Goal: Task Accomplishment & Management: Manage account settings

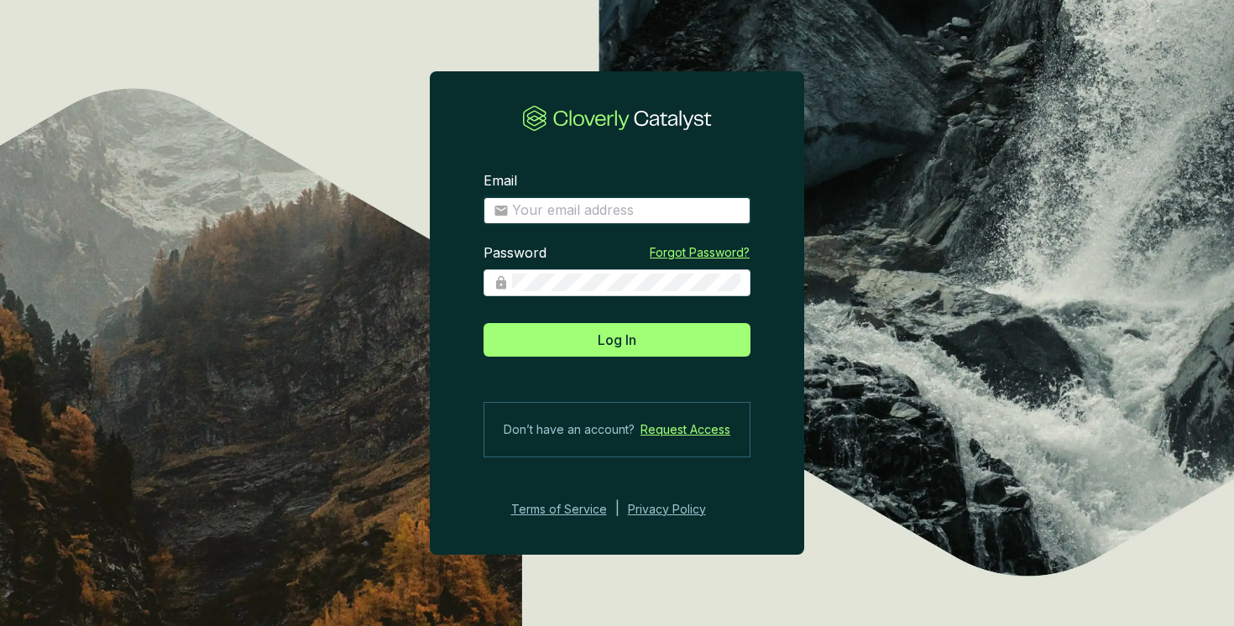
click at [566, 215] on input "Email" at bounding box center [626, 210] width 228 height 18
type input "[EMAIL_ADDRESS][DOMAIN_NAME]"
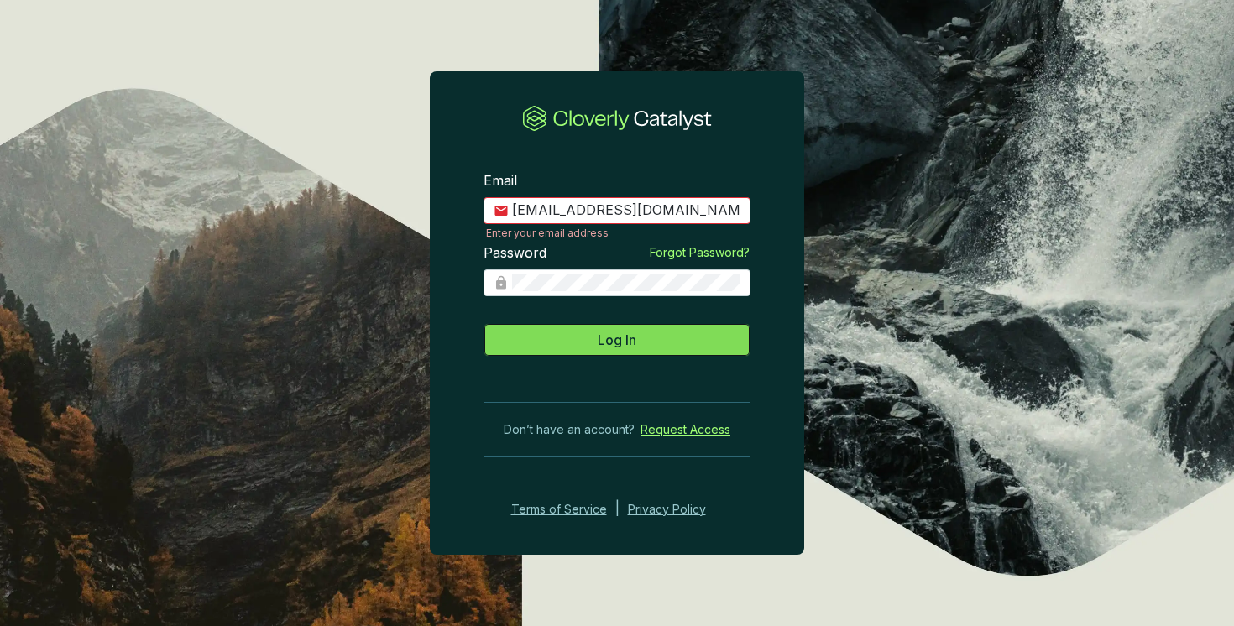
click at [609, 330] on span "Log In" at bounding box center [617, 340] width 39 height 20
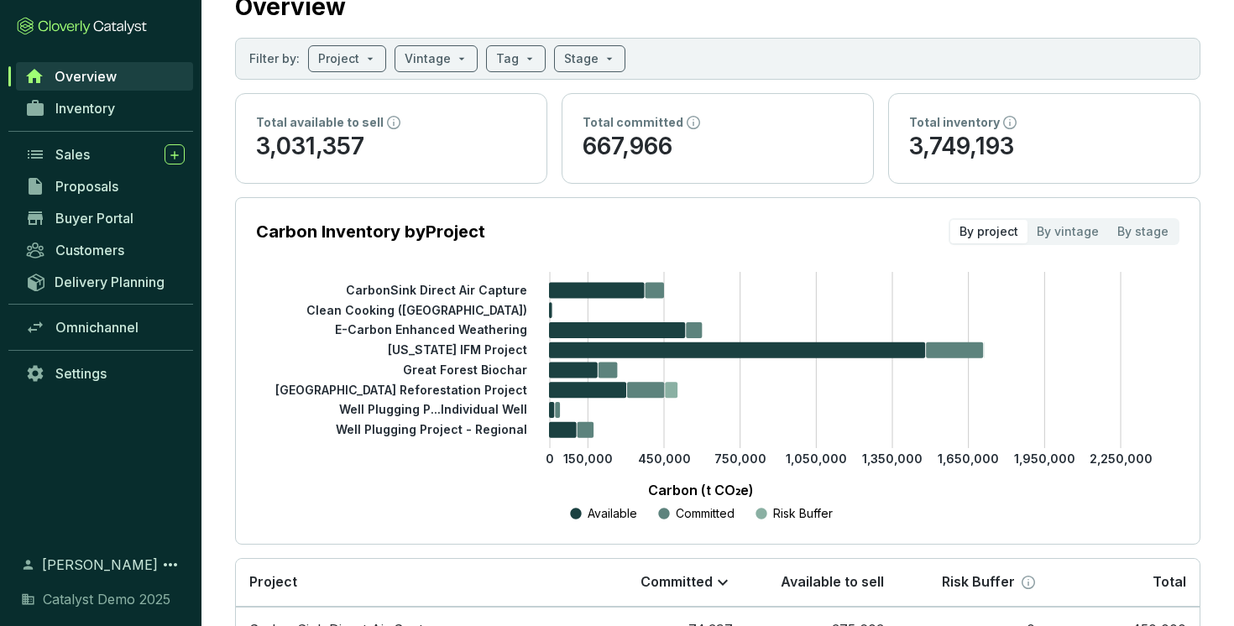
scroll to position [84, 0]
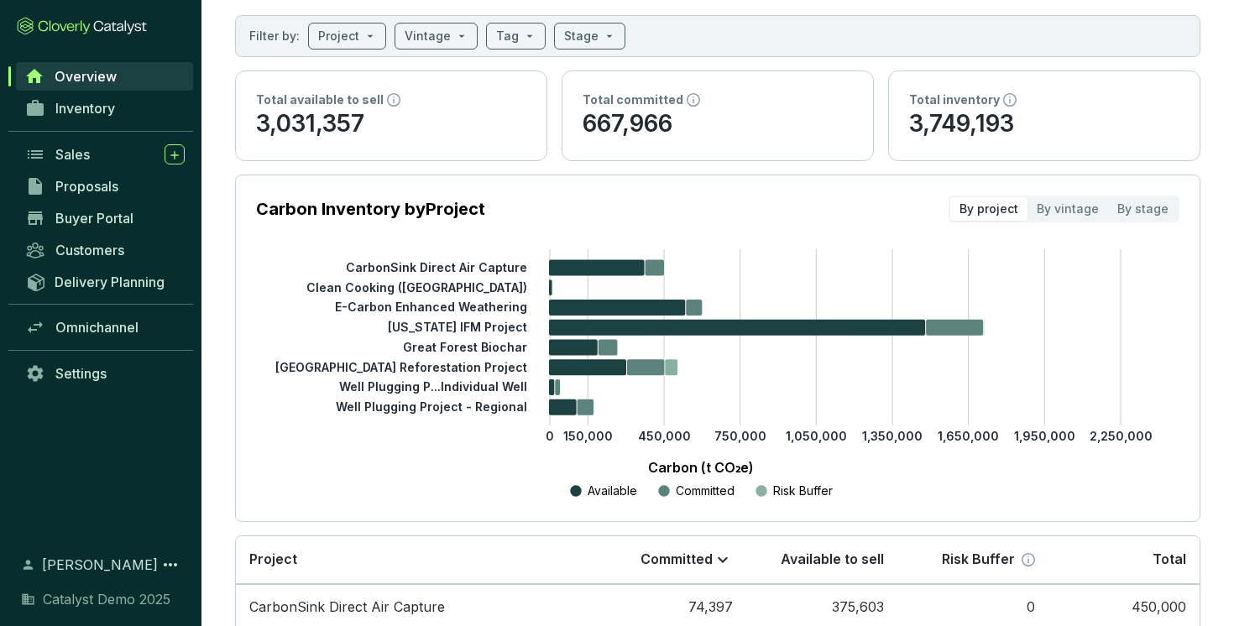
click at [483, 111] on p "3,031,357" at bounding box center [391, 124] width 270 height 32
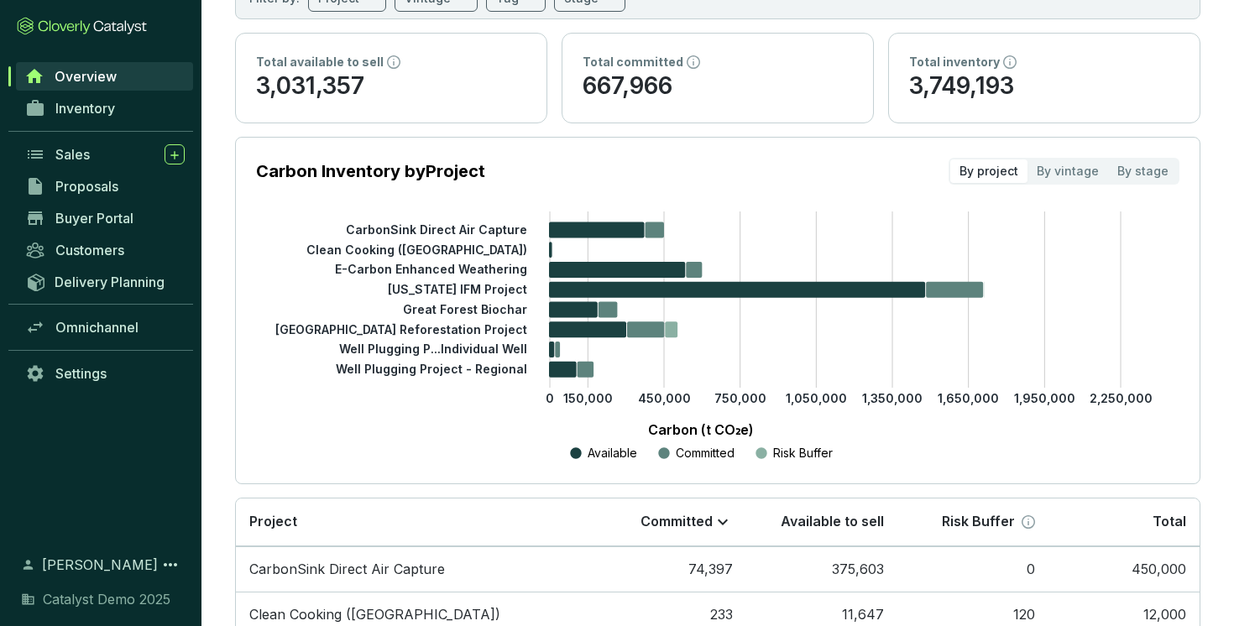
scroll to position [134, 0]
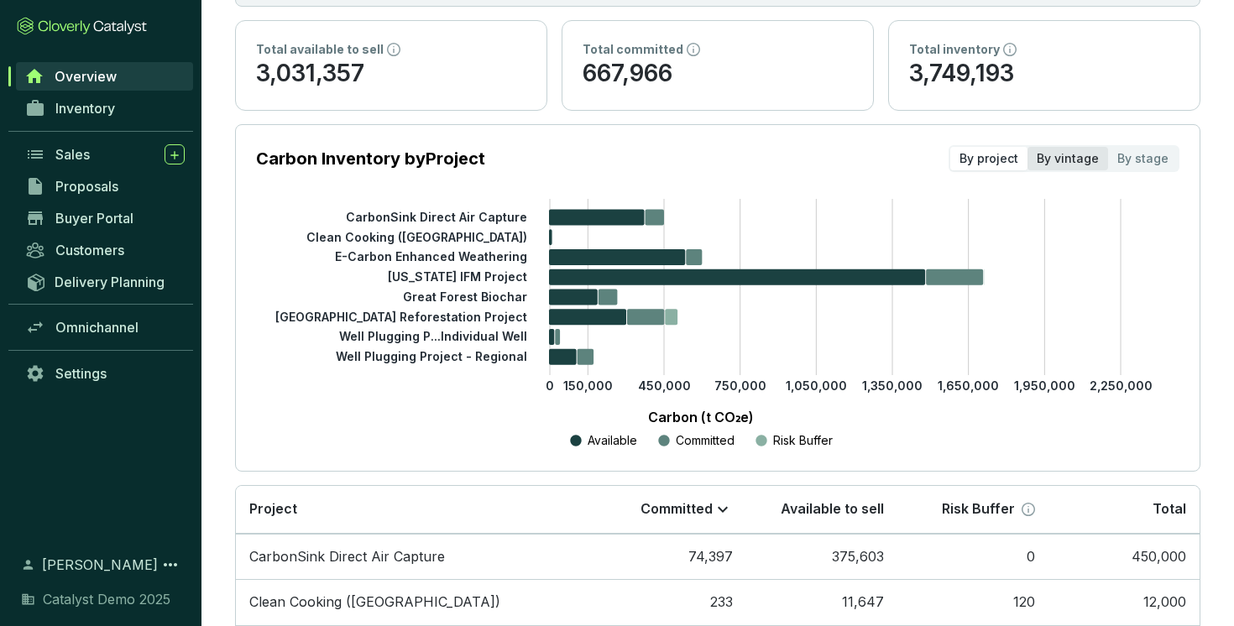
click at [1083, 158] on div "By vintage" at bounding box center [1067, 159] width 81 height 24
click at [1027, 147] on input "By vintage" at bounding box center [1027, 147] width 0 height 0
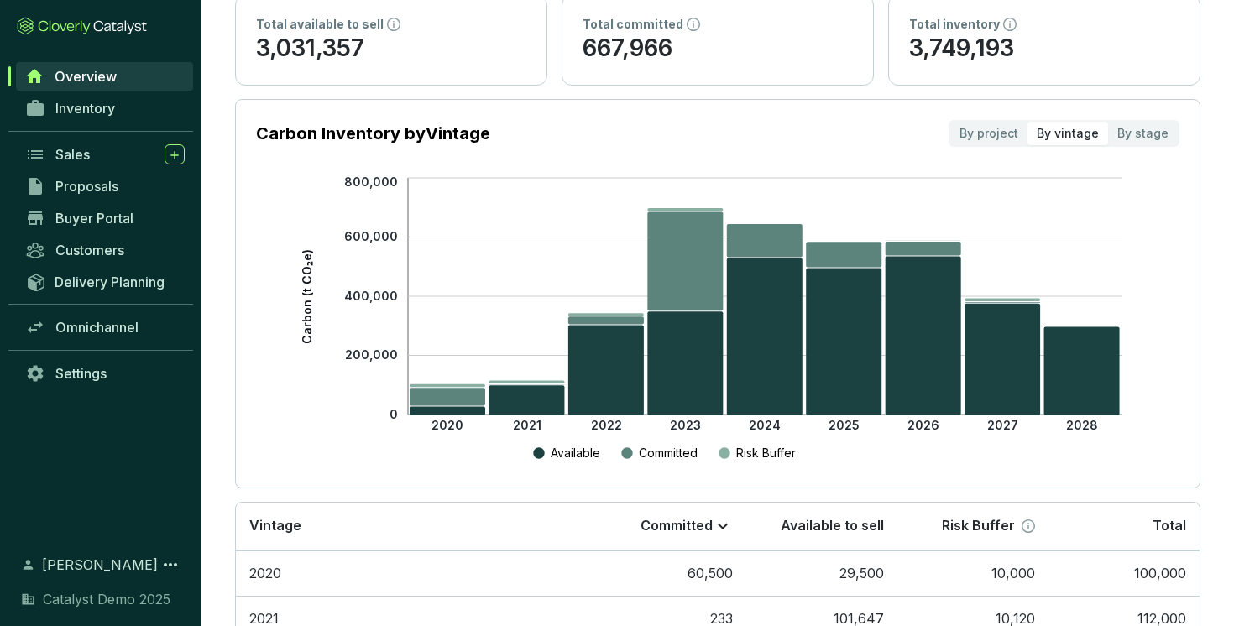
scroll to position [170, 0]
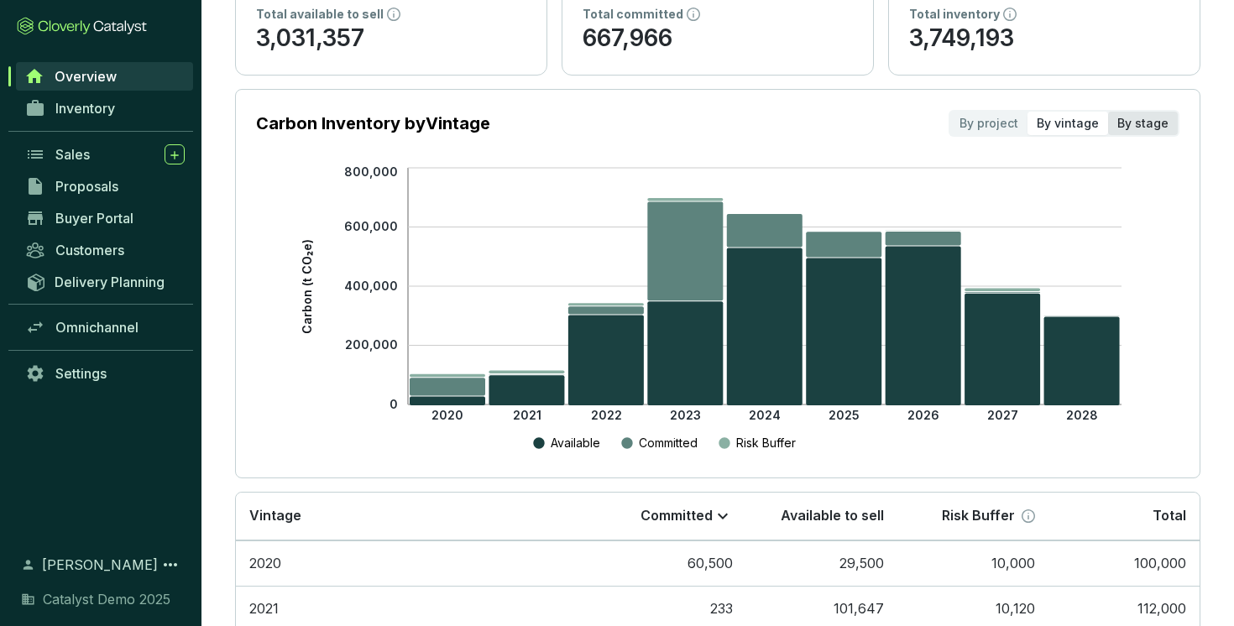
click at [1142, 119] on div "By stage" at bounding box center [1143, 124] width 70 height 24
click at [1108, 112] on input "By stage" at bounding box center [1108, 112] width 0 height 0
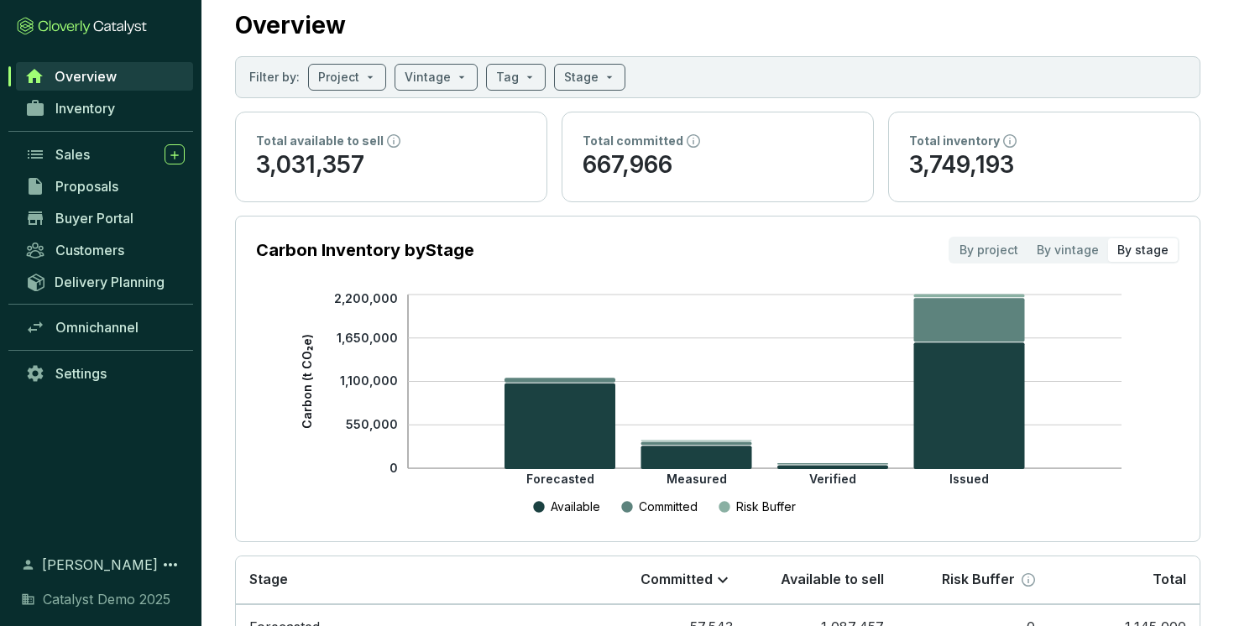
scroll to position [41, 0]
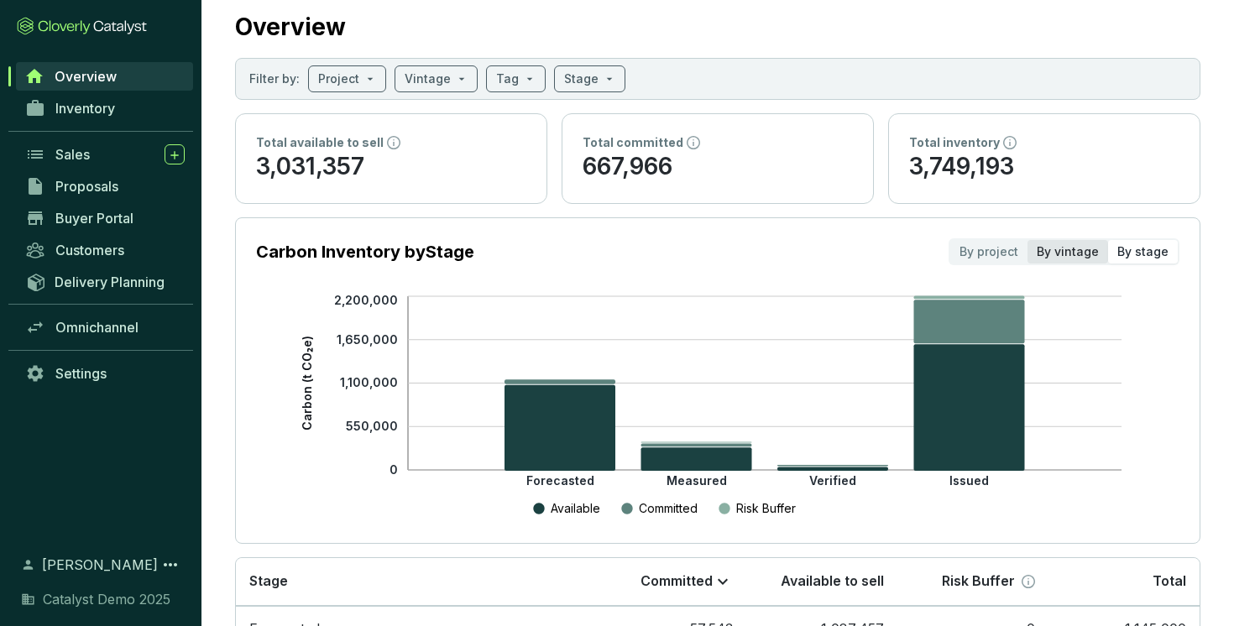
click at [1077, 257] on div "By vintage" at bounding box center [1067, 252] width 81 height 24
click at [1027, 240] on input "By vintage" at bounding box center [1027, 240] width 0 height 0
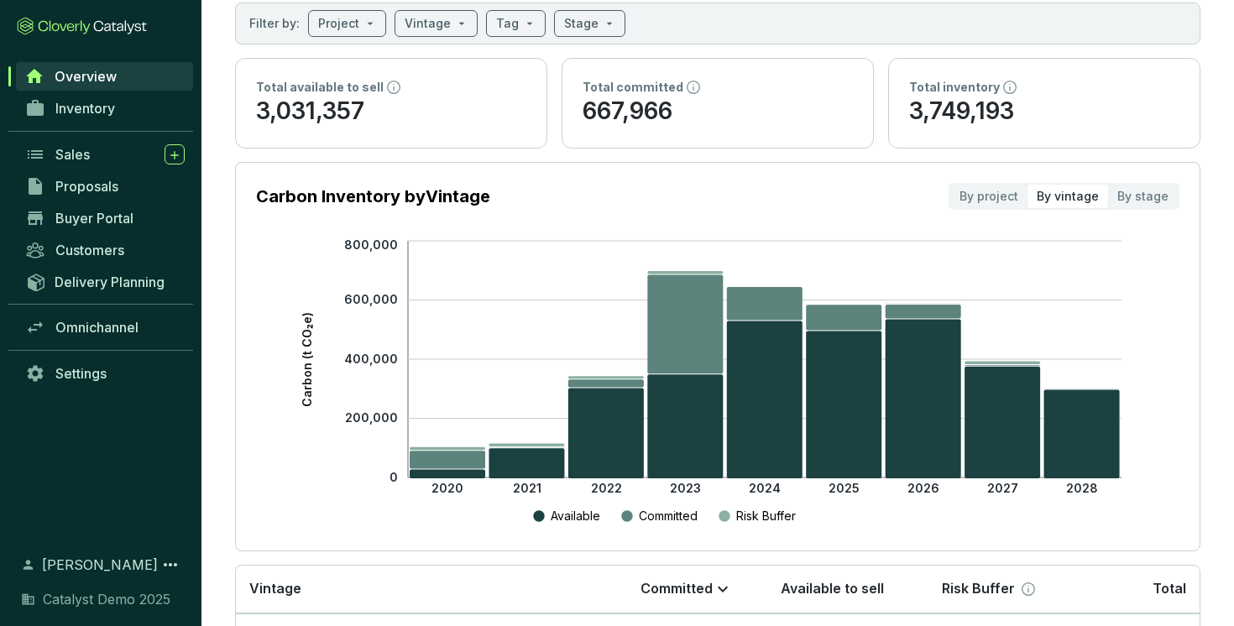
scroll to position [101, 0]
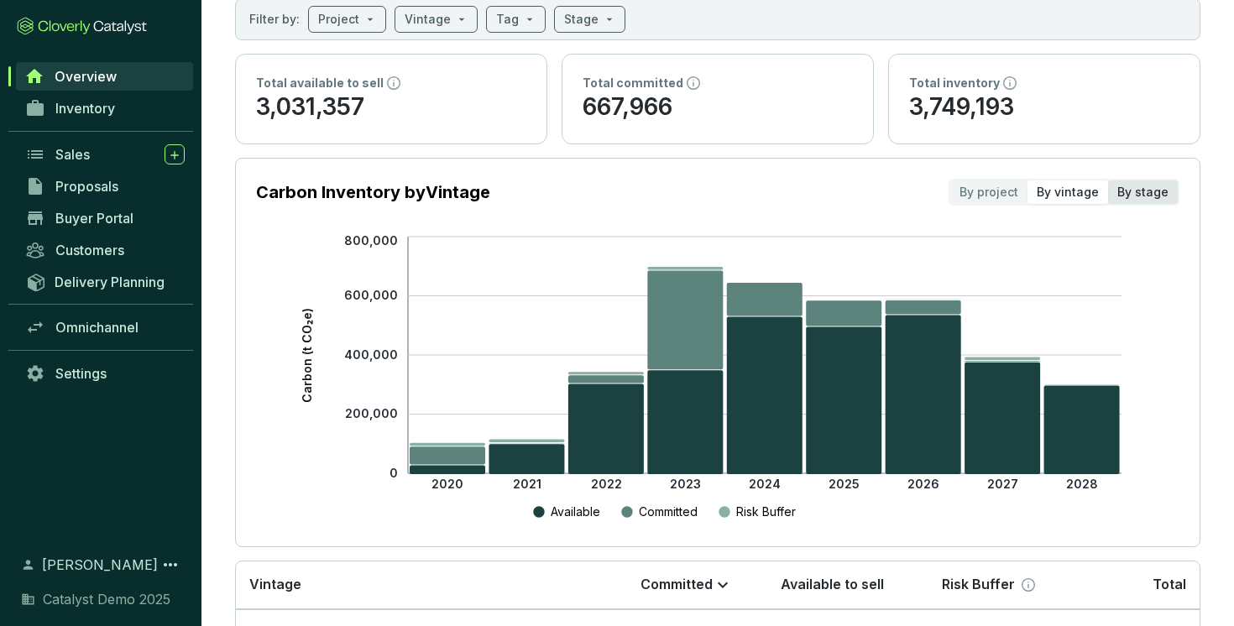
click at [1165, 188] on div "By stage" at bounding box center [1143, 192] width 70 height 24
click at [1108, 180] on input "By stage" at bounding box center [1108, 180] width 0 height 0
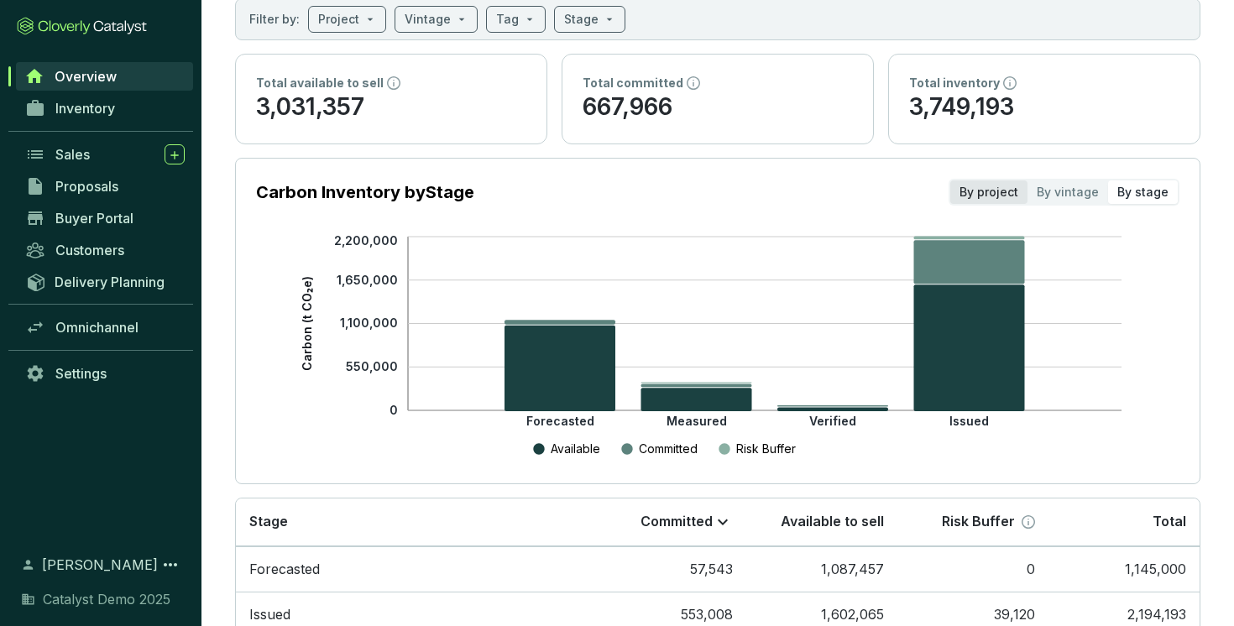
click at [995, 196] on div "By project" at bounding box center [988, 192] width 77 height 24
click at [950, 180] on input "By project" at bounding box center [950, 180] width 0 height 0
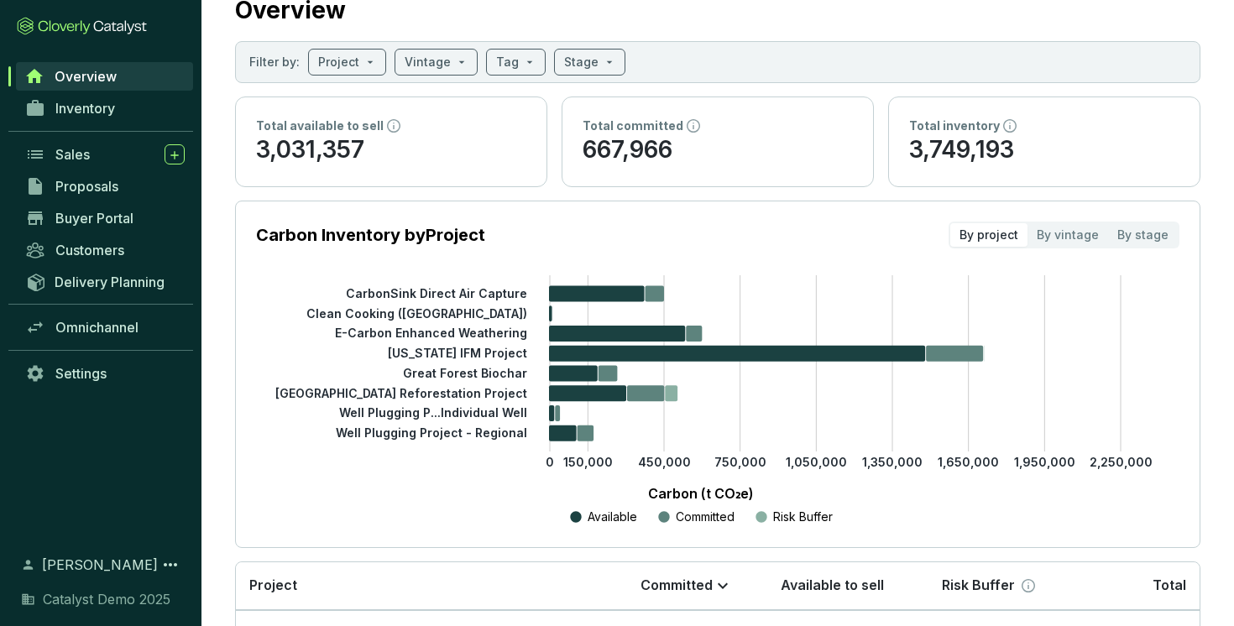
scroll to position [44, 0]
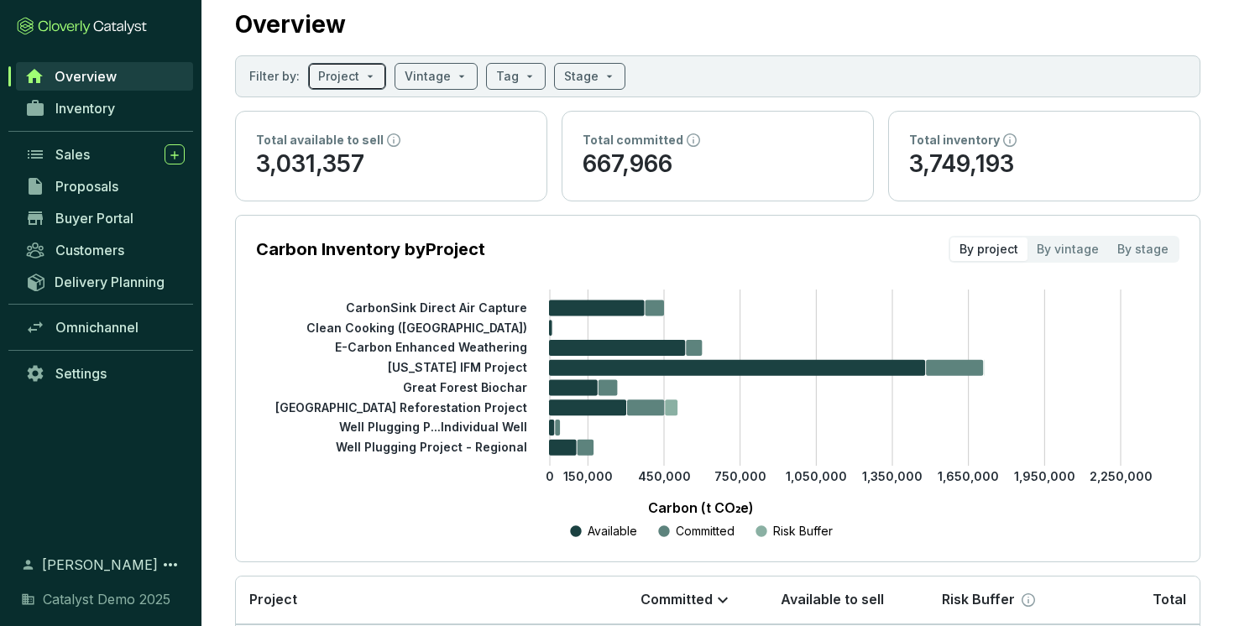
click at [363, 80] on span at bounding box center [347, 76] width 58 height 25
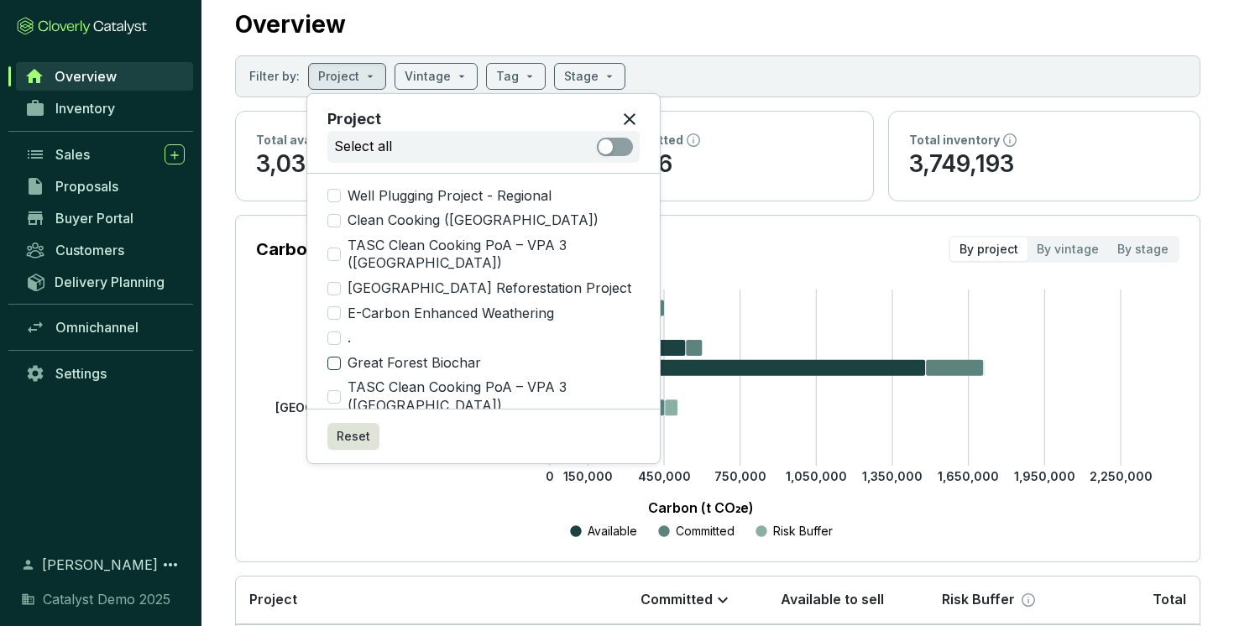
click at [337, 357] on input "Great Forest Biochar" at bounding box center [333, 363] width 13 height 13
checkbox input "true"
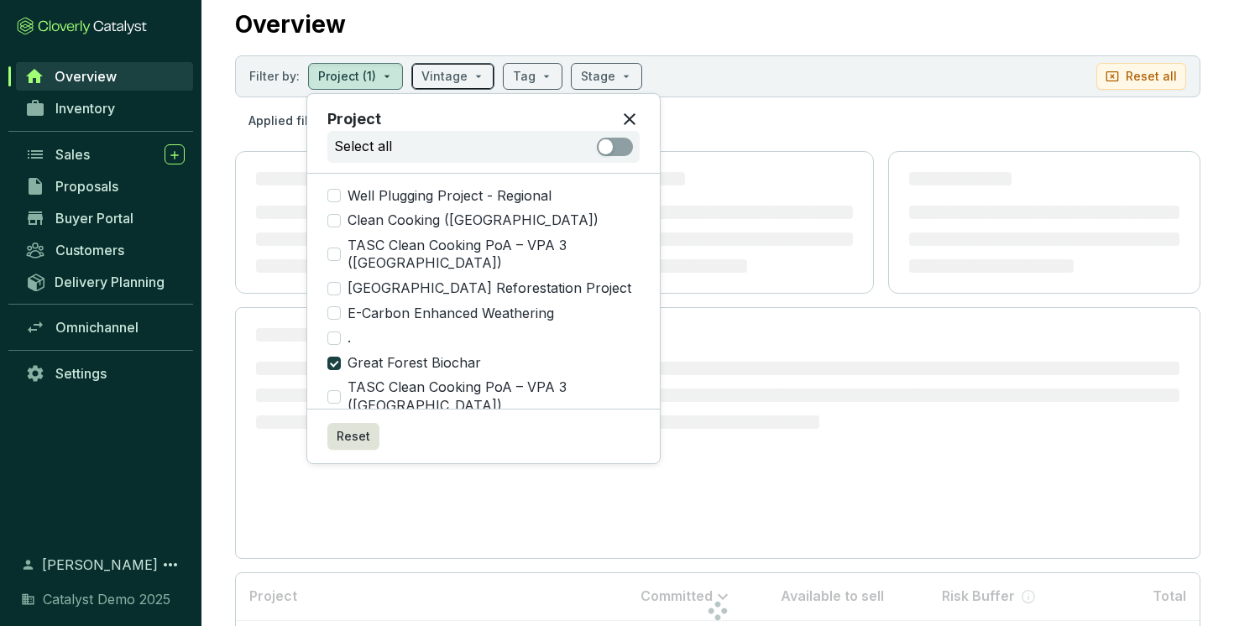
click at [448, 75] on input "search" at bounding box center [444, 76] width 46 height 25
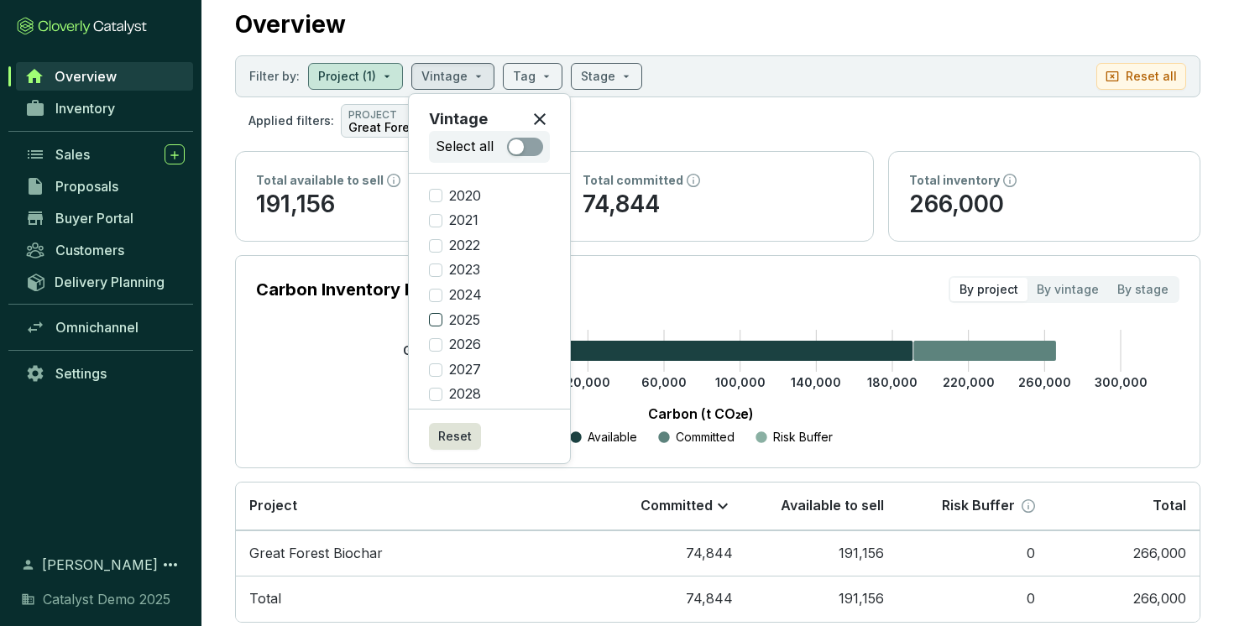
click at [434, 321] on input "2025" at bounding box center [435, 319] width 13 height 13
checkbox input "true"
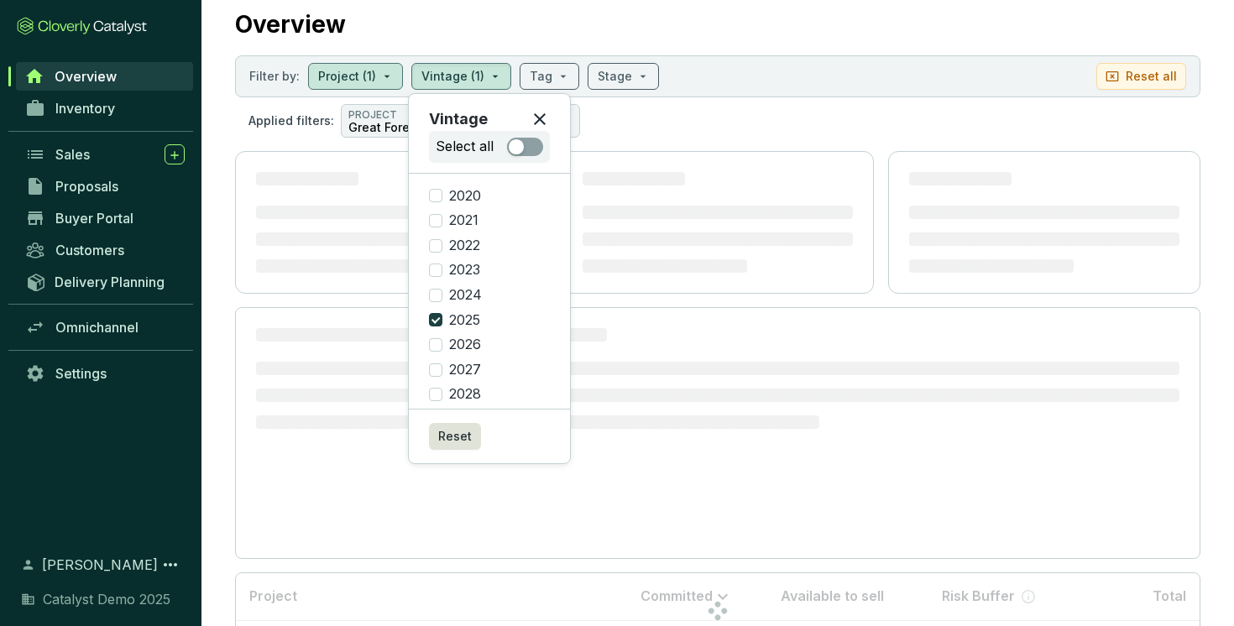
scroll to position [0, 0]
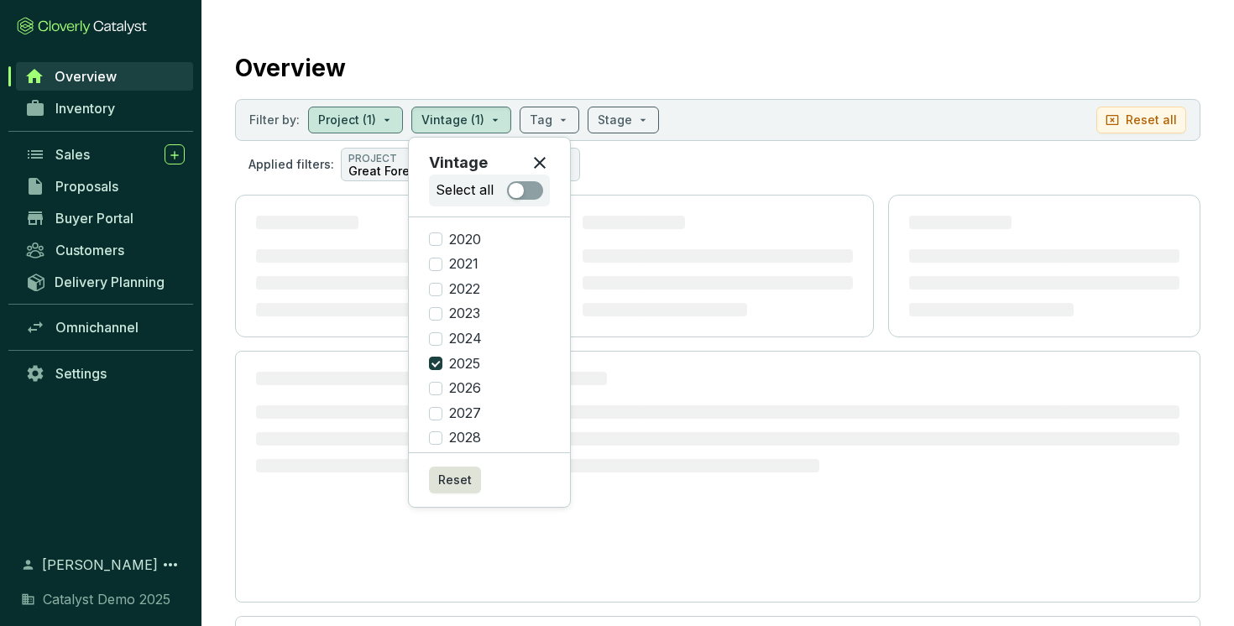
click at [703, 118] on section "Filter by: Project (1) Vintage (1) Tag Stage Reset all" at bounding box center [717, 120] width 965 height 42
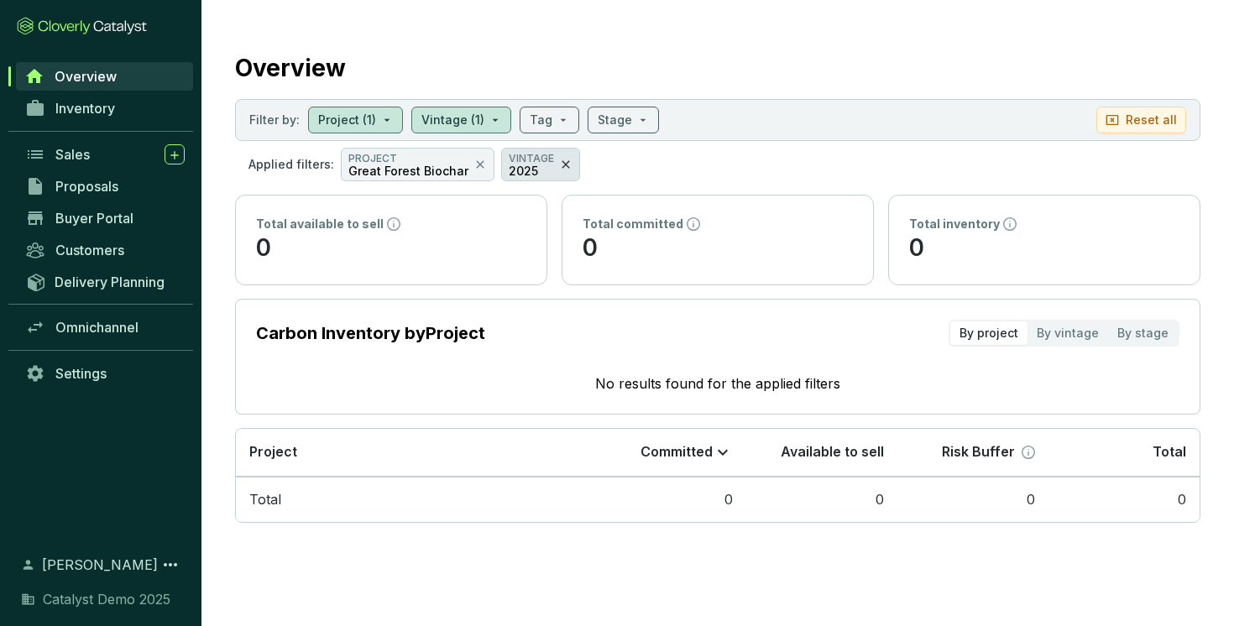
click at [559, 166] on icon at bounding box center [565, 164] width 13 height 20
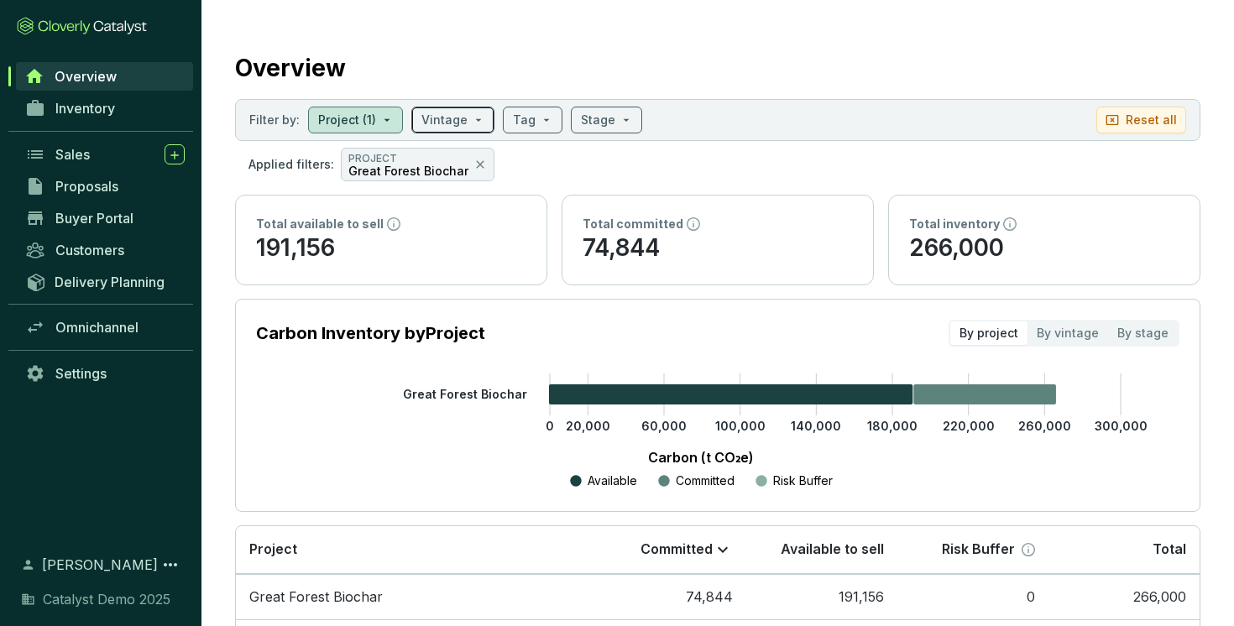
click at [463, 126] on span at bounding box center [452, 119] width 63 height 25
click at [467, 109] on span at bounding box center [452, 119] width 63 height 25
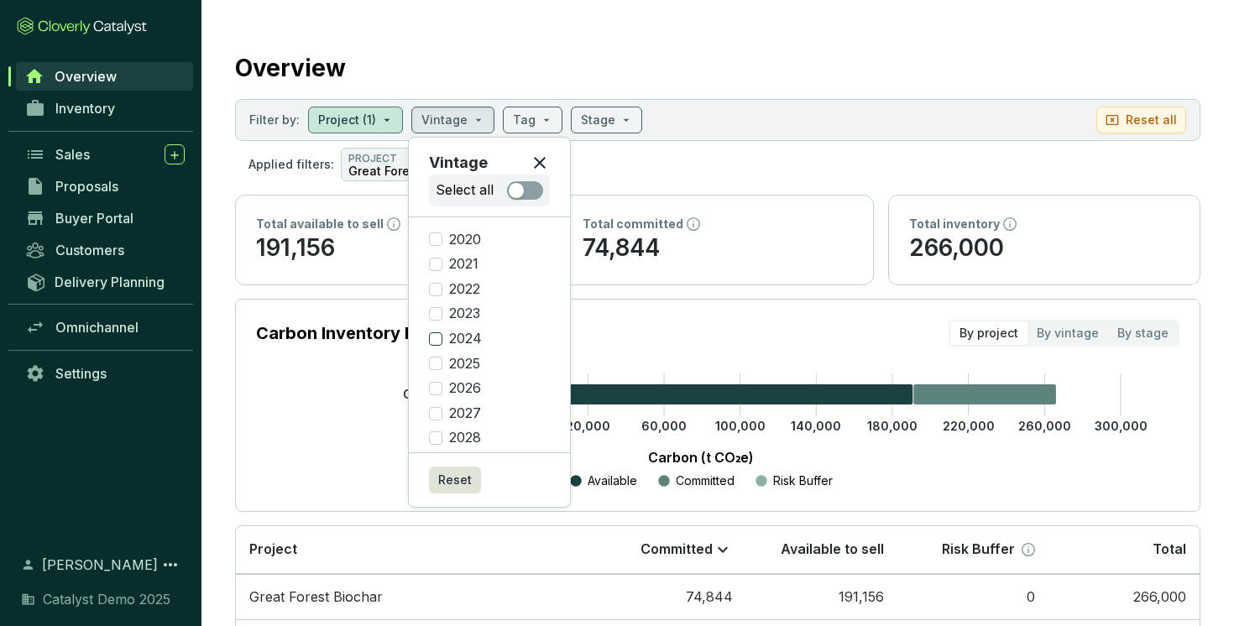
click at [435, 337] on input "2024" at bounding box center [435, 338] width 13 height 13
checkbox input "true"
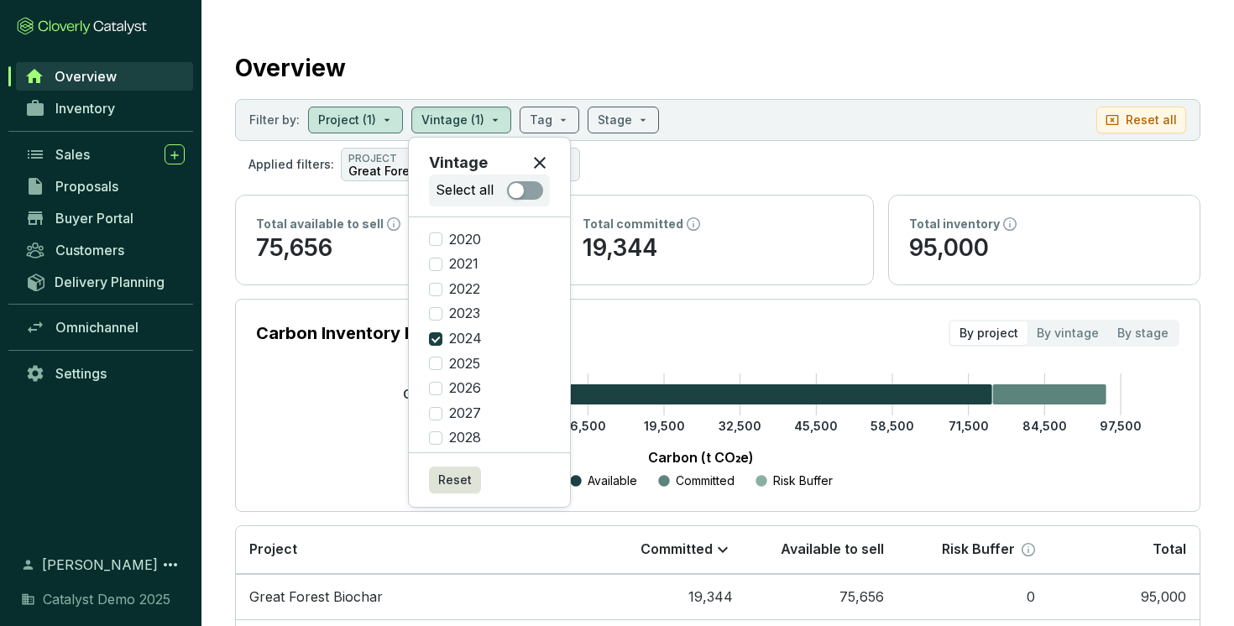
click at [691, 180] on section "Applied filters: PROJECT Great Forest Biochar VINTAGE 2024" at bounding box center [717, 165] width 965 height 34
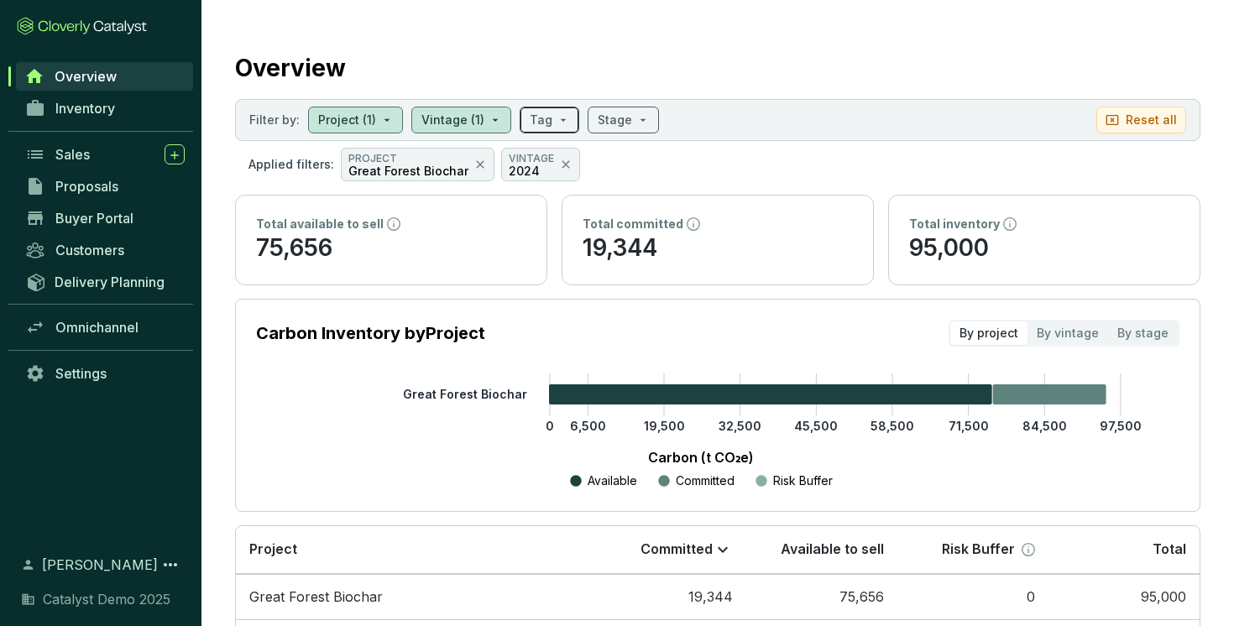
click at [556, 120] on span at bounding box center [549, 119] width 39 height 25
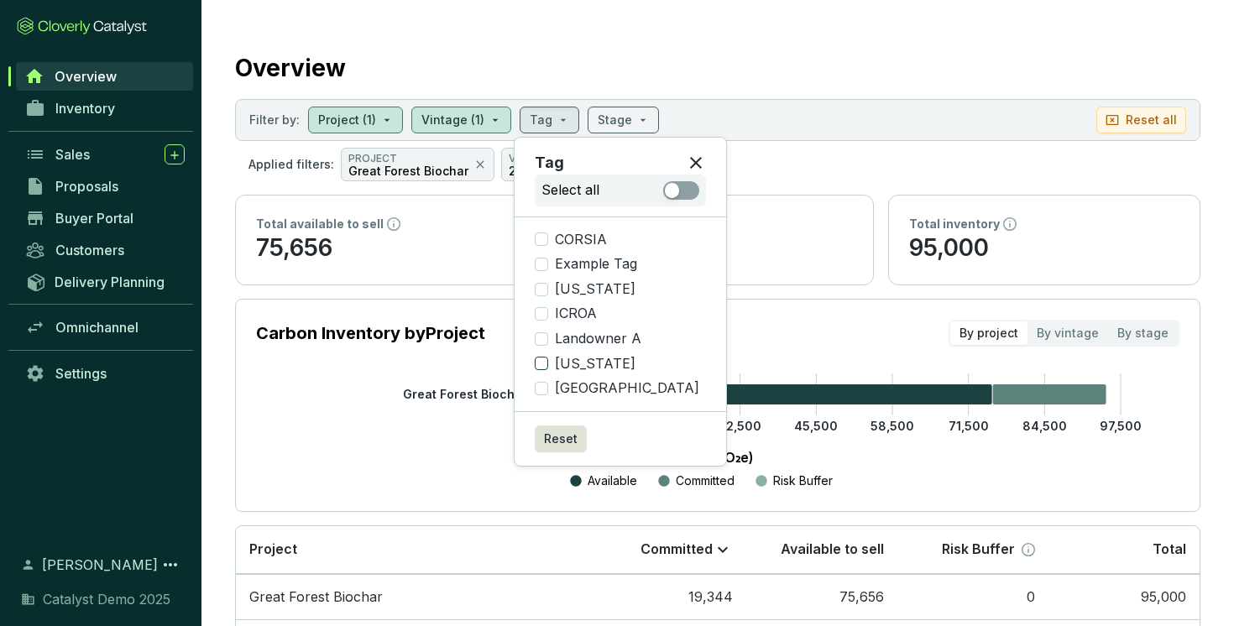
scroll to position [17, 0]
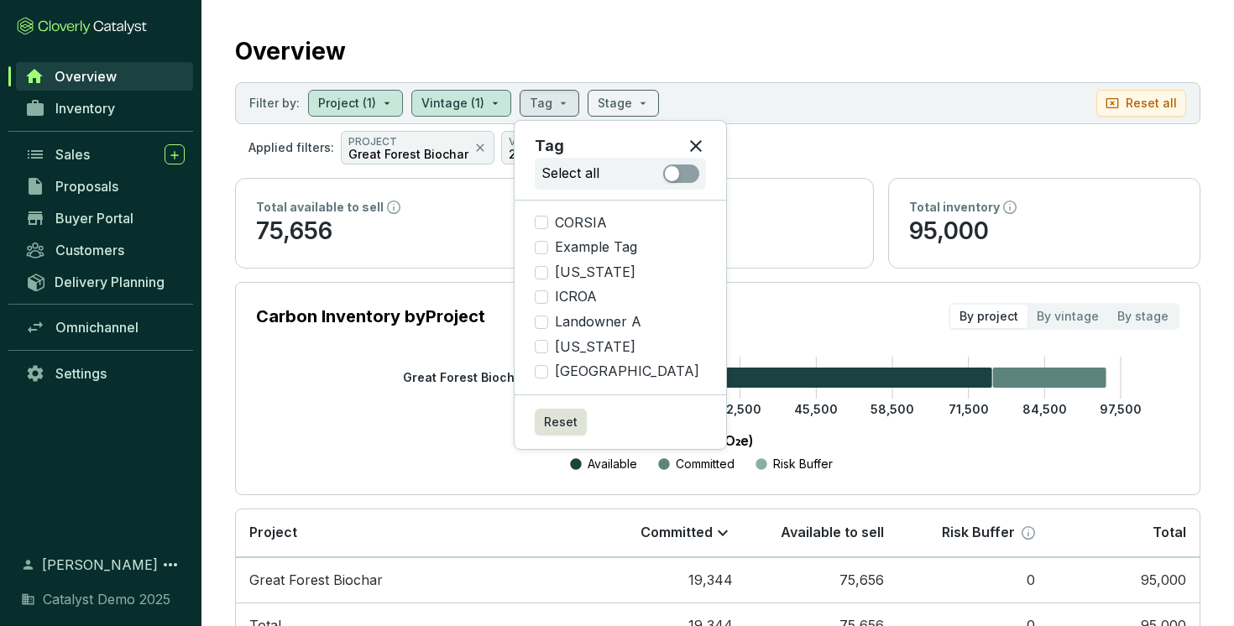
click at [686, 148] on icon at bounding box center [696, 146] width 20 height 20
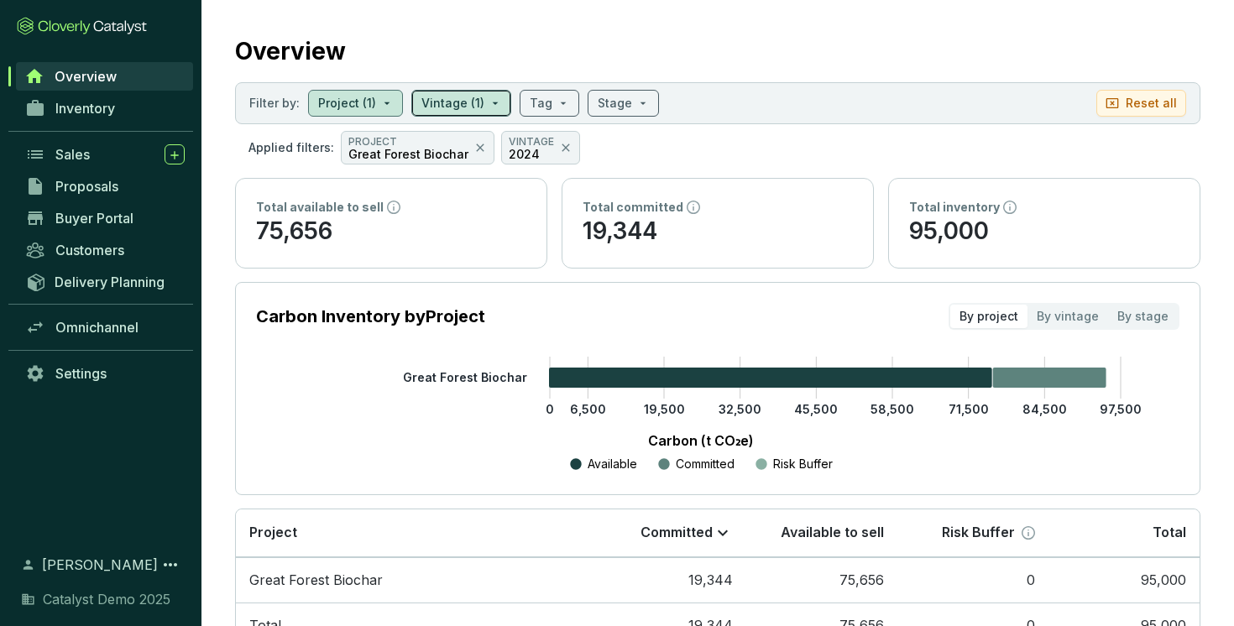
click at [475, 107] on input "search" at bounding box center [452, 103] width 63 height 25
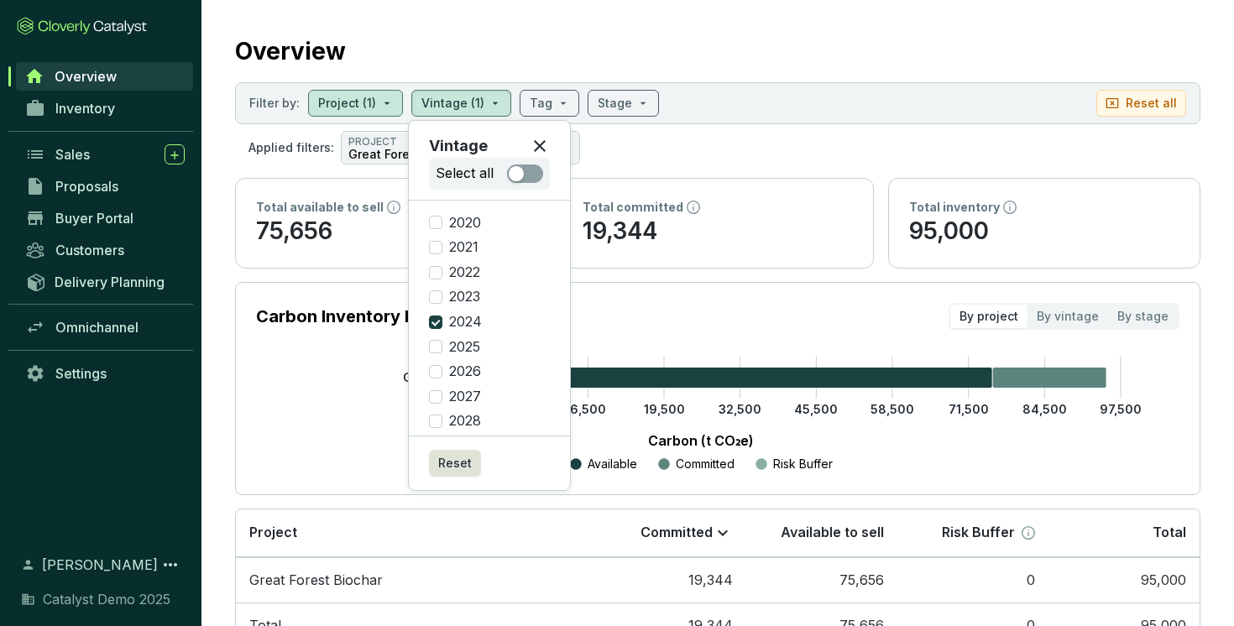
click at [661, 157] on section "Applied filters: PROJECT Great Forest Biochar VINTAGE 2024" at bounding box center [717, 148] width 965 height 34
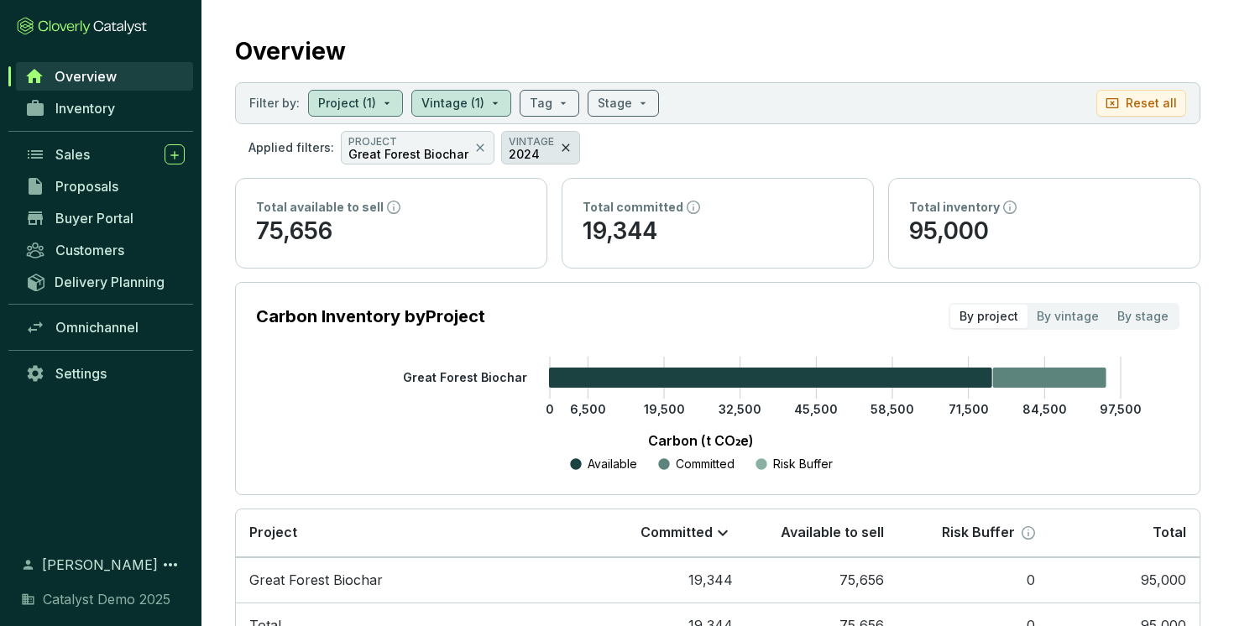
click at [559, 143] on icon at bounding box center [565, 148] width 13 height 20
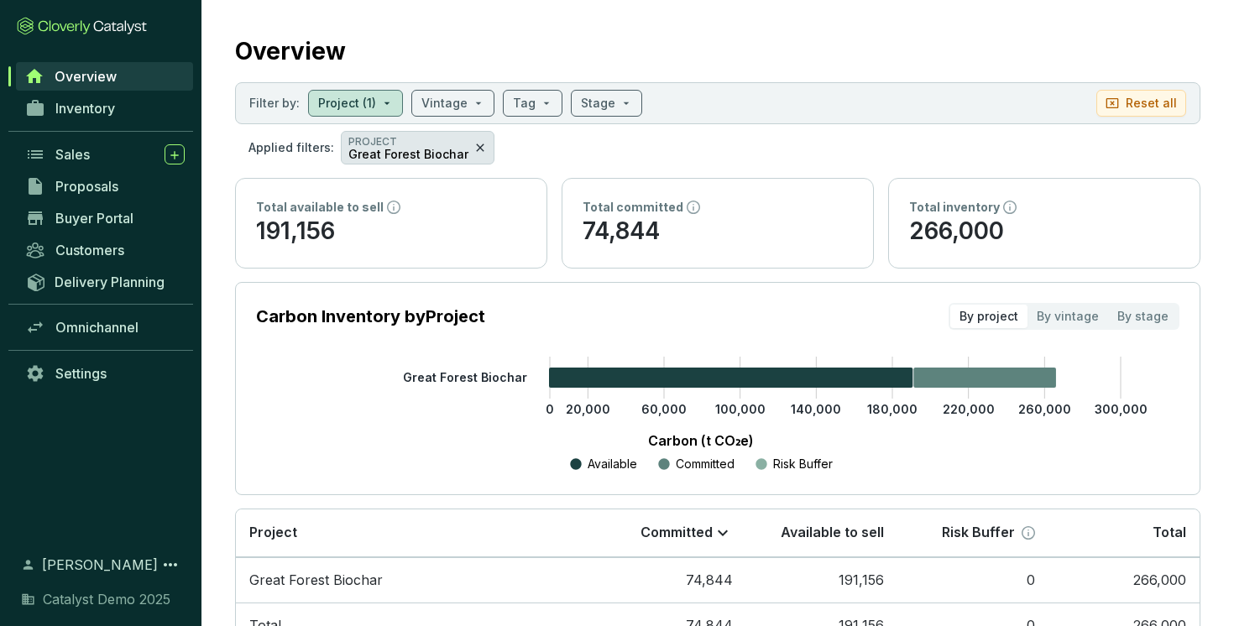
click at [473, 142] on icon at bounding box center [479, 148] width 13 height 20
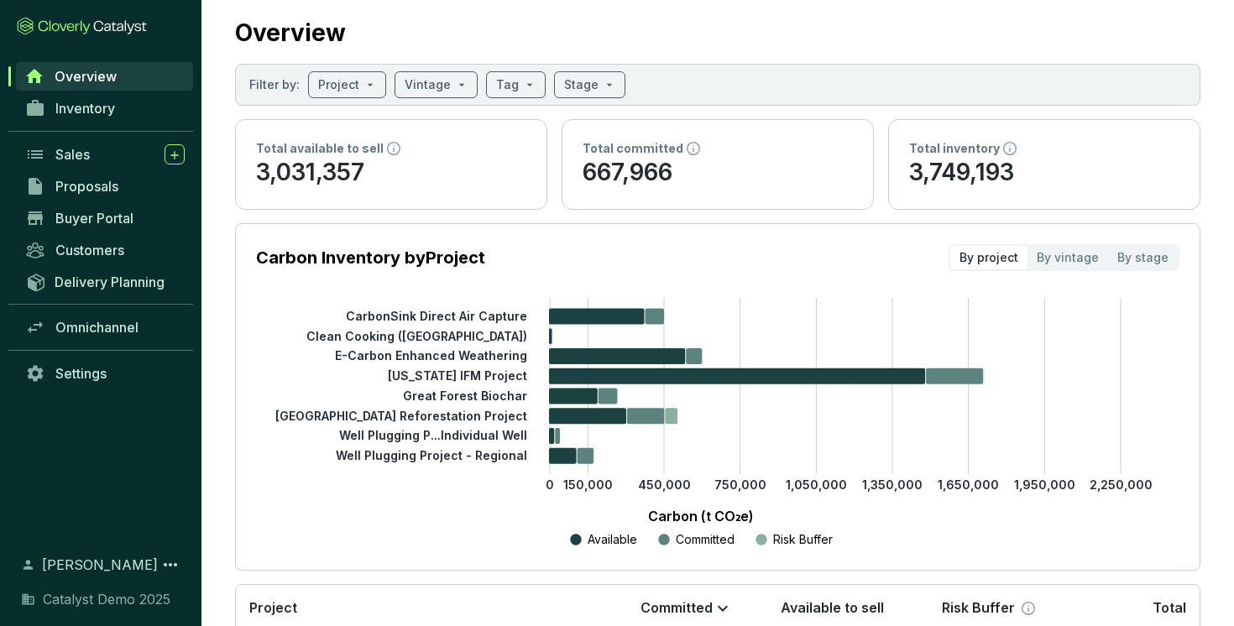
scroll to position [0, 0]
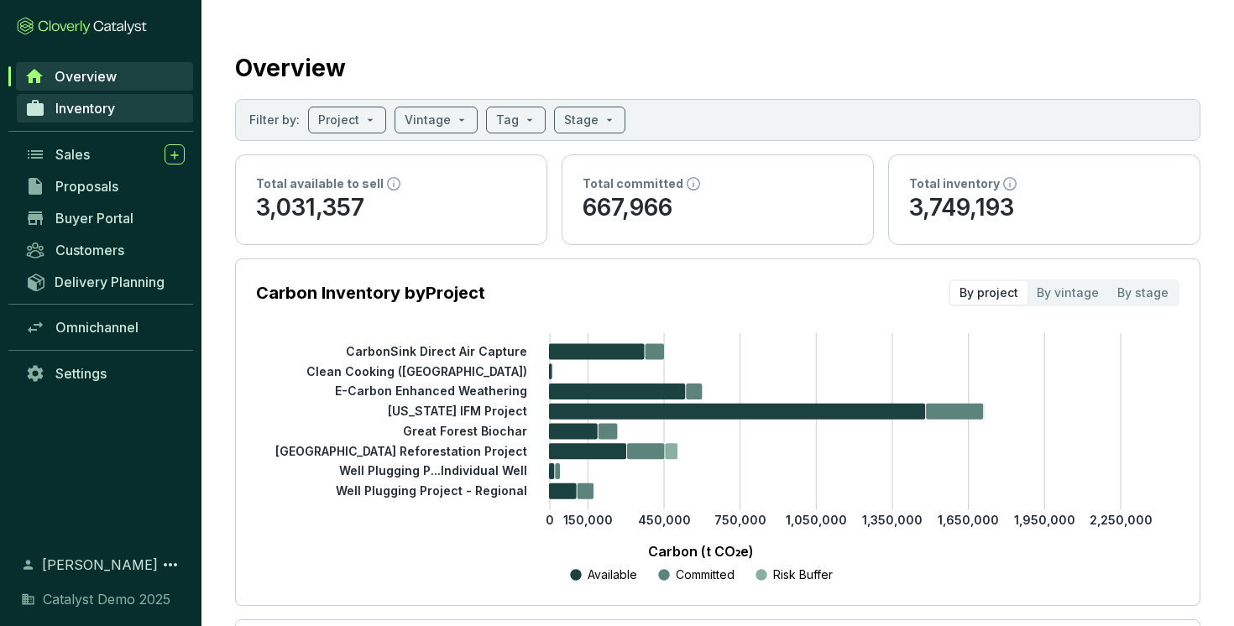
click at [65, 102] on span "Inventory" at bounding box center [85, 108] width 60 height 17
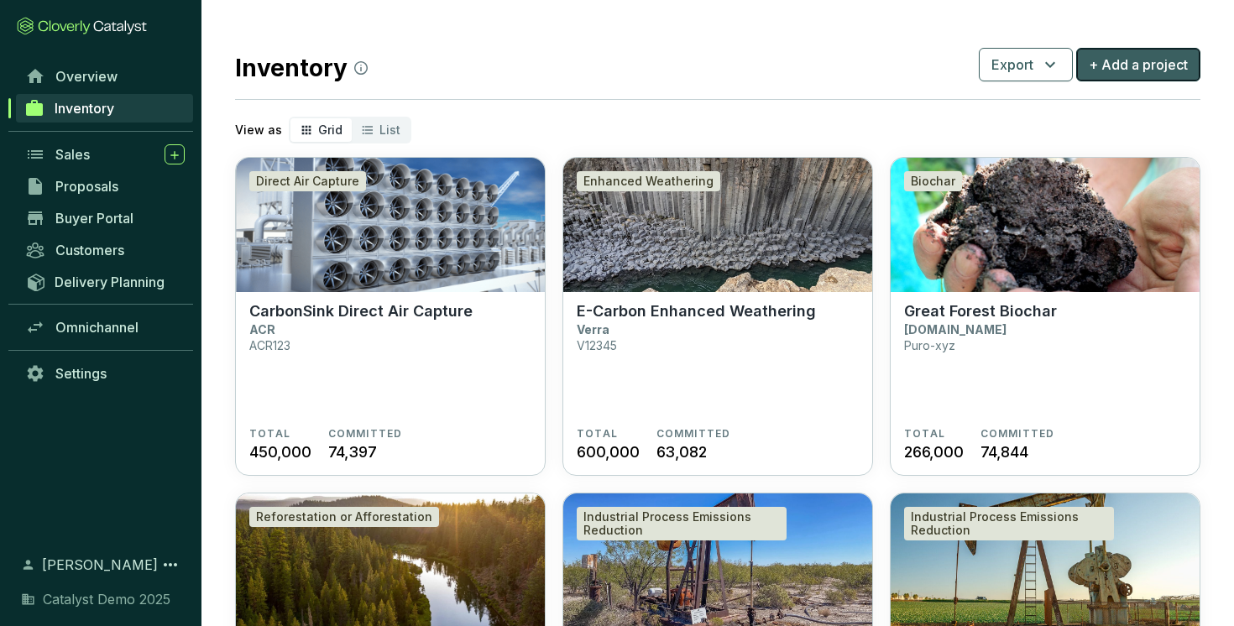
click at [1139, 69] on span "+ Add a project" at bounding box center [1138, 65] width 99 height 20
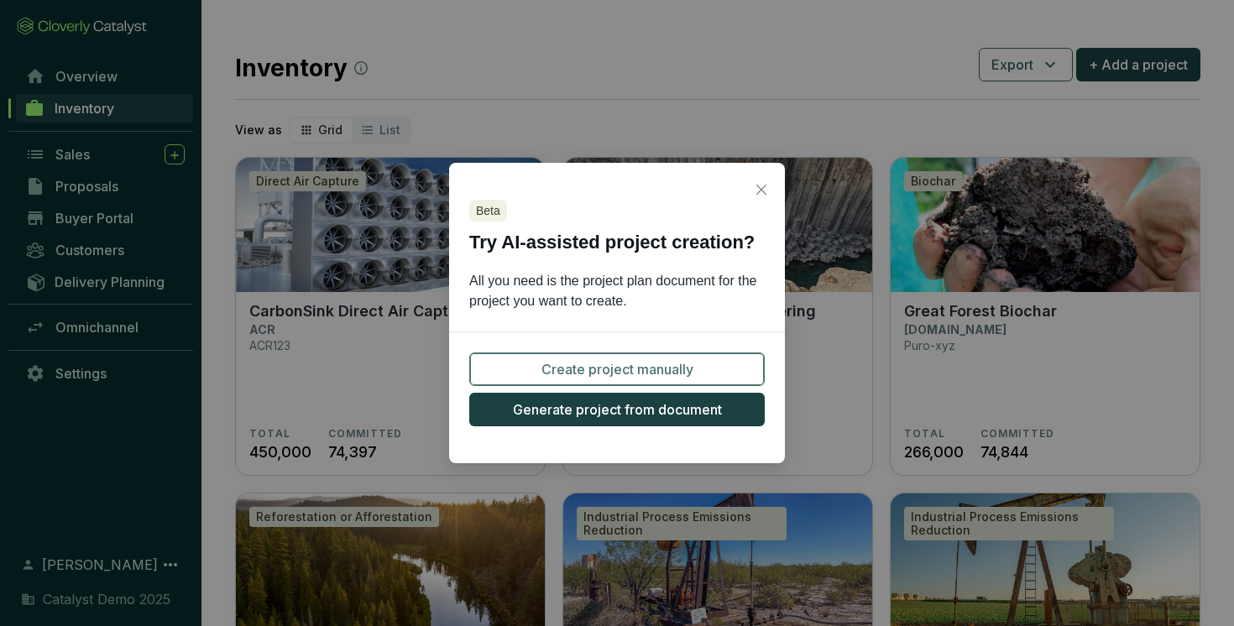
click at [636, 364] on span "Create project manually" at bounding box center [617, 369] width 152 height 20
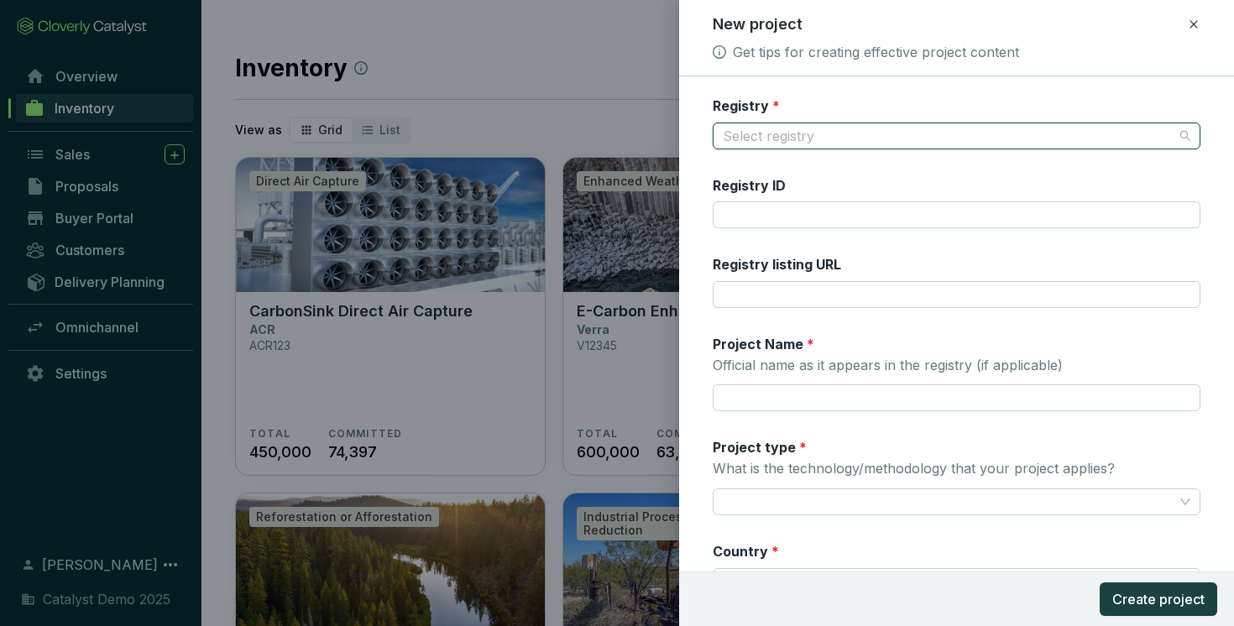
click at [780, 137] on input "Registry *" at bounding box center [949, 135] width 452 height 25
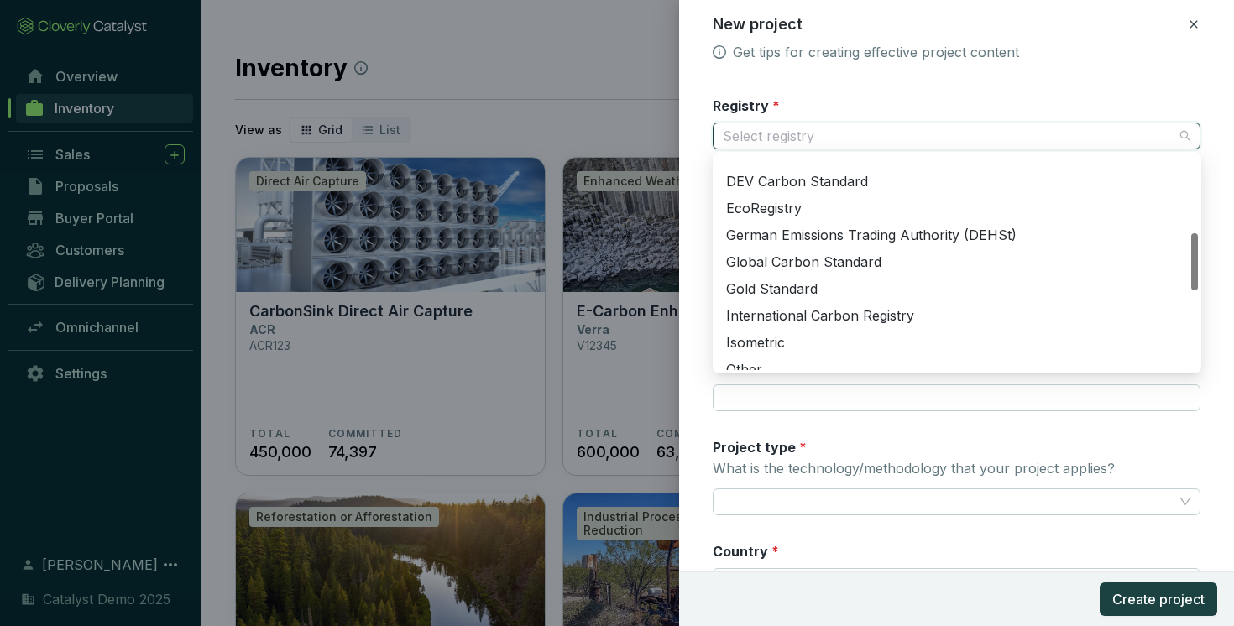
scroll to position [304, 0]
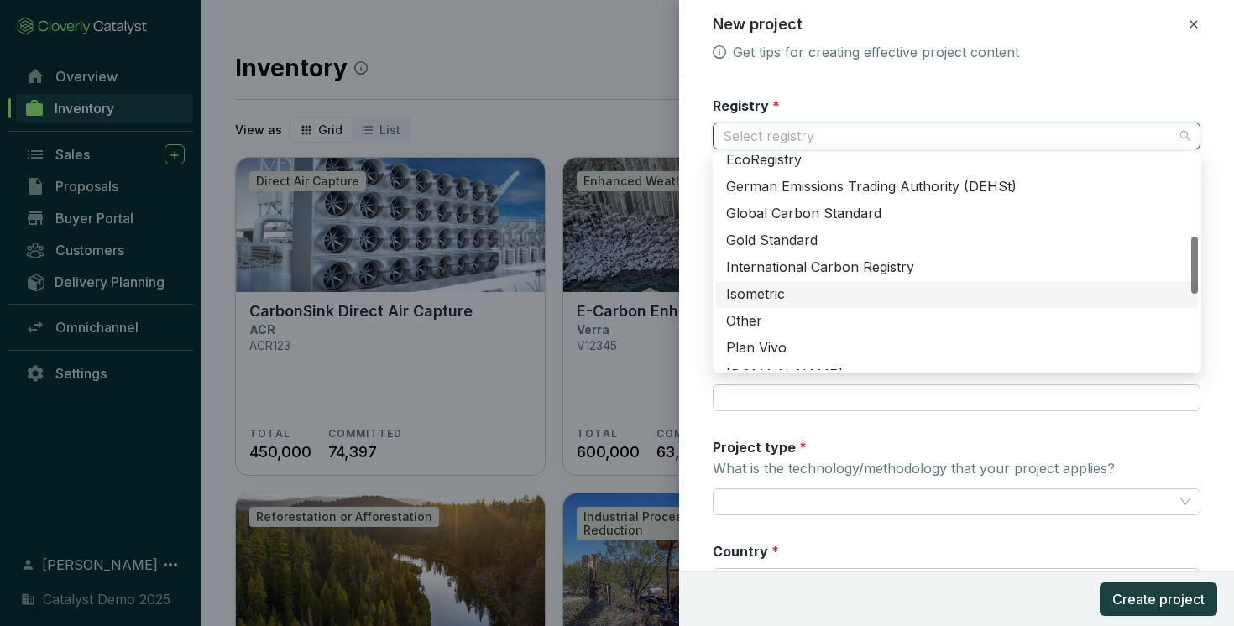
click at [772, 291] on div "Isometric" at bounding box center [957, 294] width 462 height 18
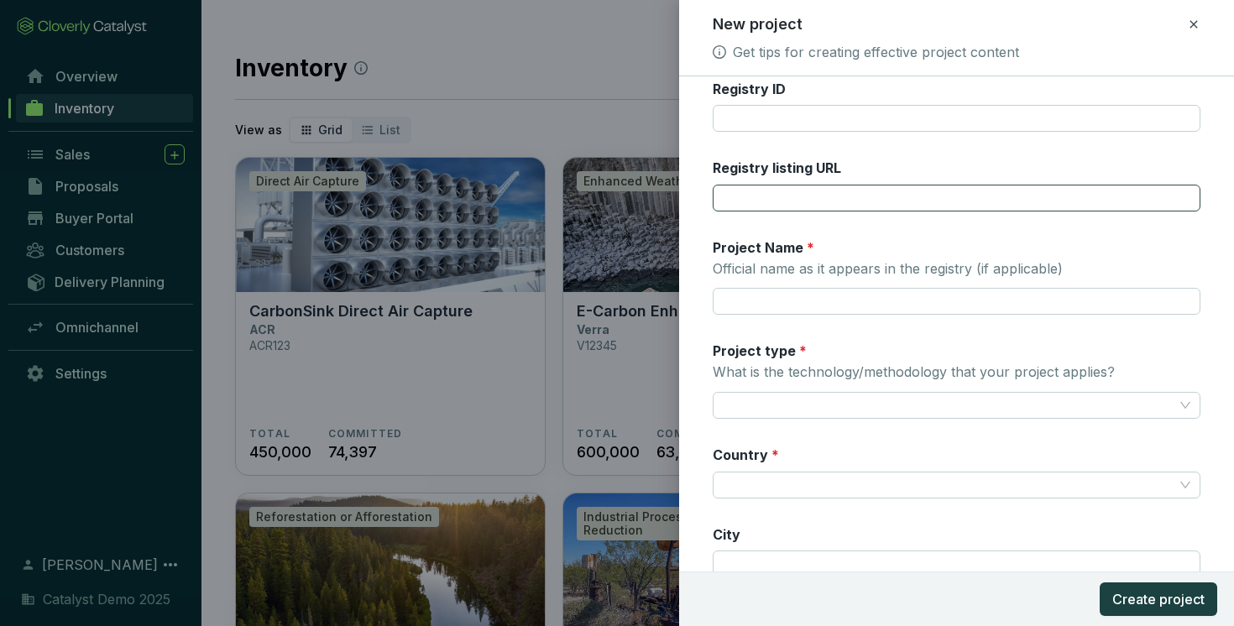
scroll to position [160, 0]
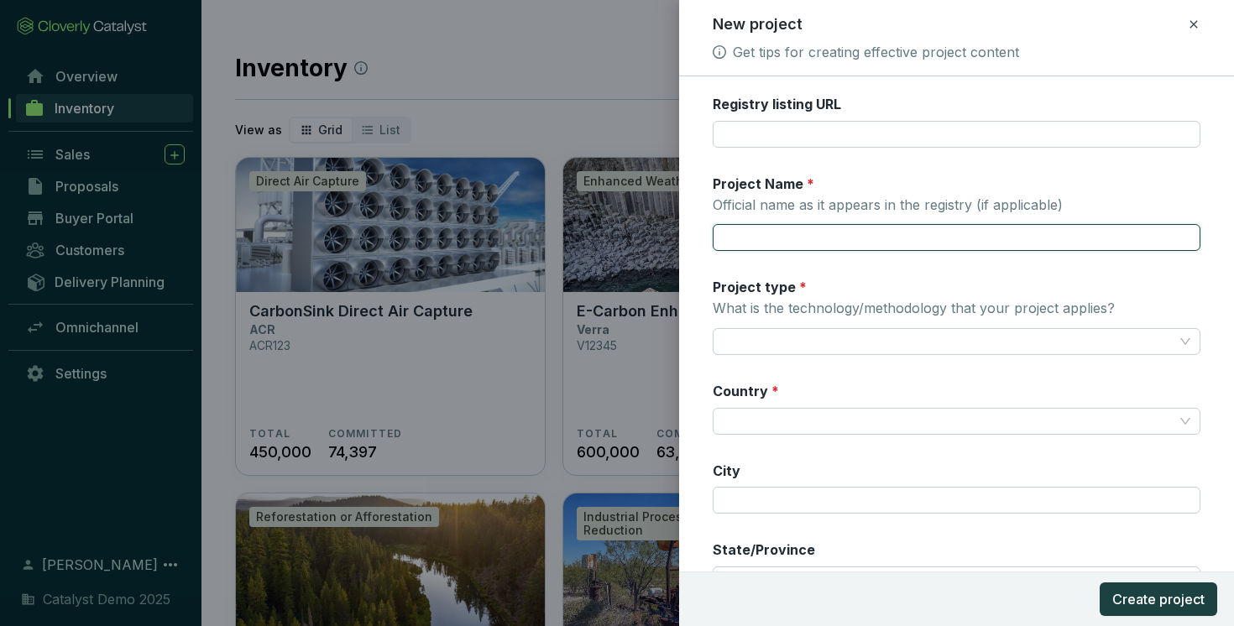
click at [813, 236] on input "Project Name * Official name as it appears in the registry (if applicable)" at bounding box center [957, 237] width 489 height 27
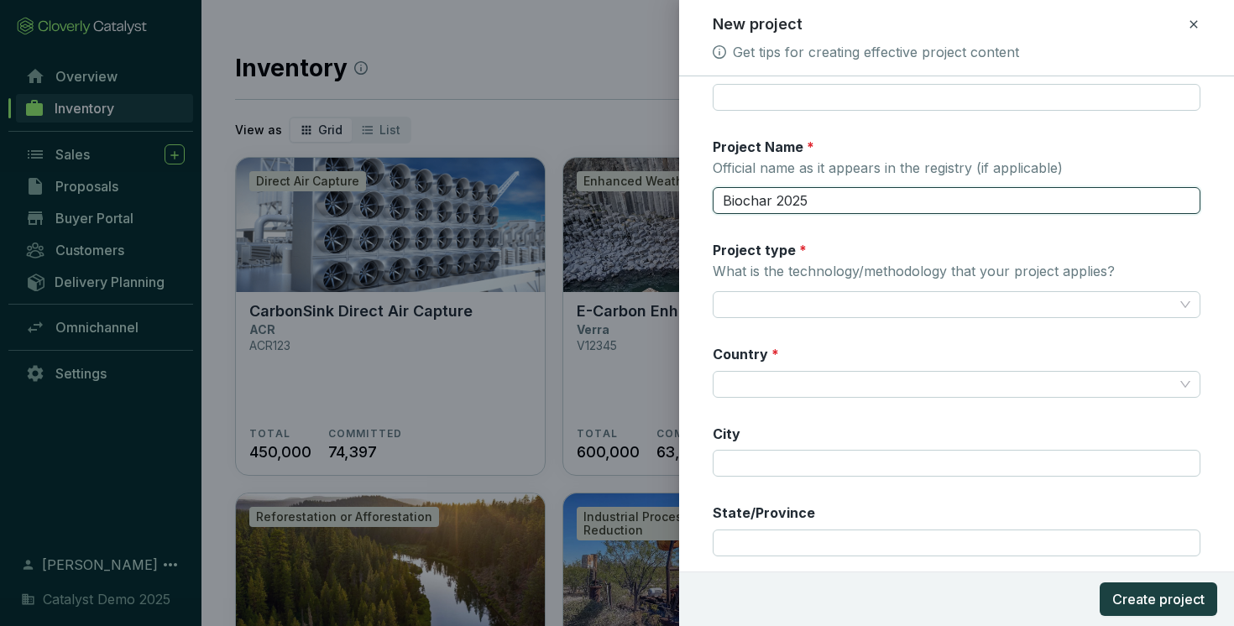
scroll to position [216, 0]
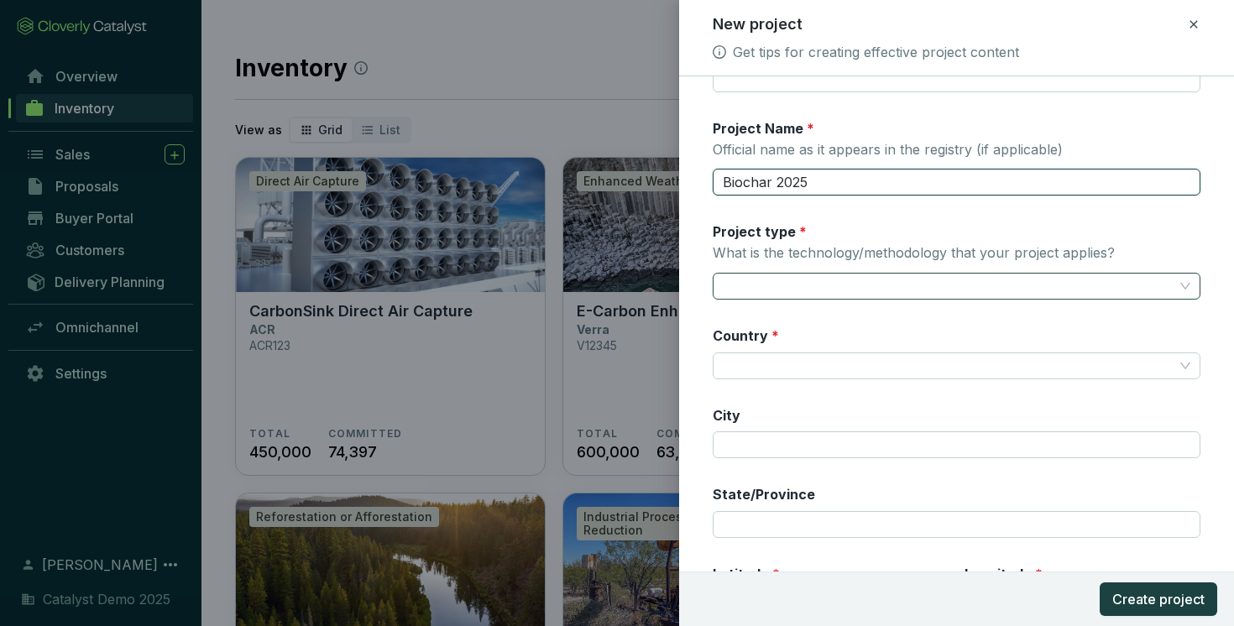
type input "Biochar 2025"
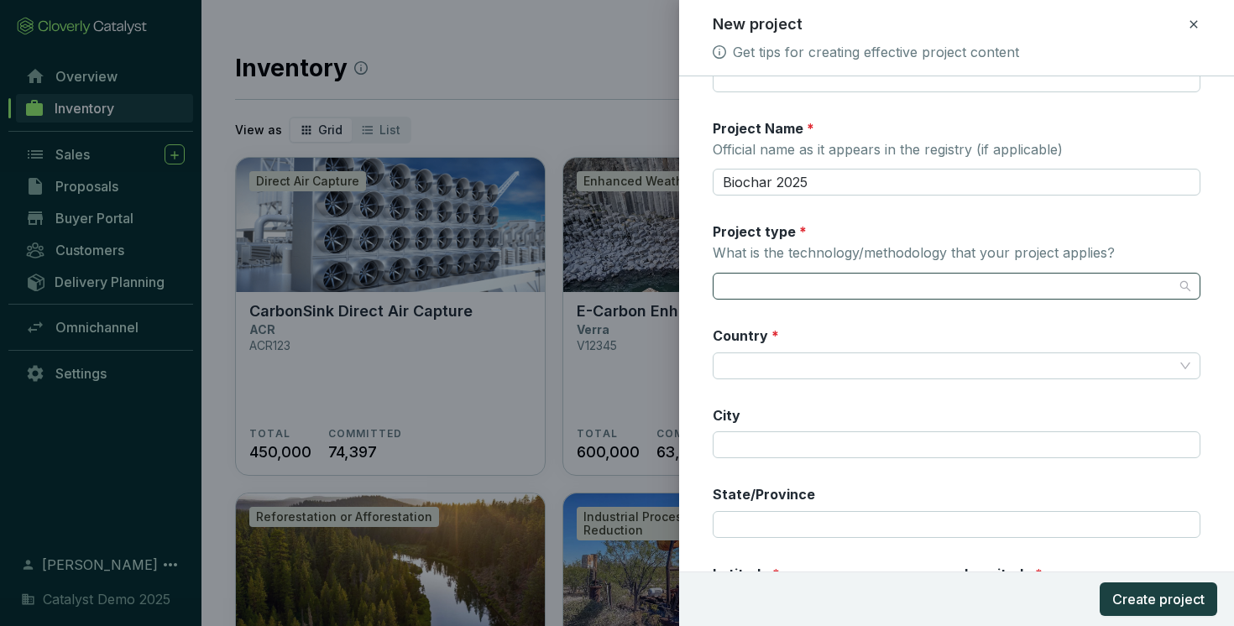
click at [838, 285] on input "Project type * What is the technology/methodology that your project applies?" at bounding box center [949, 286] width 452 height 25
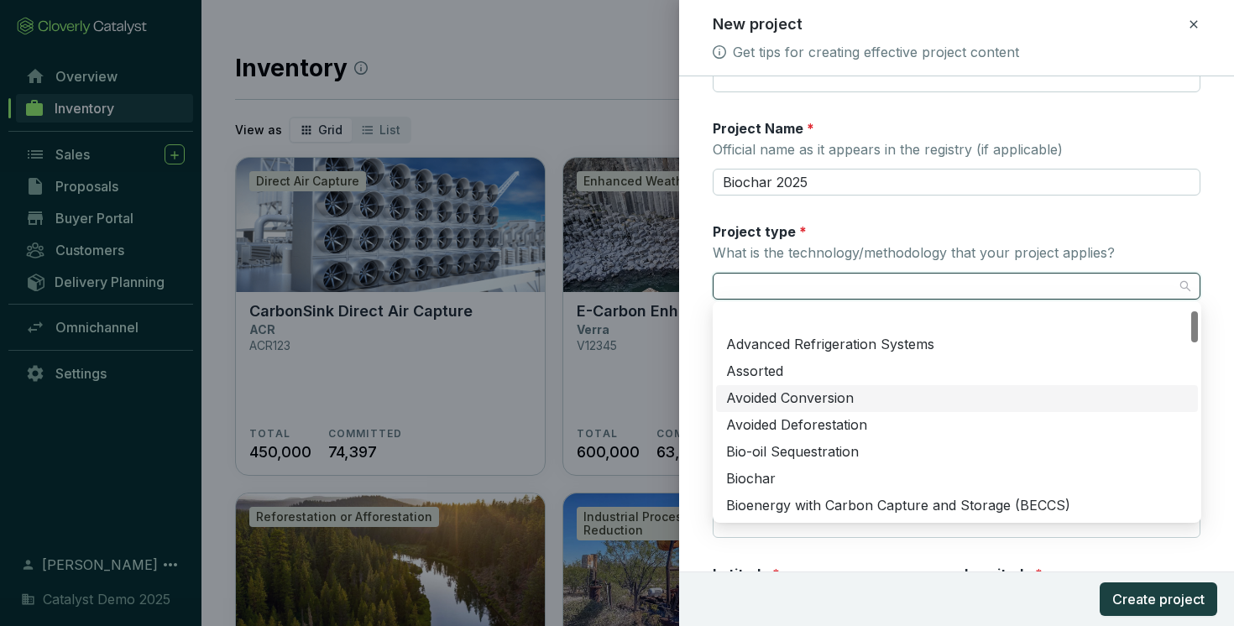
scroll to position [116, 0]
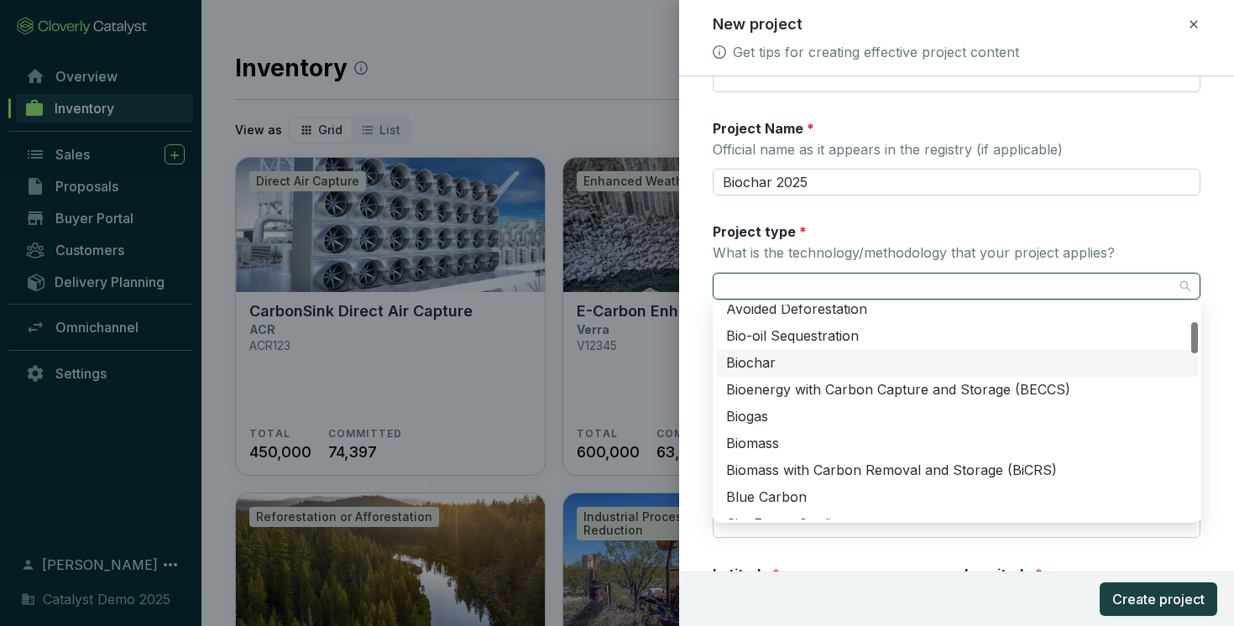
click at [751, 361] on div "Biochar" at bounding box center [957, 363] width 462 height 18
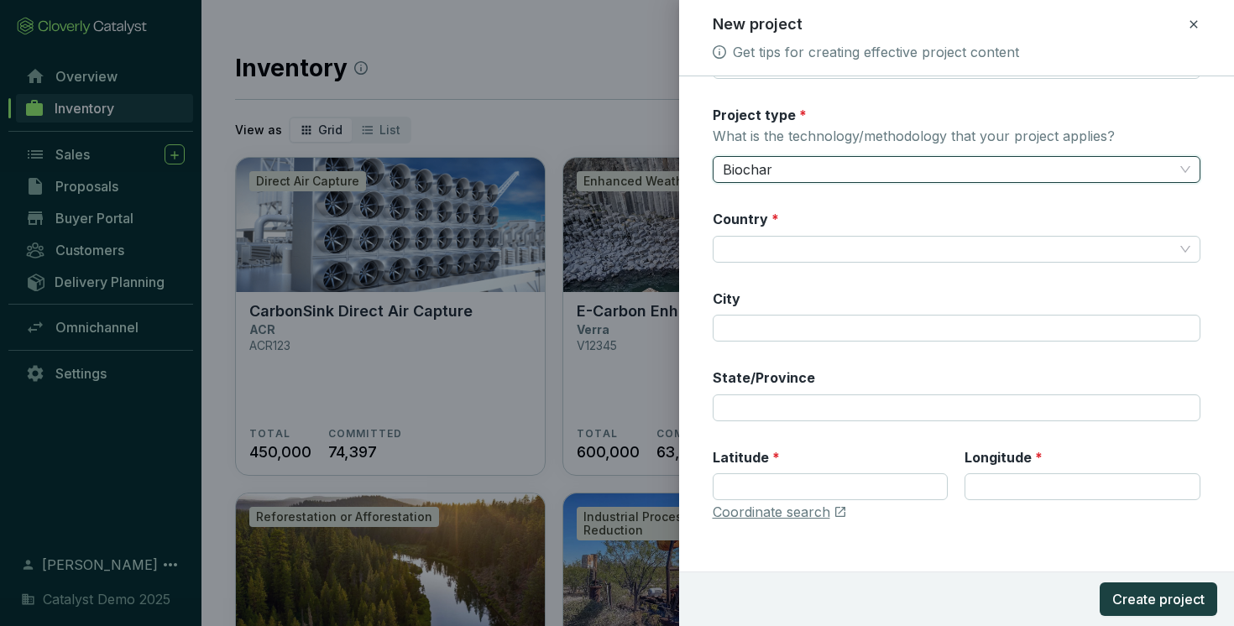
scroll to position [346, 0]
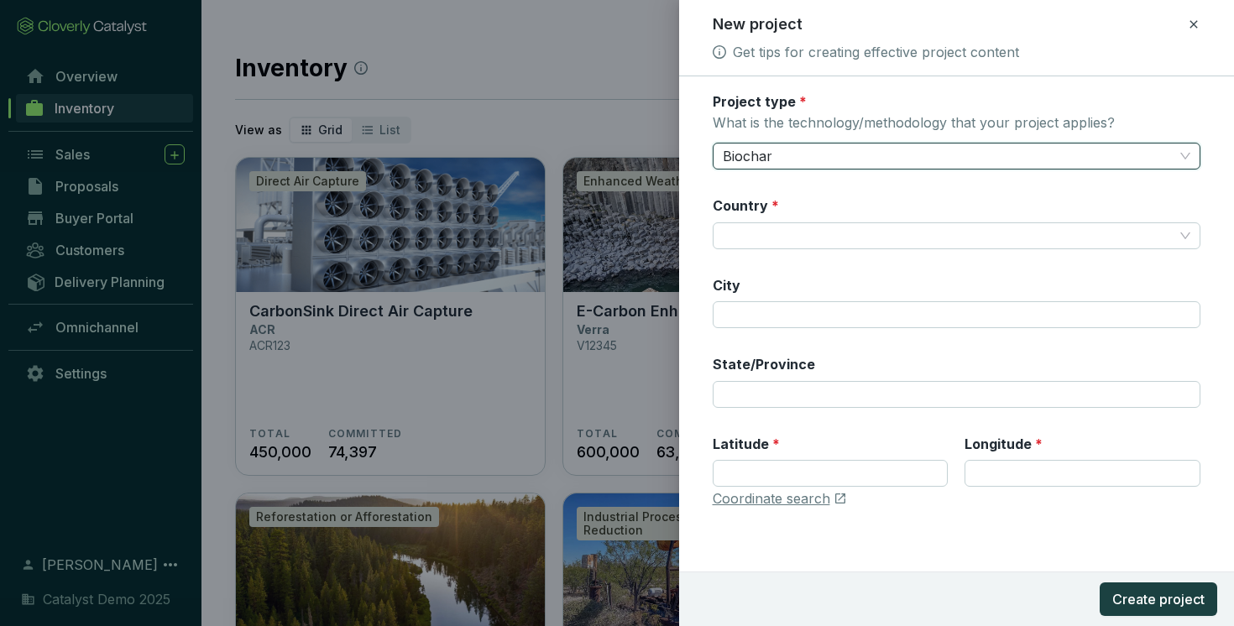
click at [1191, 26] on icon at bounding box center [1193, 24] width 8 height 8
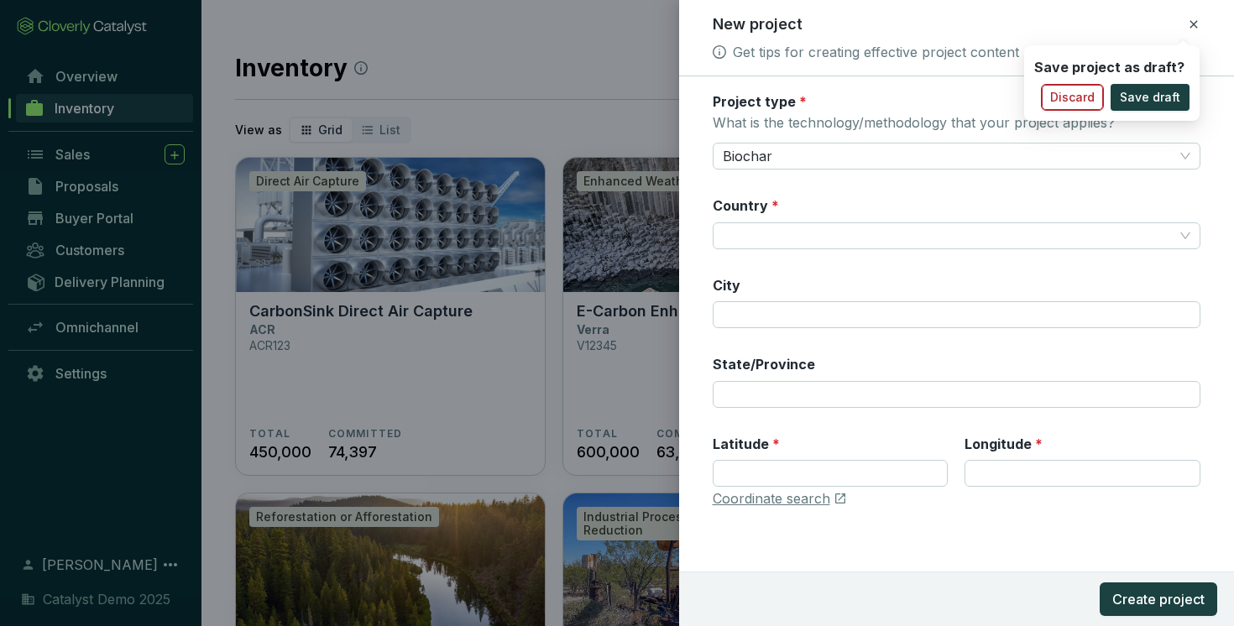
click at [1091, 94] on span "Discard" at bounding box center [1072, 97] width 44 height 17
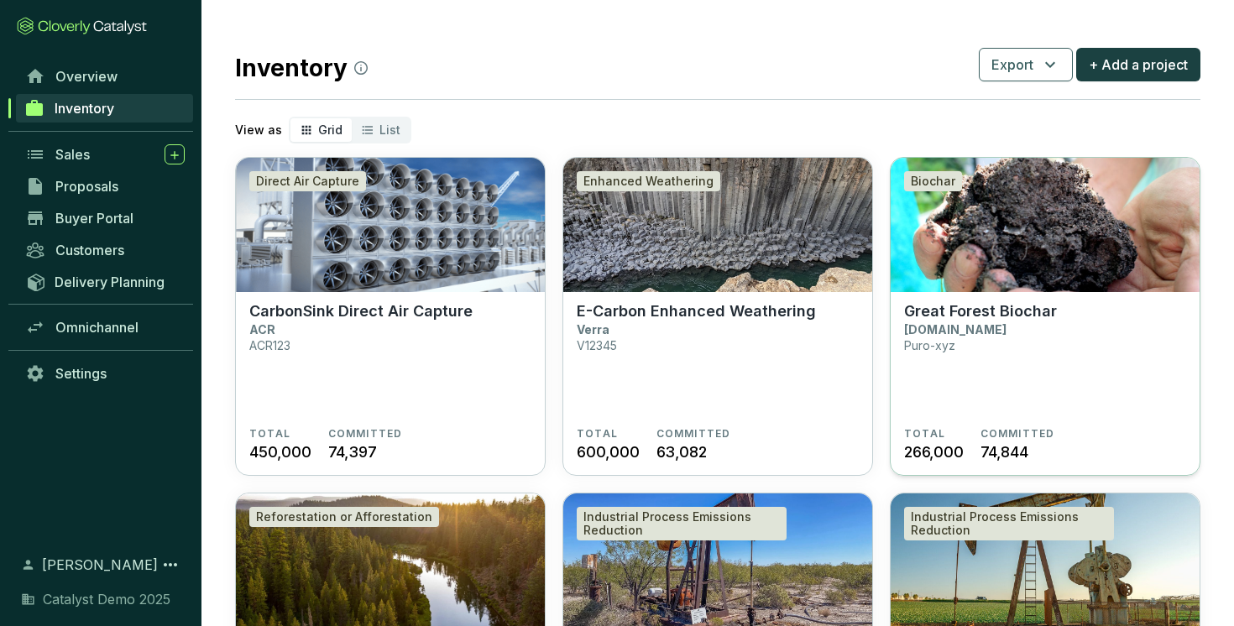
click at [1019, 363] on section "Great Forest Biochar [DOMAIN_NAME] Puro-xyz" at bounding box center [1045, 364] width 282 height 125
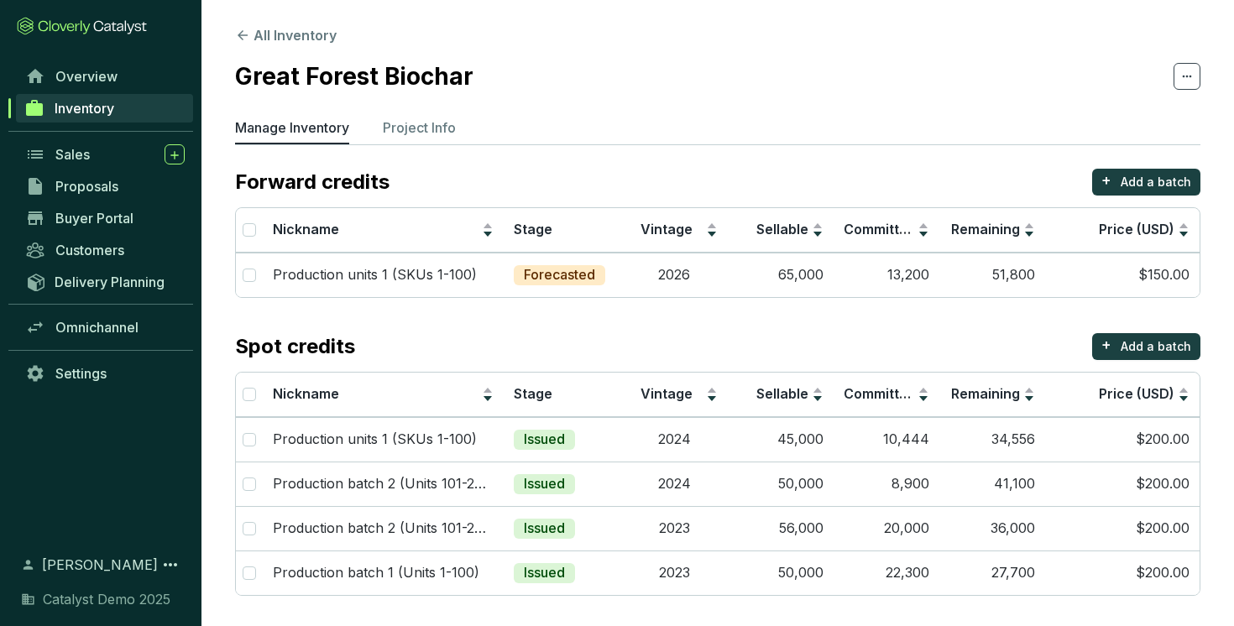
scroll to position [2, 0]
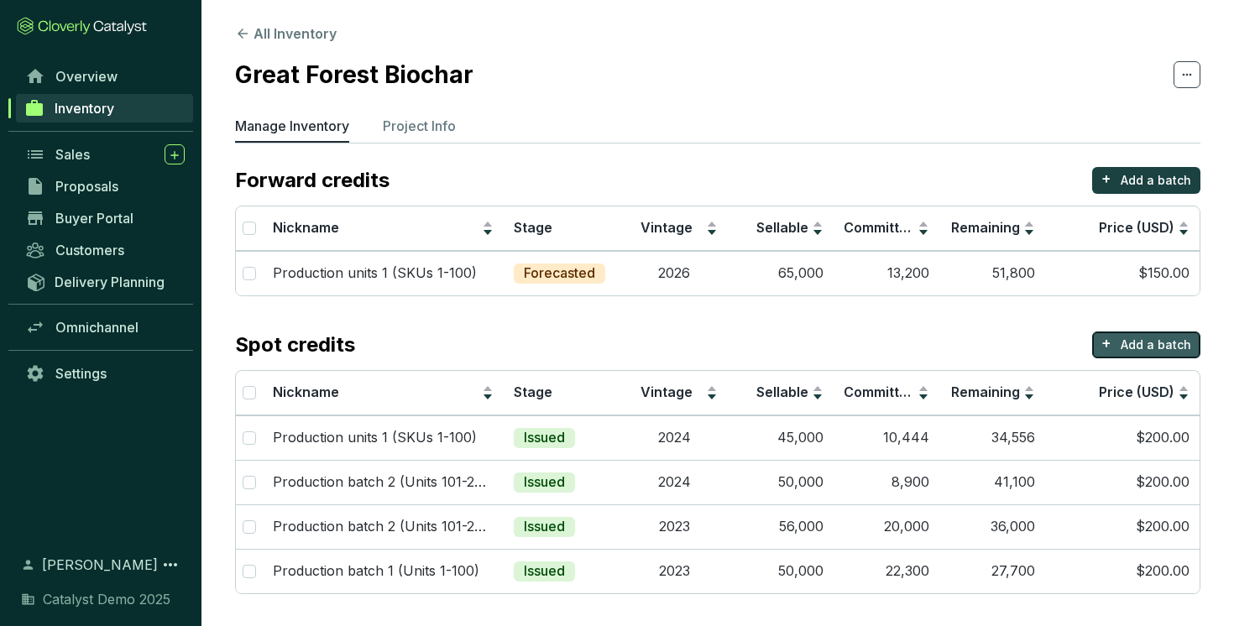
click at [1129, 350] on p "Add a batch" at bounding box center [1156, 345] width 71 height 17
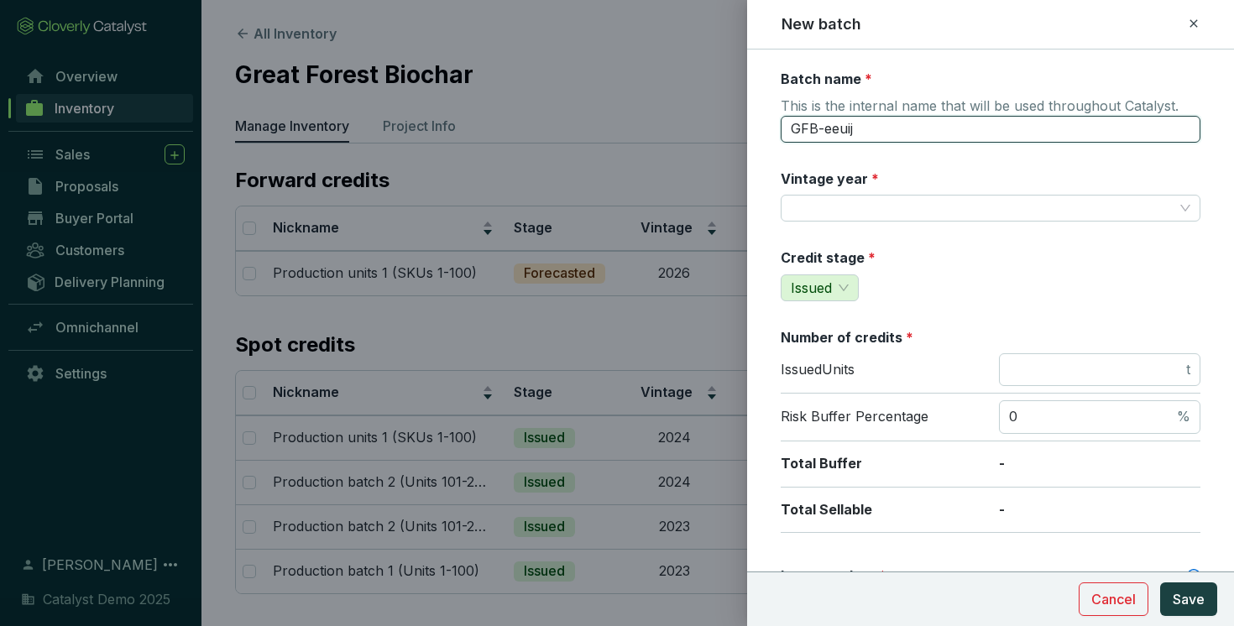
drag, startPoint x: 910, startPoint y: 134, endPoint x: 789, endPoint y: 134, distance: 120.9
click at [789, 134] on input "GFB-eeuij" at bounding box center [991, 129] width 420 height 27
type input "2027 vintage"
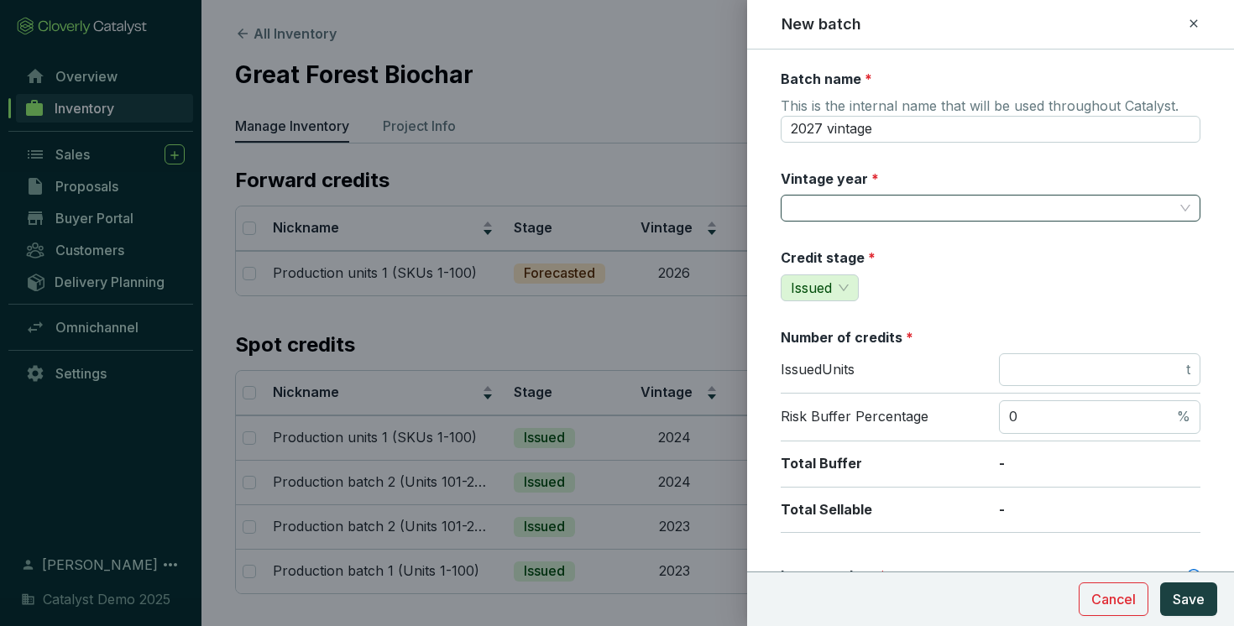
click at [836, 217] on input "Vintage year *" at bounding box center [982, 208] width 383 height 25
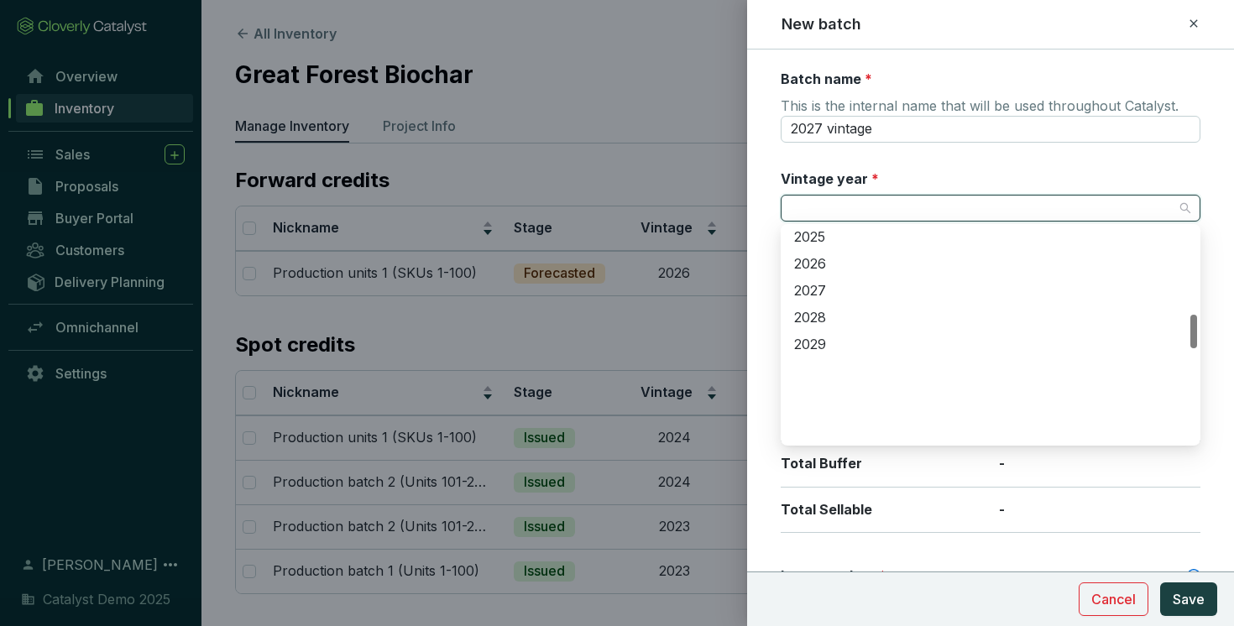
scroll to position [682, 0]
click at [818, 275] on div "2027" at bounding box center [990, 284] width 393 height 18
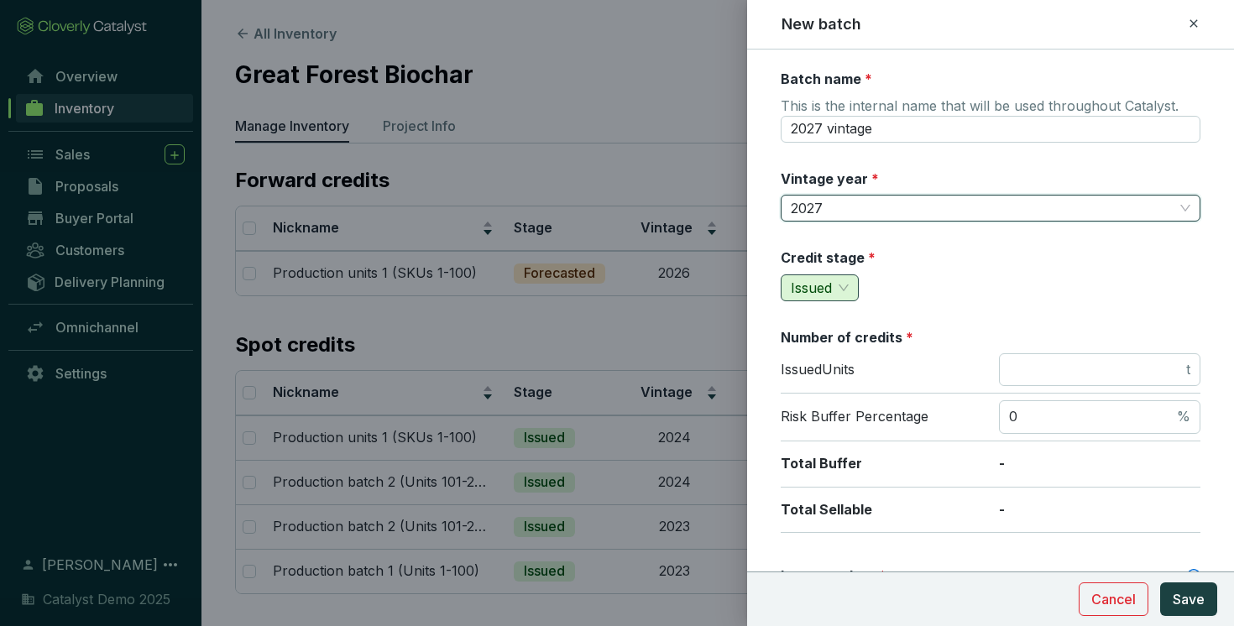
click at [844, 288] on span "Issued" at bounding box center [820, 287] width 58 height 25
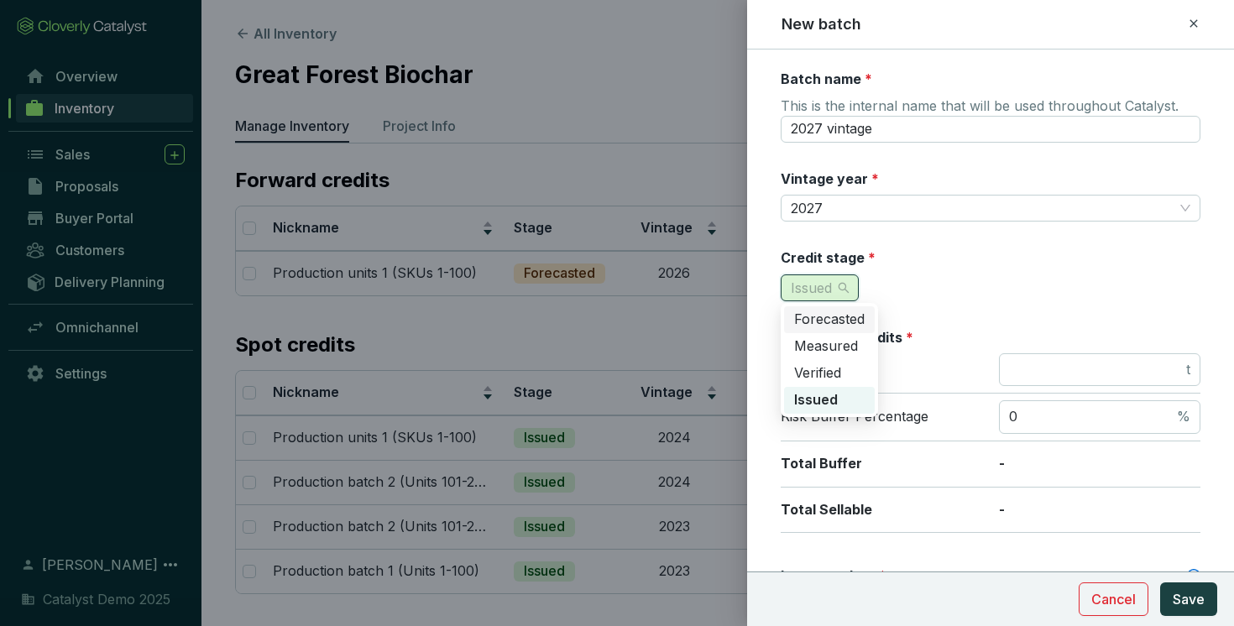
click at [833, 319] on span "Forecasted" at bounding box center [829, 319] width 71 height 17
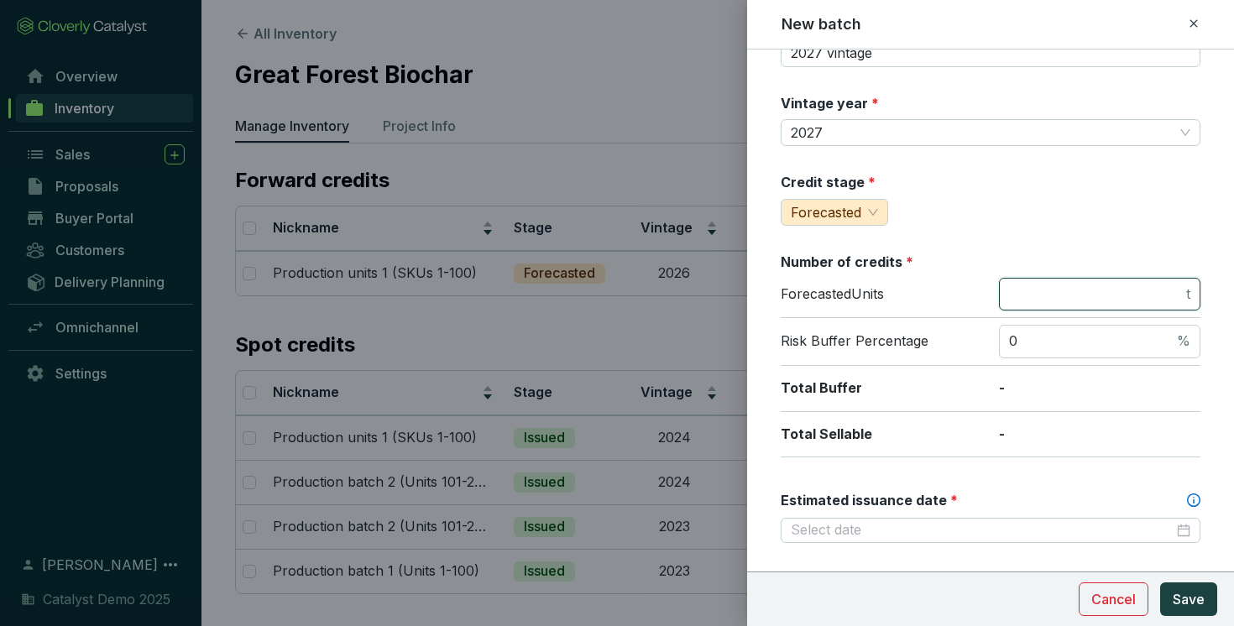
click at [1097, 290] on input "number" at bounding box center [1096, 294] width 174 height 18
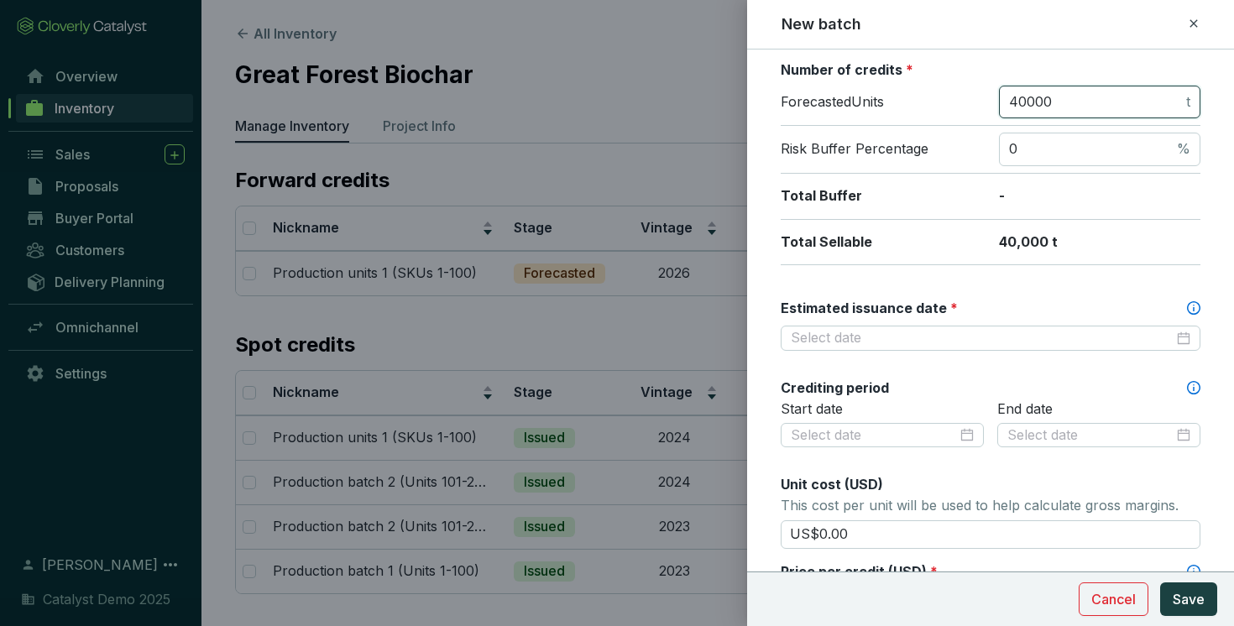
scroll to position [272, 0]
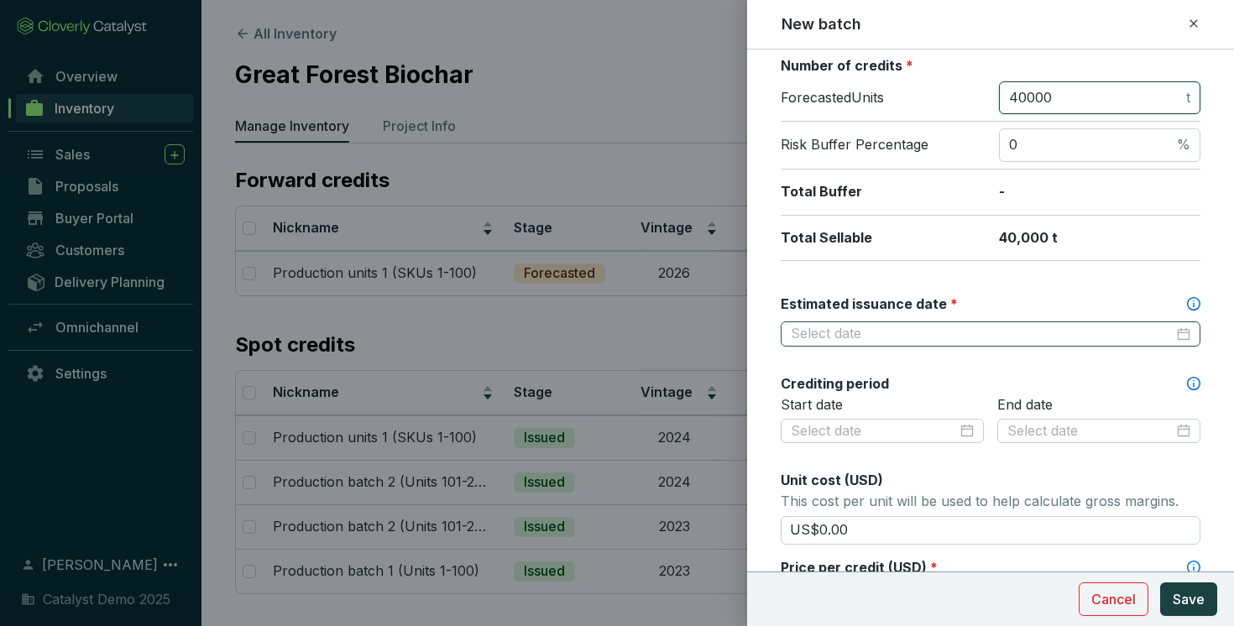
type input "40000"
click at [913, 332] on input "Estimated issuance date *" at bounding box center [982, 334] width 383 height 18
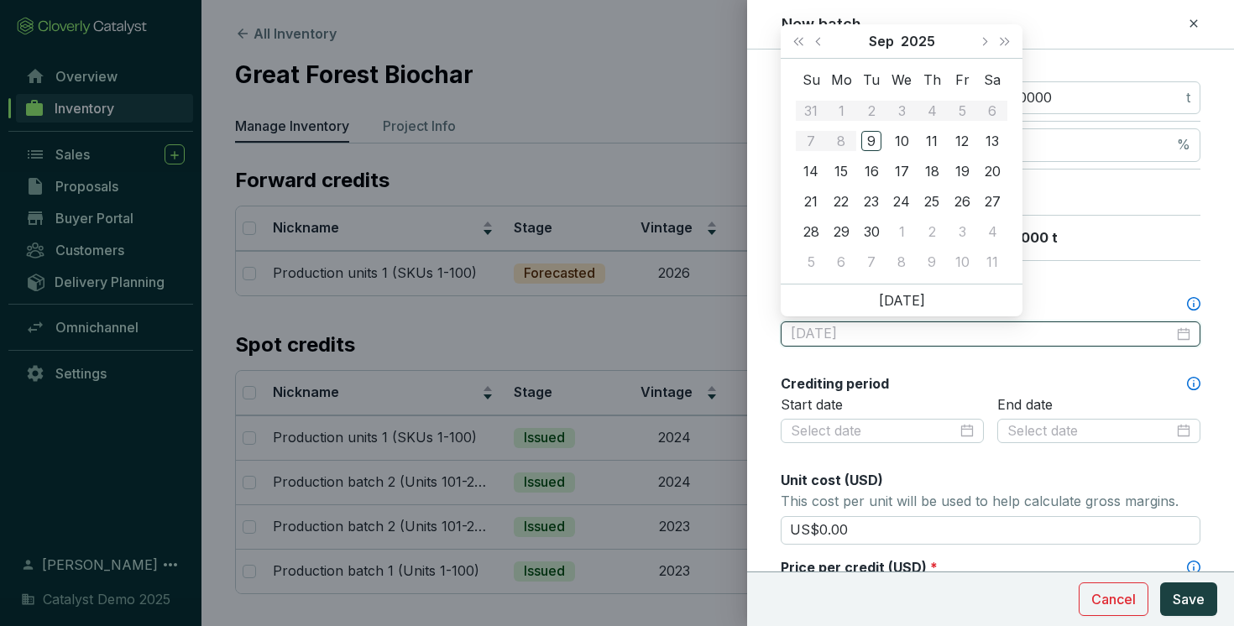
type input "2025-09-11"
click at [990, 35] on button "Next month (PageDown)" at bounding box center [984, 41] width 22 height 34
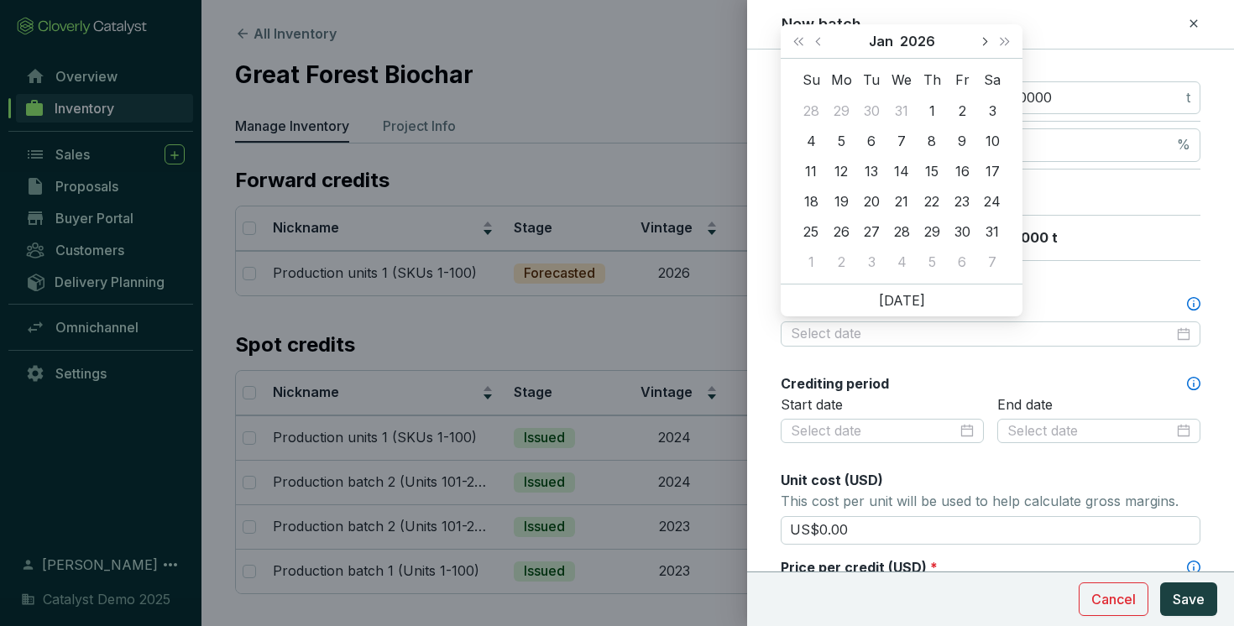
click at [990, 35] on button "Next month (PageDown)" at bounding box center [984, 41] width 22 height 34
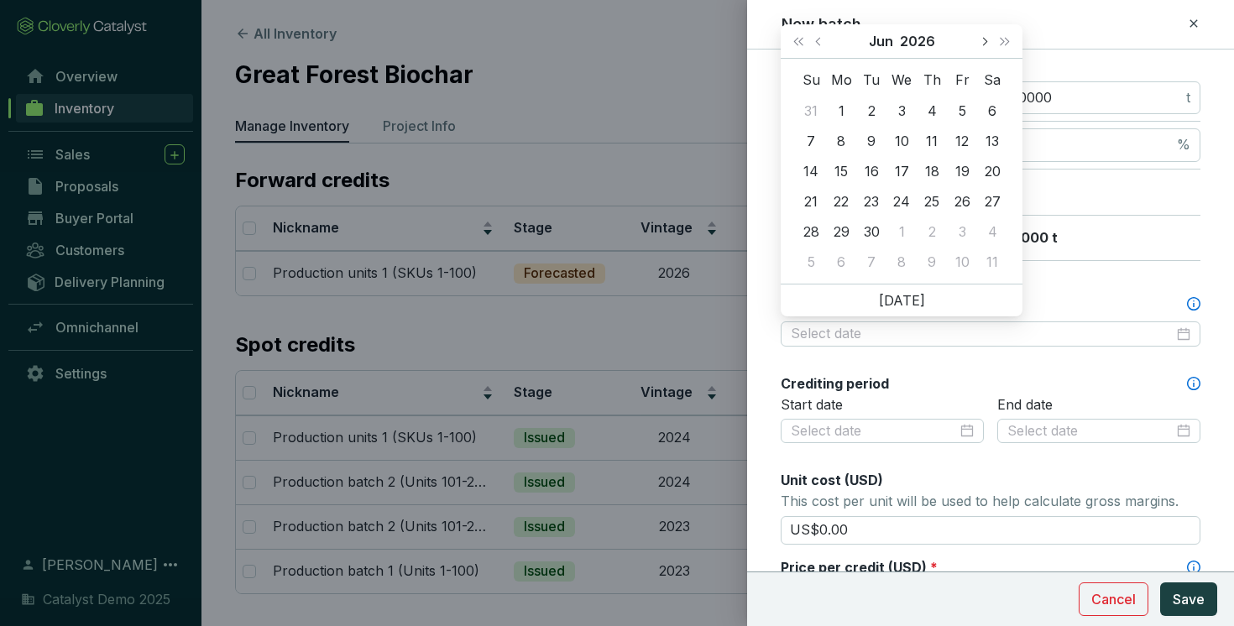
click at [990, 35] on button "Next month (PageDown)" at bounding box center [984, 41] width 22 height 34
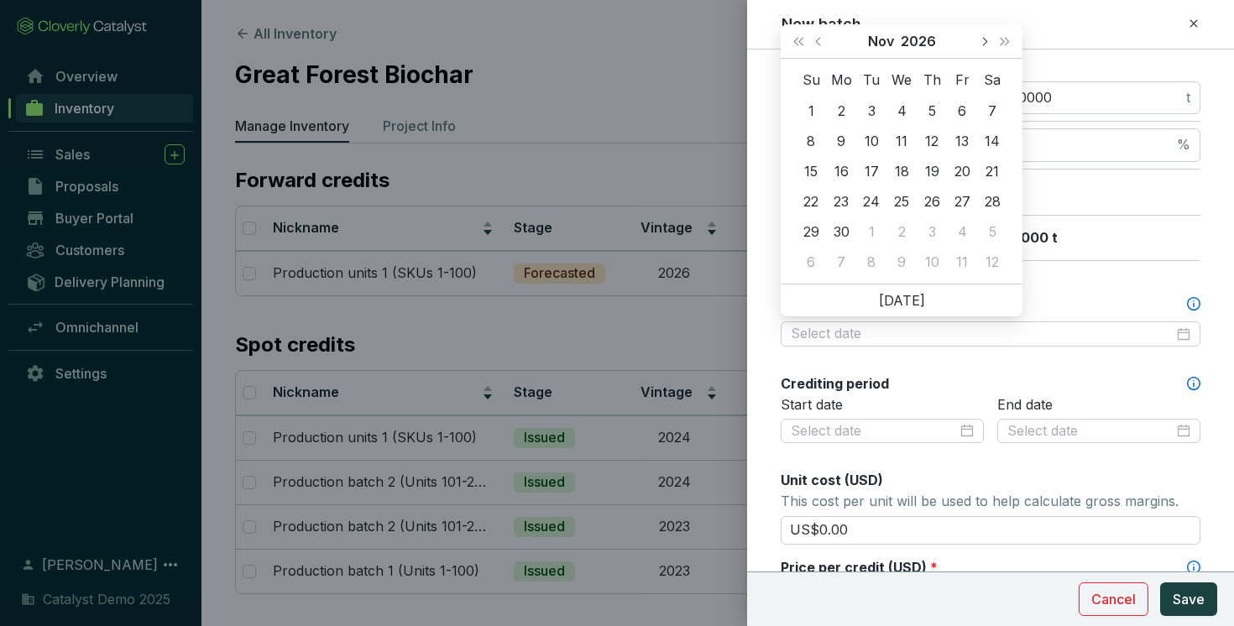
click at [990, 35] on button "Next month (PageDown)" at bounding box center [984, 41] width 22 height 34
type input "2027-03-10"
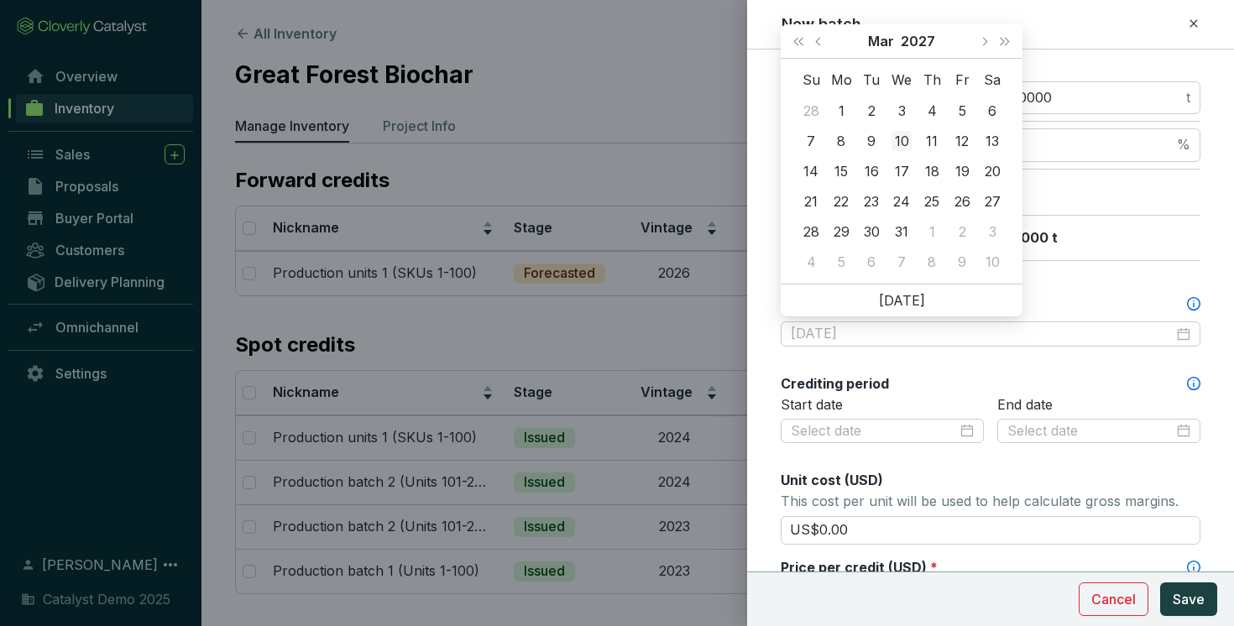
click at [907, 143] on div "10" at bounding box center [901, 141] width 20 height 20
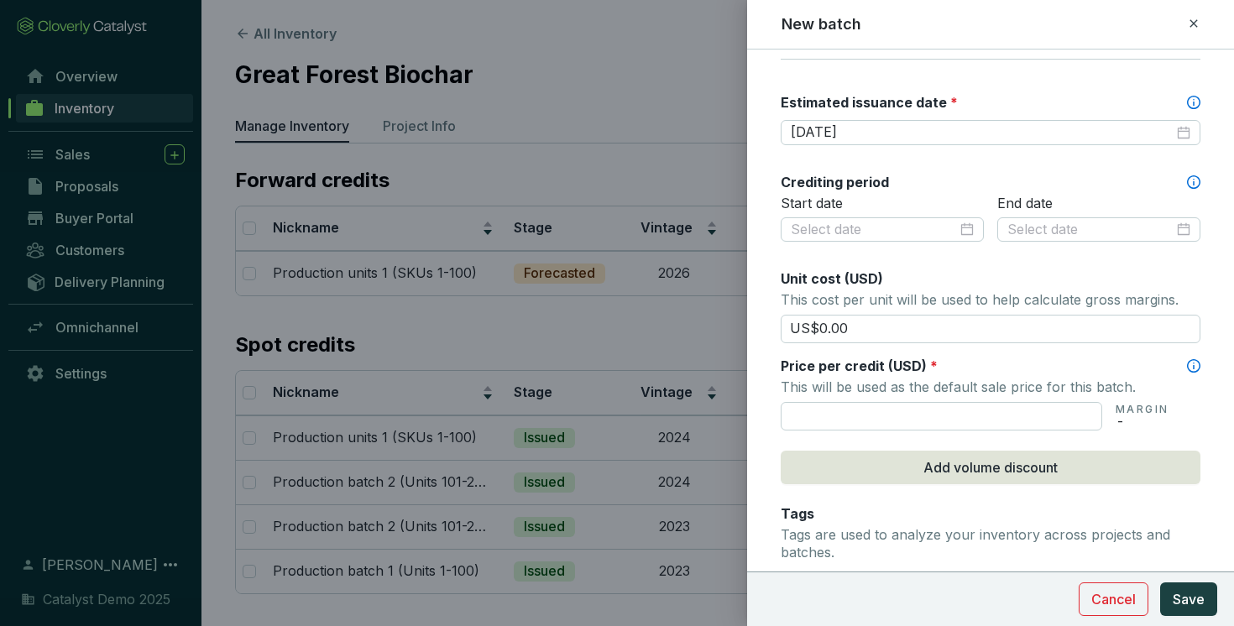
scroll to position [475, 0]
click at [907, 231] on input at bounding box center [874, 228] width 166 height 18
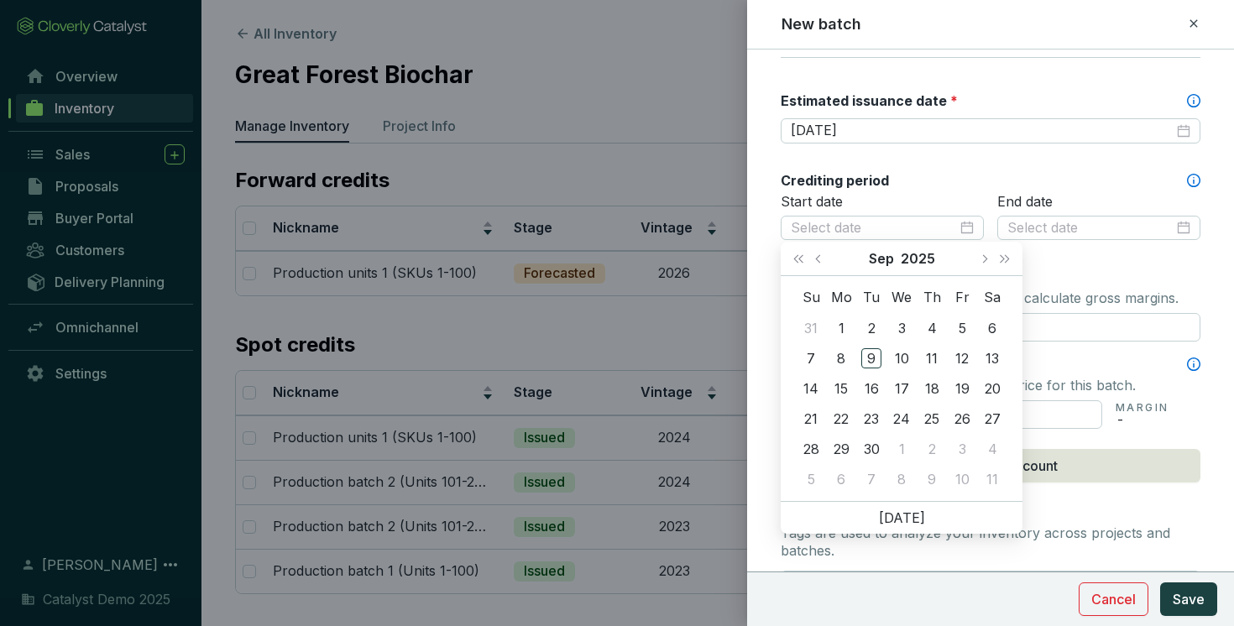
click at [917, 196] on p "Start date" at bounding box center [882, 202] width 203 height 18
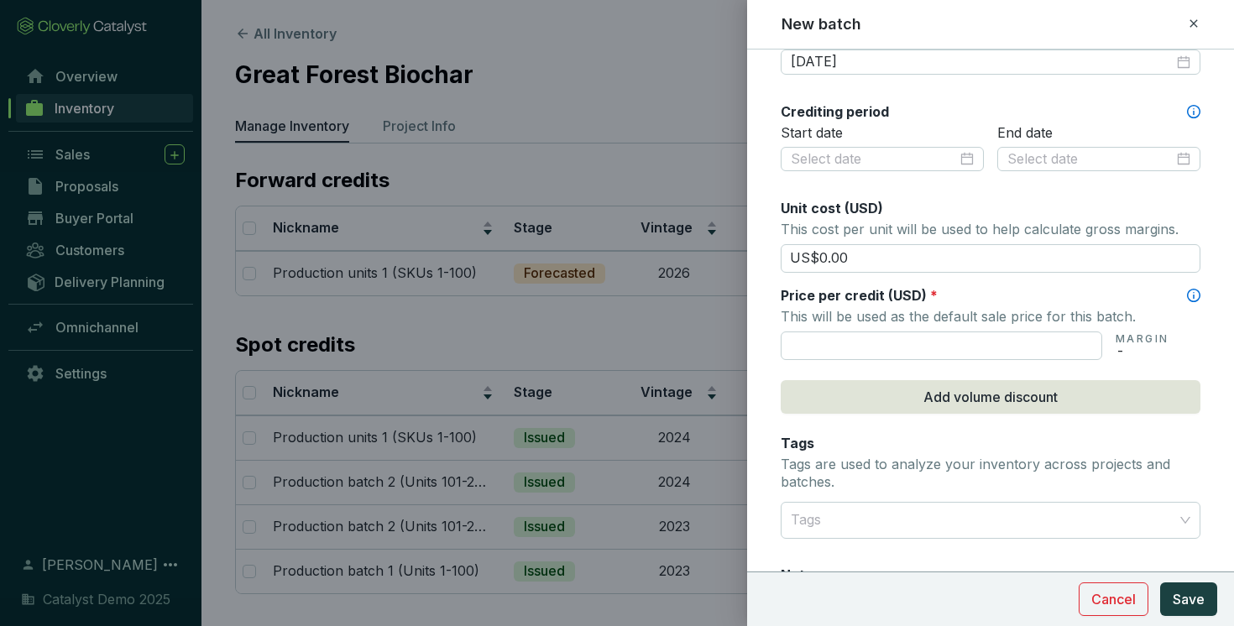
scroll to position [582, 0]
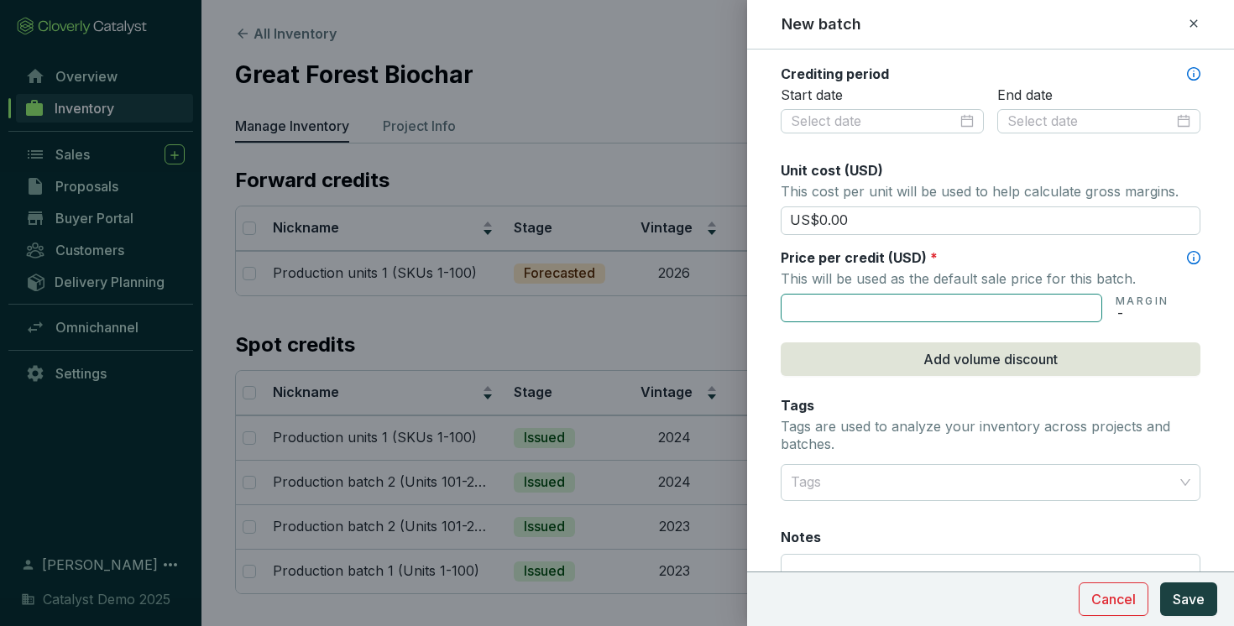
click at [863, 303] on input "text" at bounding box center [941, 308] width 321 height 29
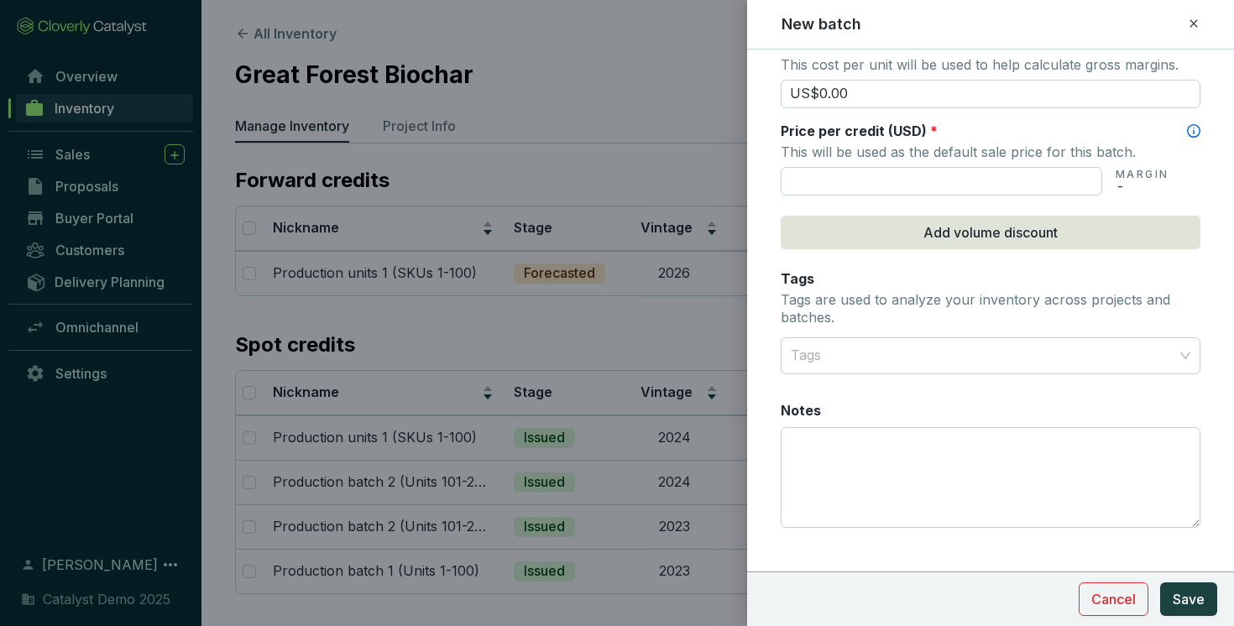
scroll to position [728, 0]
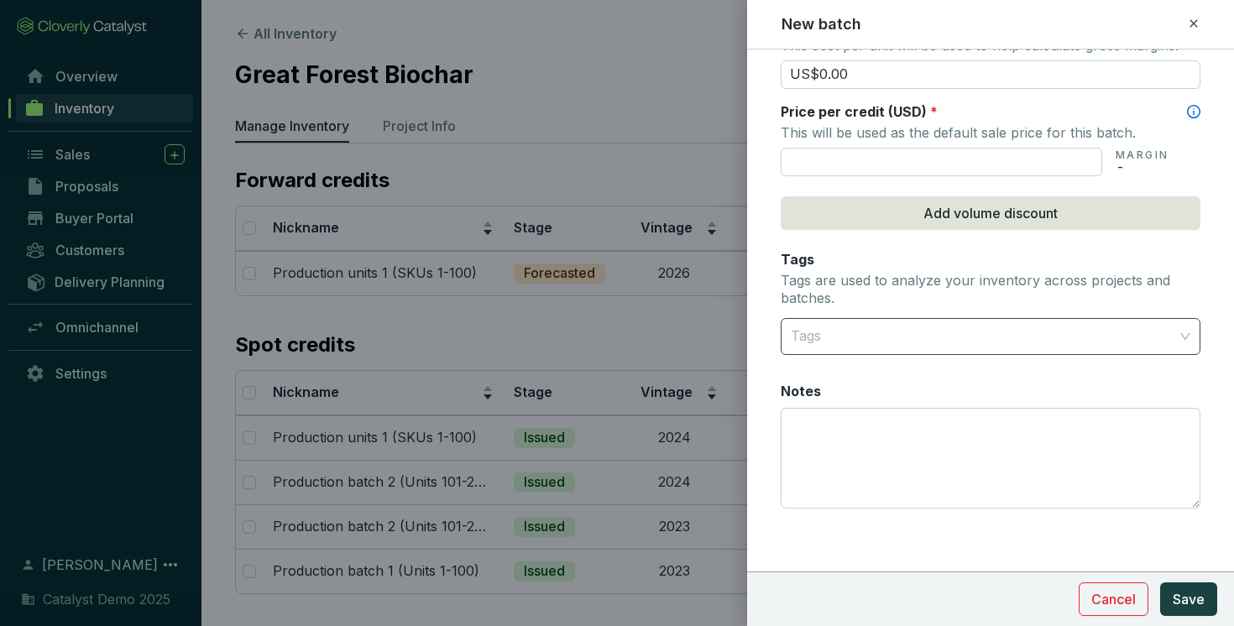
click at [914, 333] on div at bounding box center [981, 337] width 394 height 34
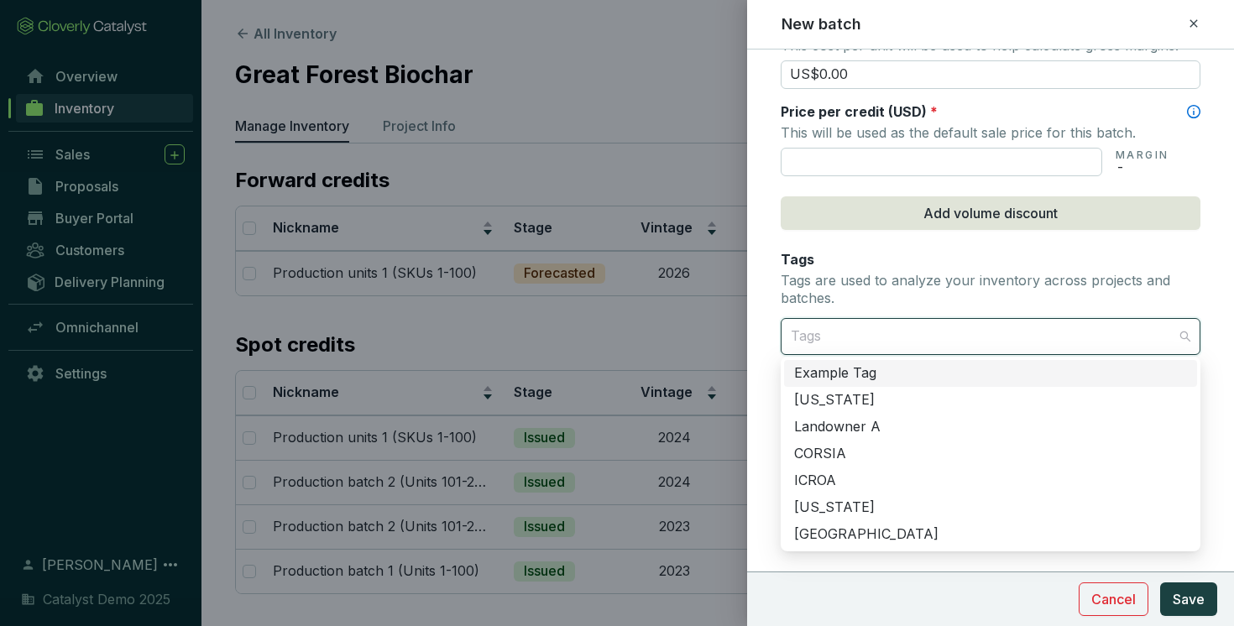
click at [878, 329] on div at bounding box center [981, 337] width 394 height 34
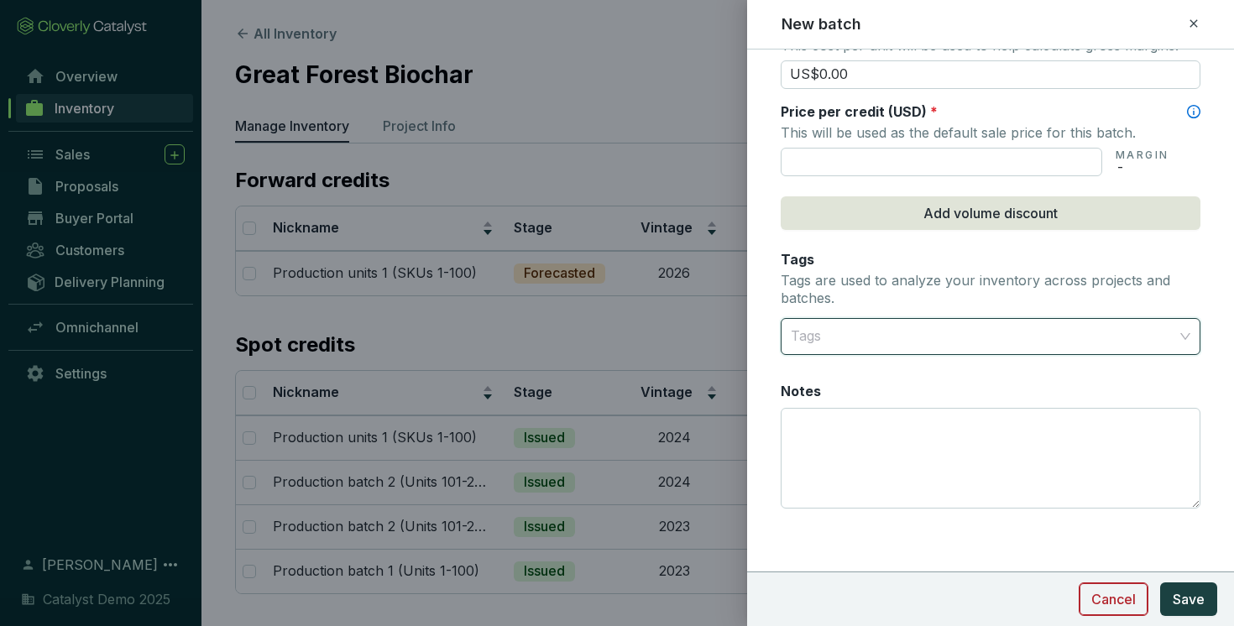
click at [1120, 595] on span "Cancel" at bounding box center [1113, 599] width 44 height 20
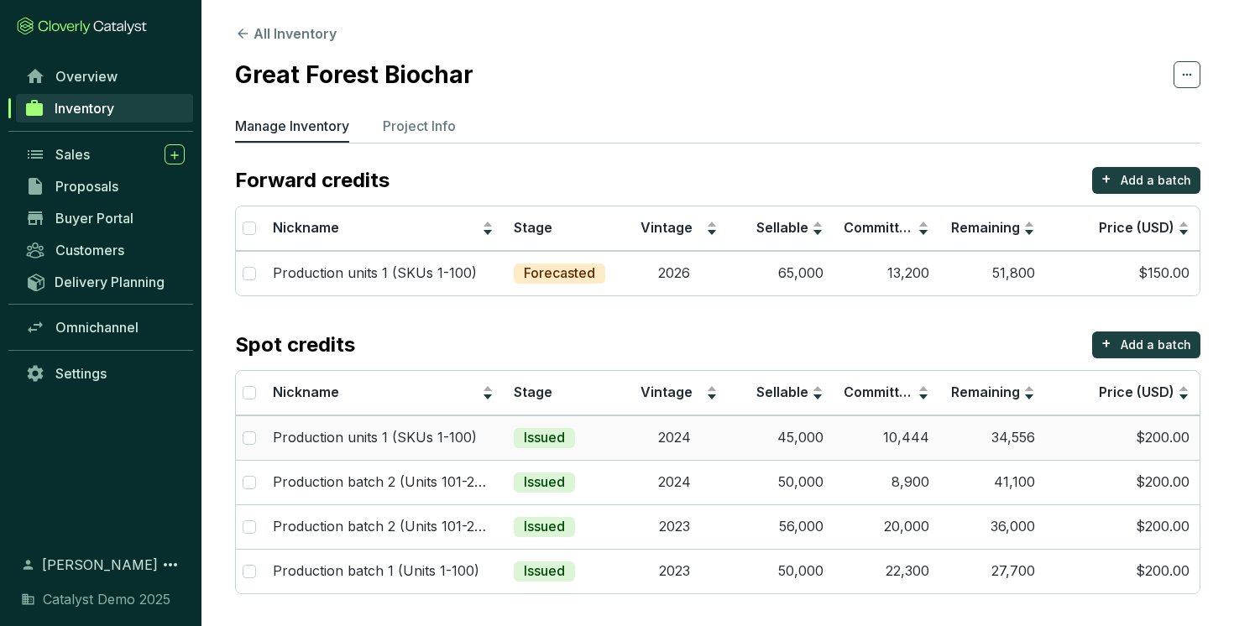
click at [623, 440] on td "2024" at bounding box center [674, 437] width 106 height 44
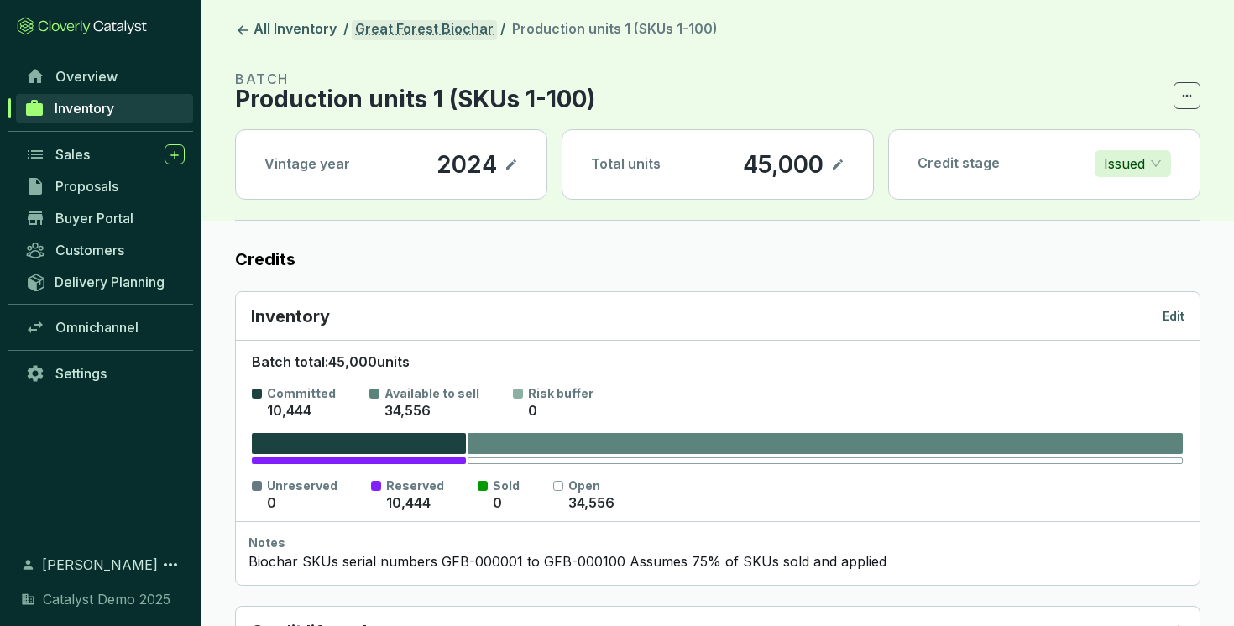
click at [420, 21] on link "Great Forest Biochar" at bounding box center [424, 30] width 145 height 20
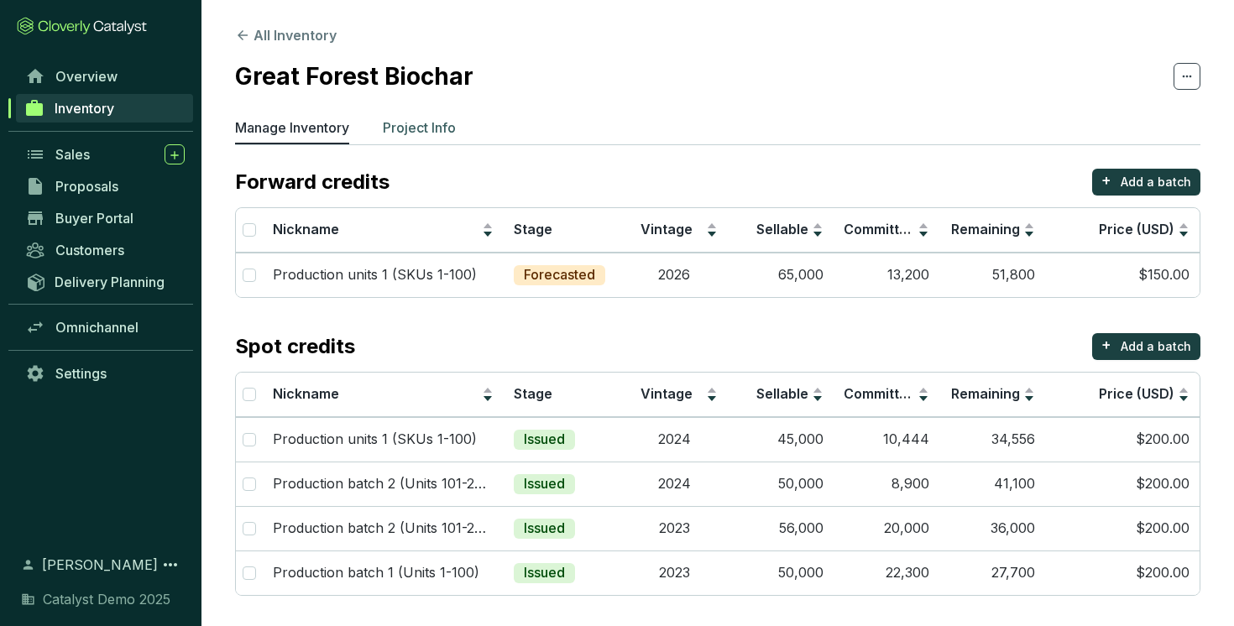
click at [434, 123] on p "Project Info" at bounding box center [419, 128] width 73 height 20
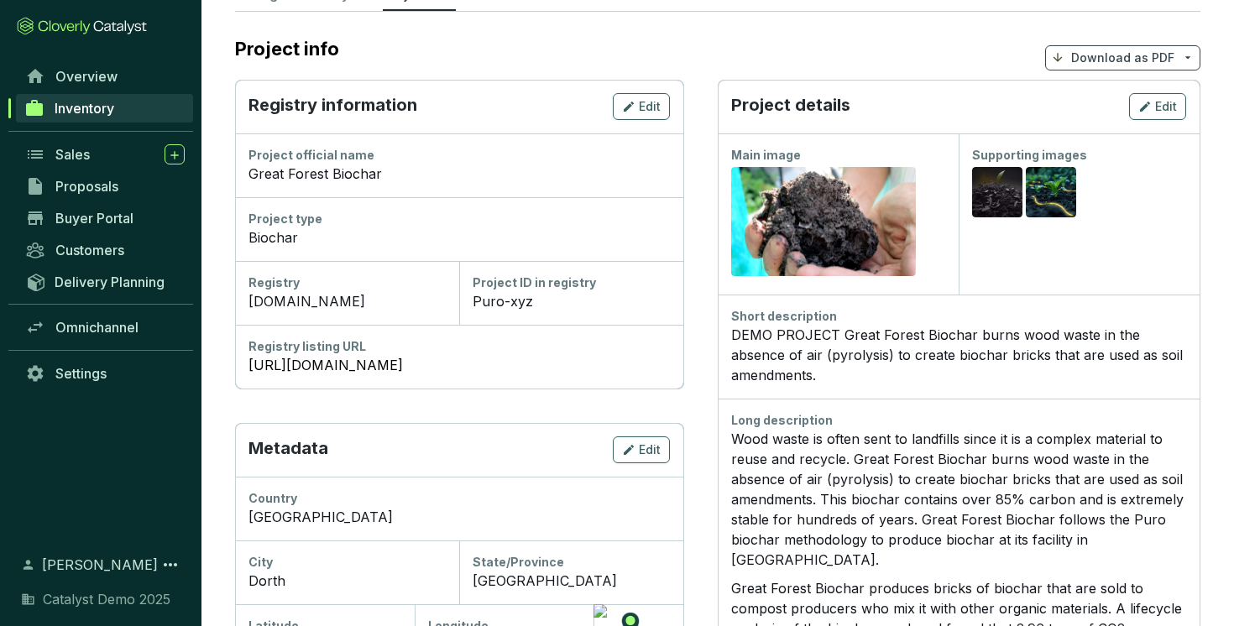
scroll to position [144, 0]
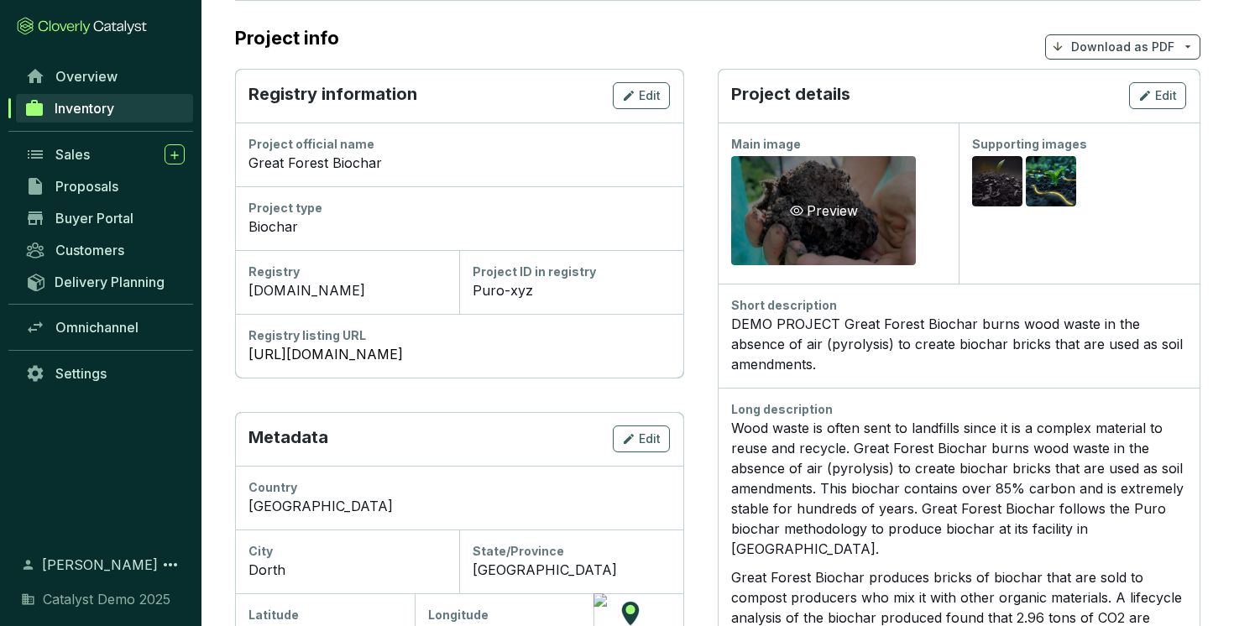
click at [845, 209] on div "Preview" at bounding box center [824, 211] width 75 height 20
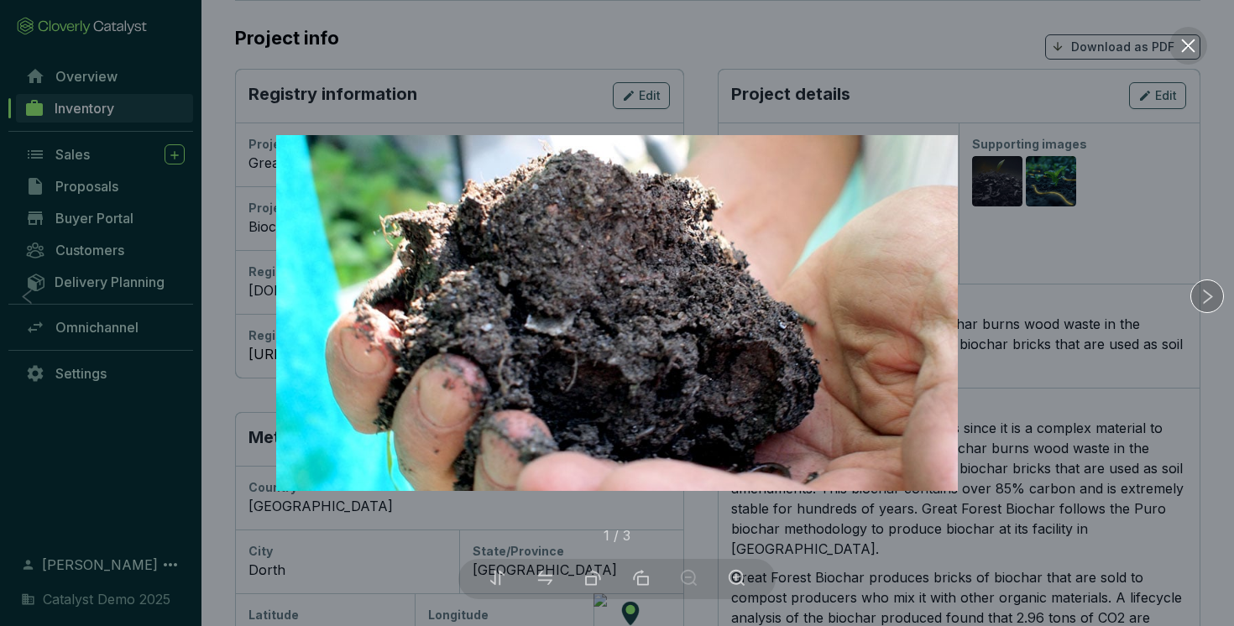
click at [1207, 298] on icon "right" at bounding box center [1208, 297] width 18 height 18
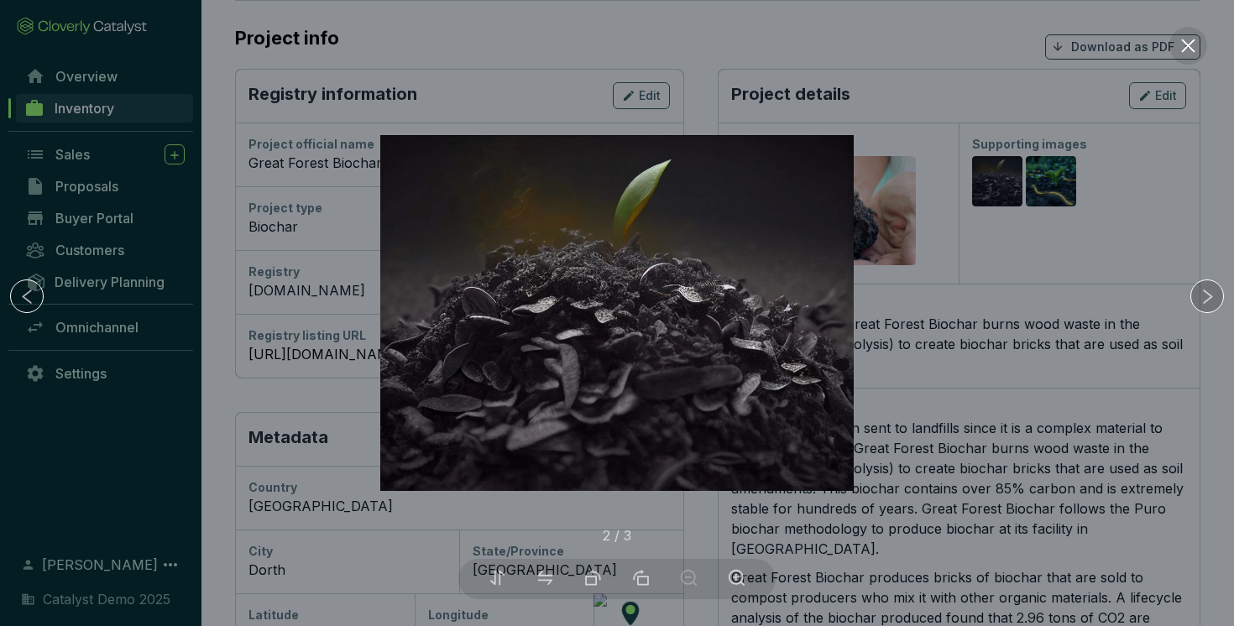
click at [1207, 298] on icon "right" at bounding box center [1208, 297] width 18 height 18
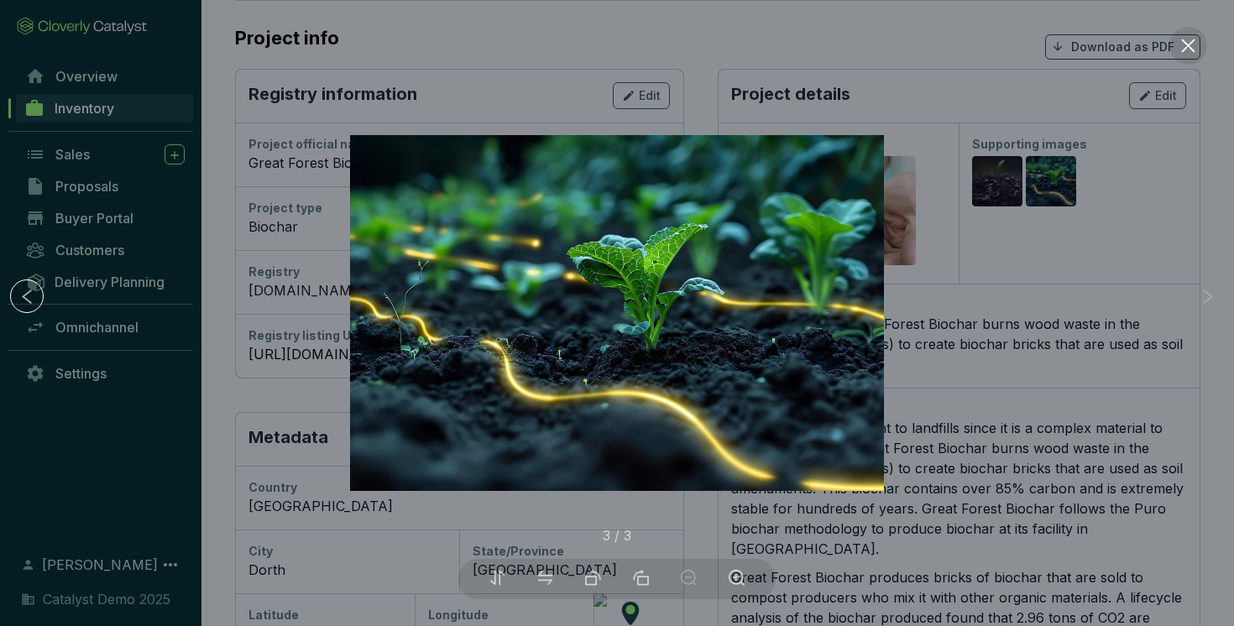
click at [1036, 296] on div at bounding box center [617, 313] width 1234 height 626
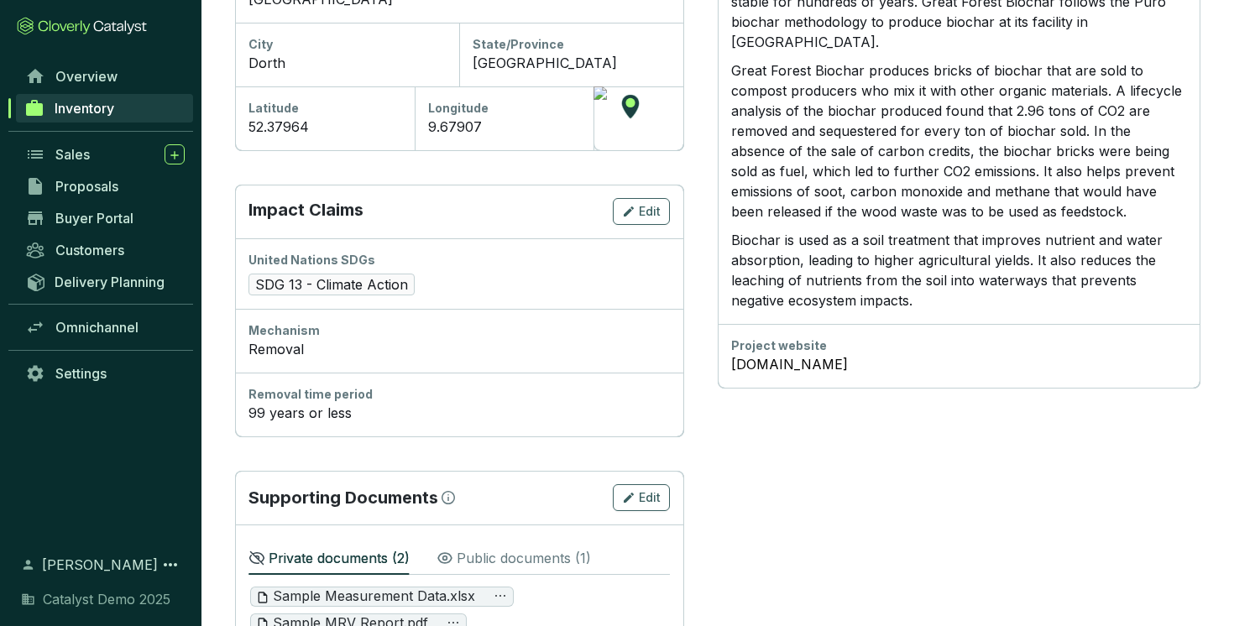
scroll to position [708, 0]
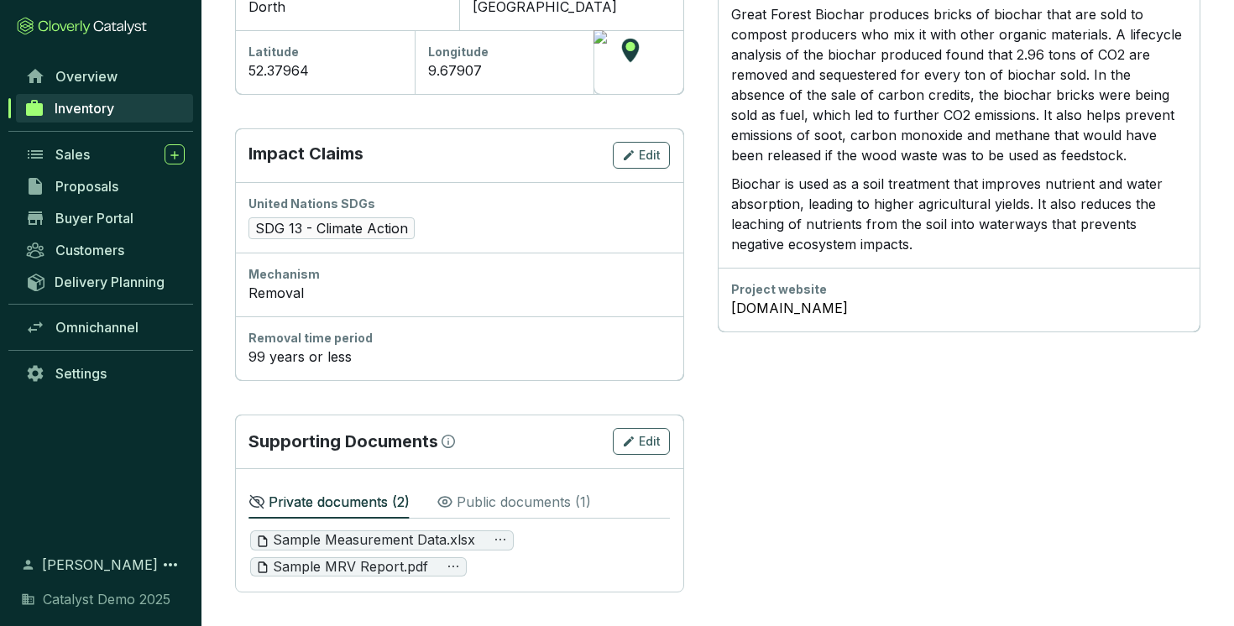
click at [510, 498] on p "Public documents ( 1 )" at bounding box center [524, 502] width 134 height 20
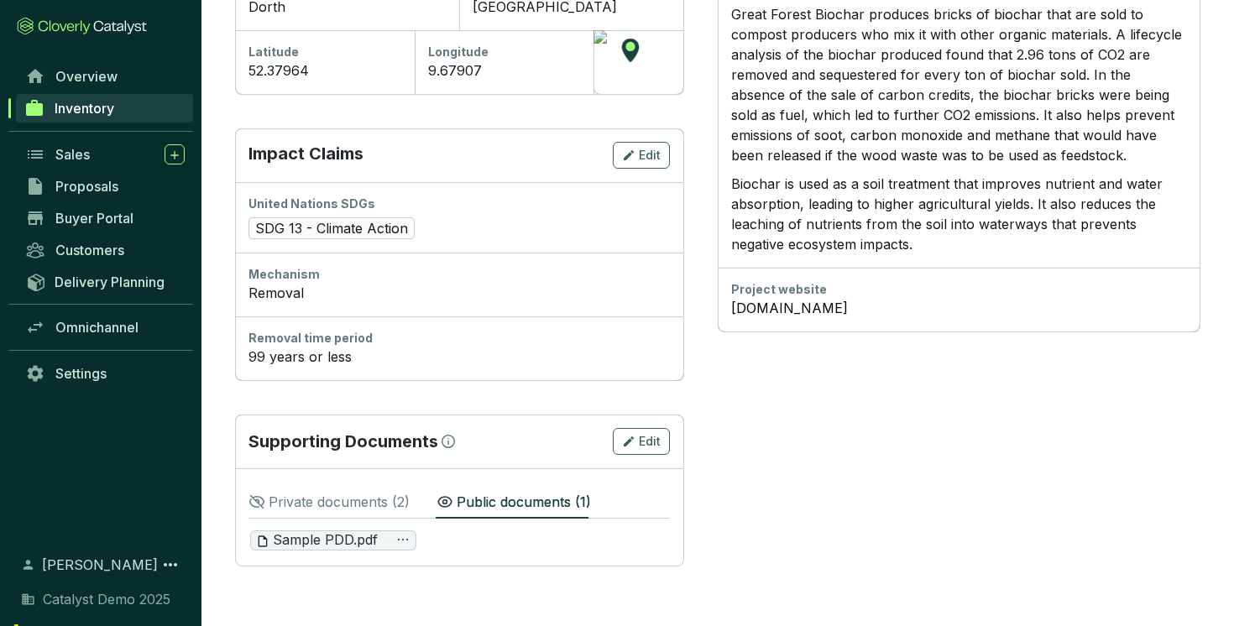
scroll to position [681, 0]
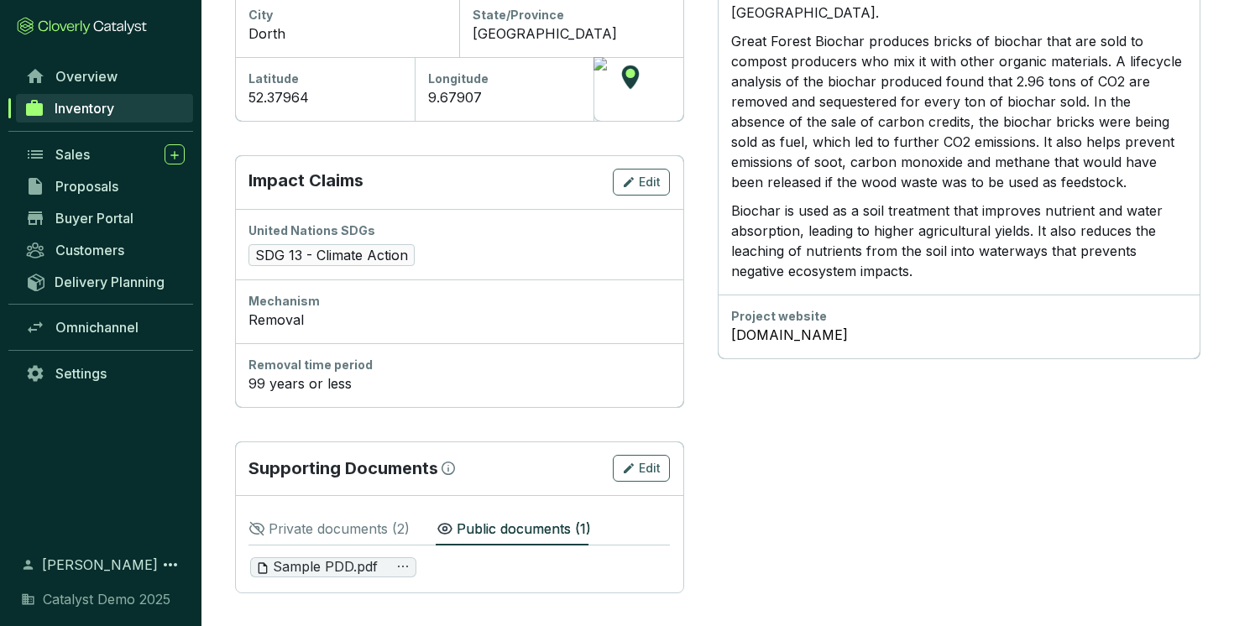
click at [333, 536] on p "Private documents ( 2 )" at bounding box center [339, 529] width 141 height 20
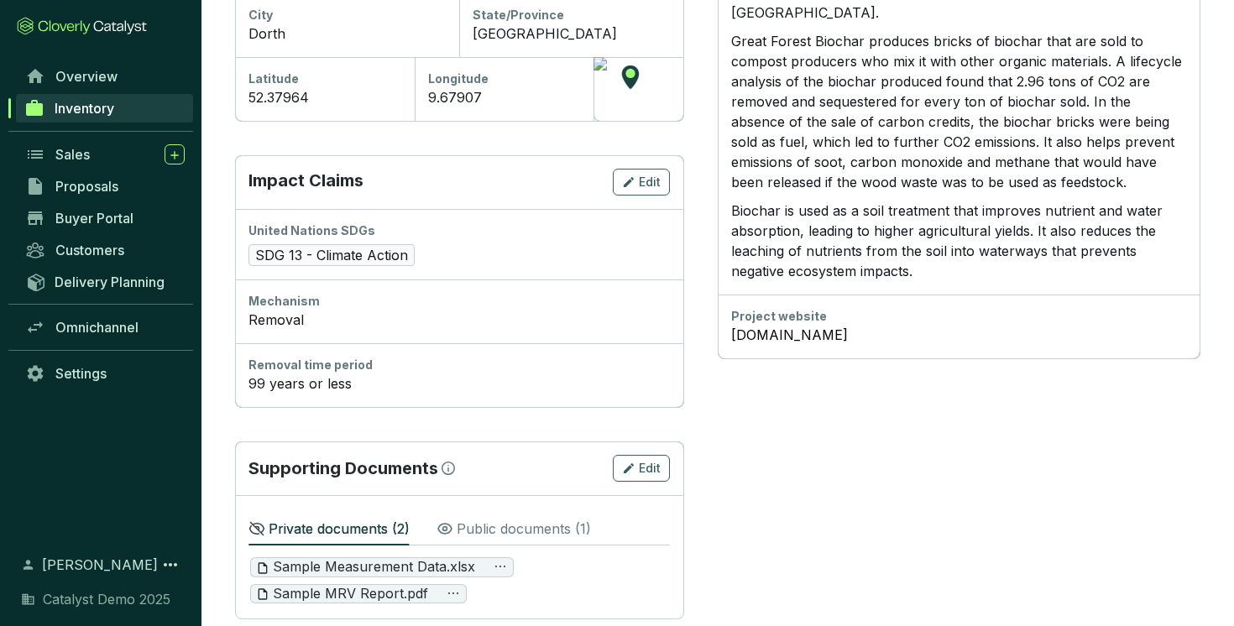
click at [510, 536] on p "Public documents ( 1 )" at bounding box center [524, 529] width 134 height 20
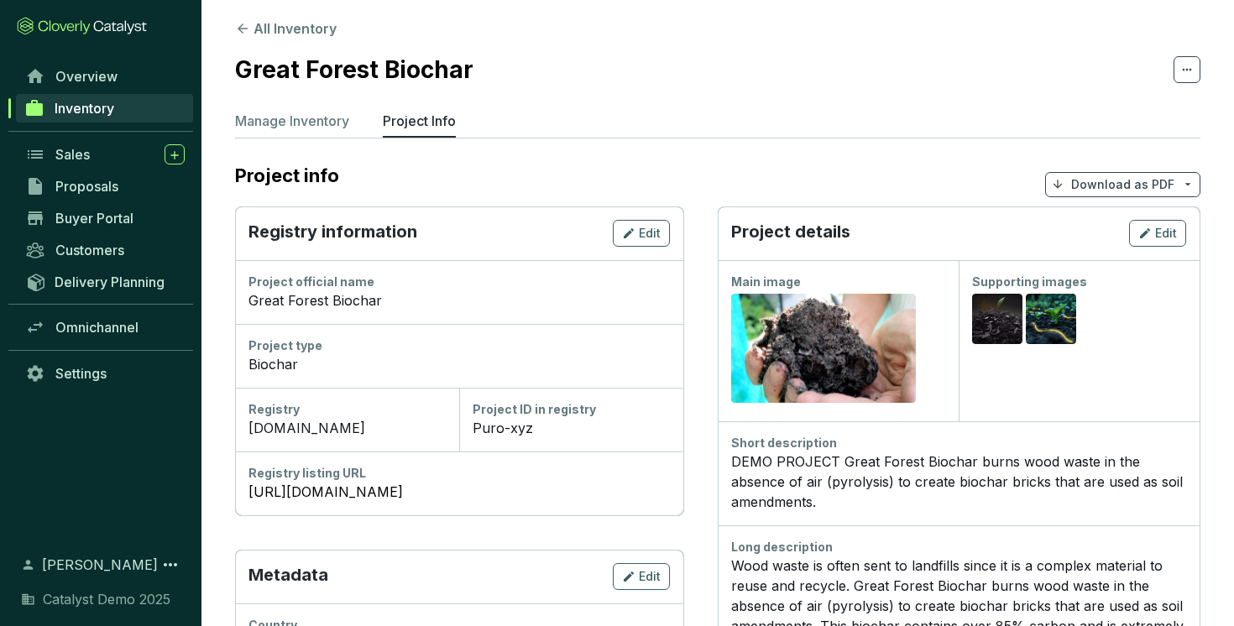
scroll to position [0, 0]
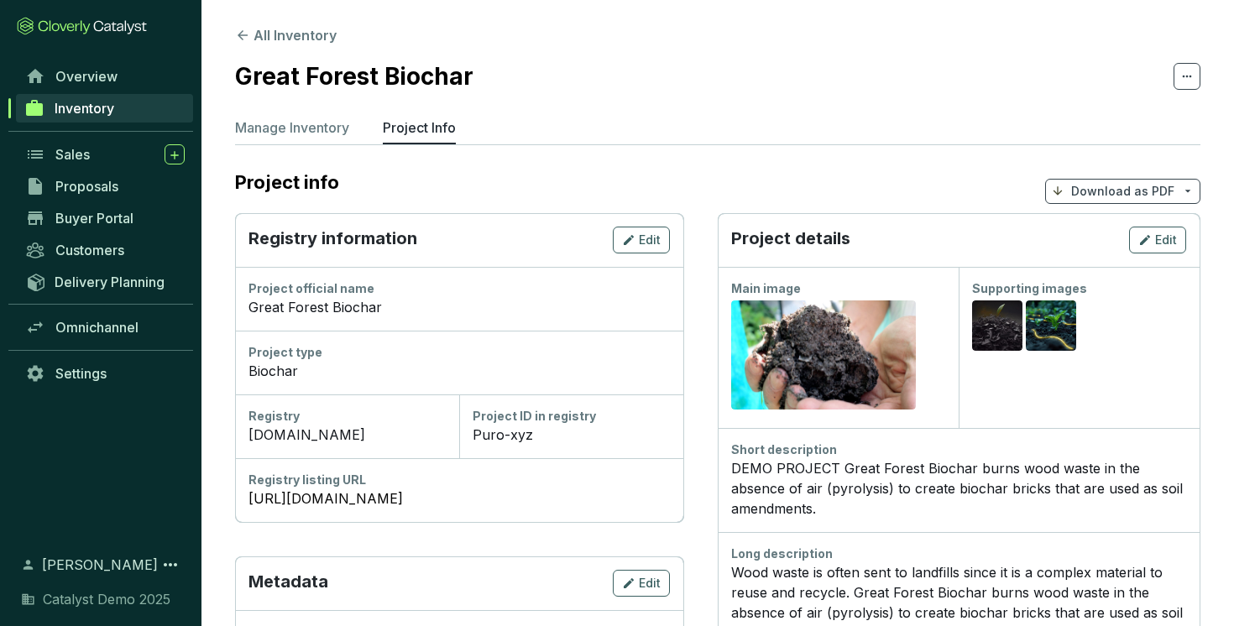
click at [1088, 195] on p "Download as PDF" at bounding box center [1122, 191] width 103 height 17
click at [1108, 228] on span "Show pricing" at bounding box center [1122, 230] width 76 height 13
click at [303, 127] on p "Manage Inventory" at bounding box center [292, 128] width 114 height 20
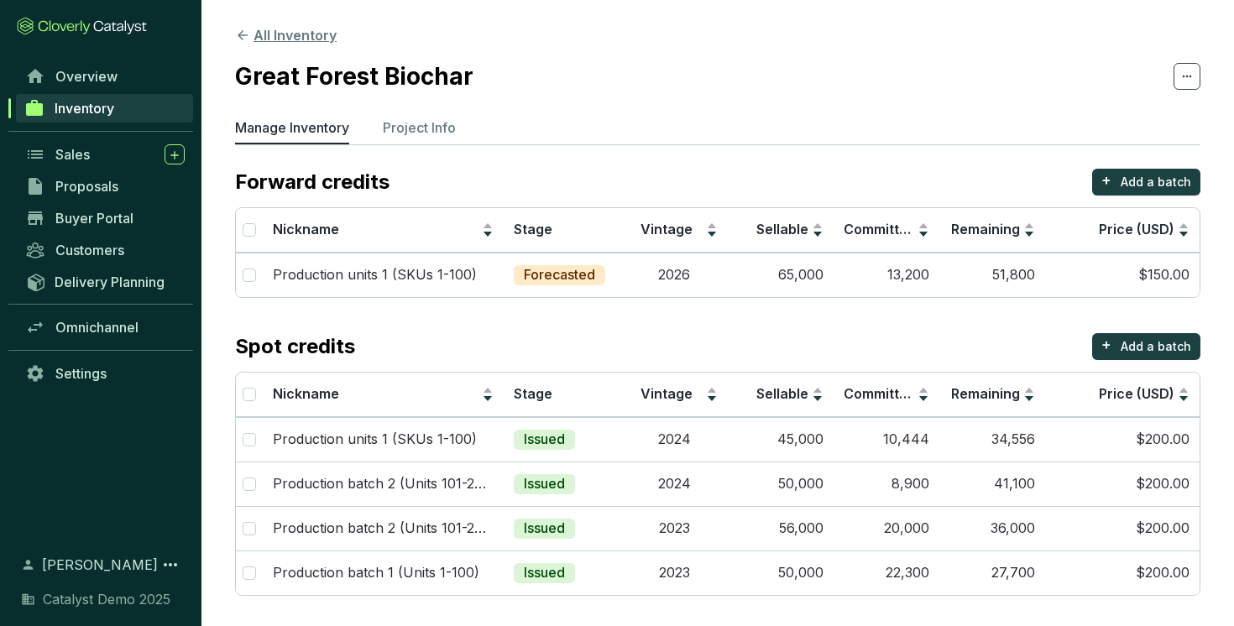
click at [274, 38] on button "All Inventory" at bounding box center [286, 35] width 102 height 20
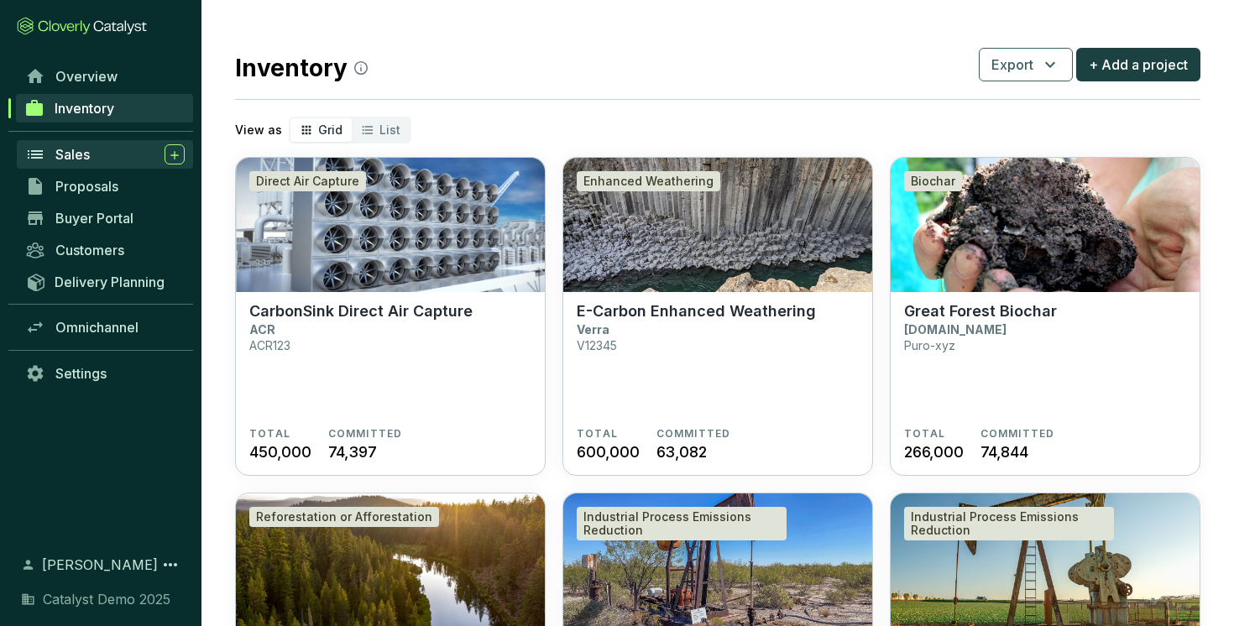
click at [96, 154] on div "Sales" at bounding box center [119, 154] width 129 height 20
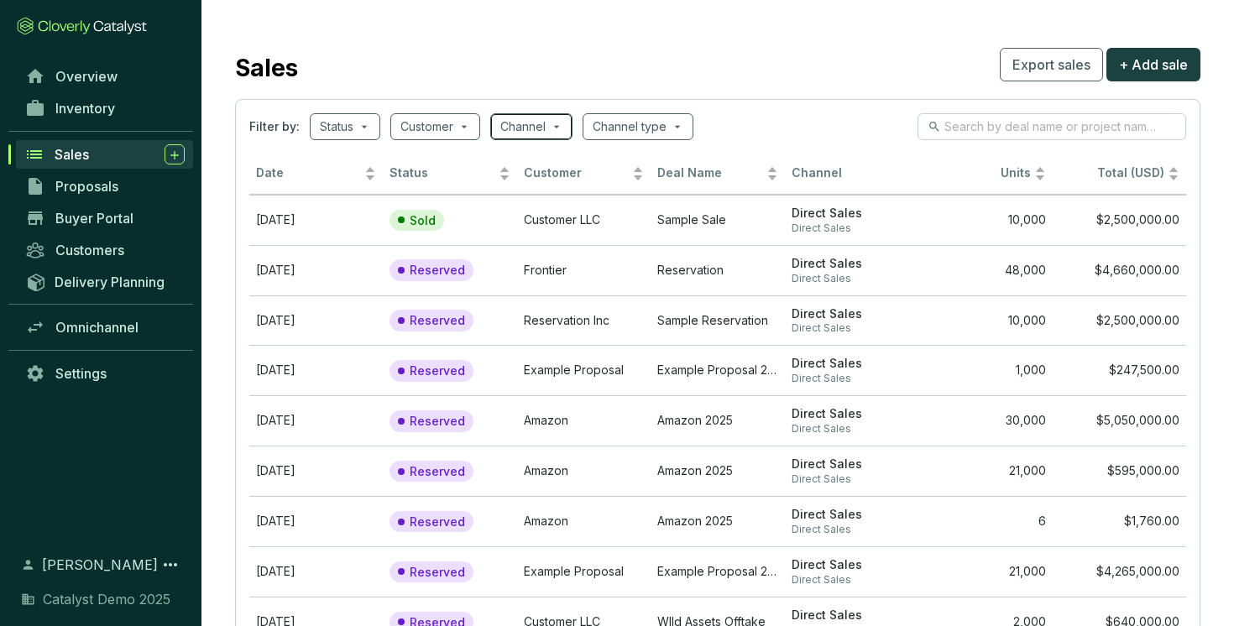
click at [555, 121] on span at bounding box center [531, 126] width 62 height 25
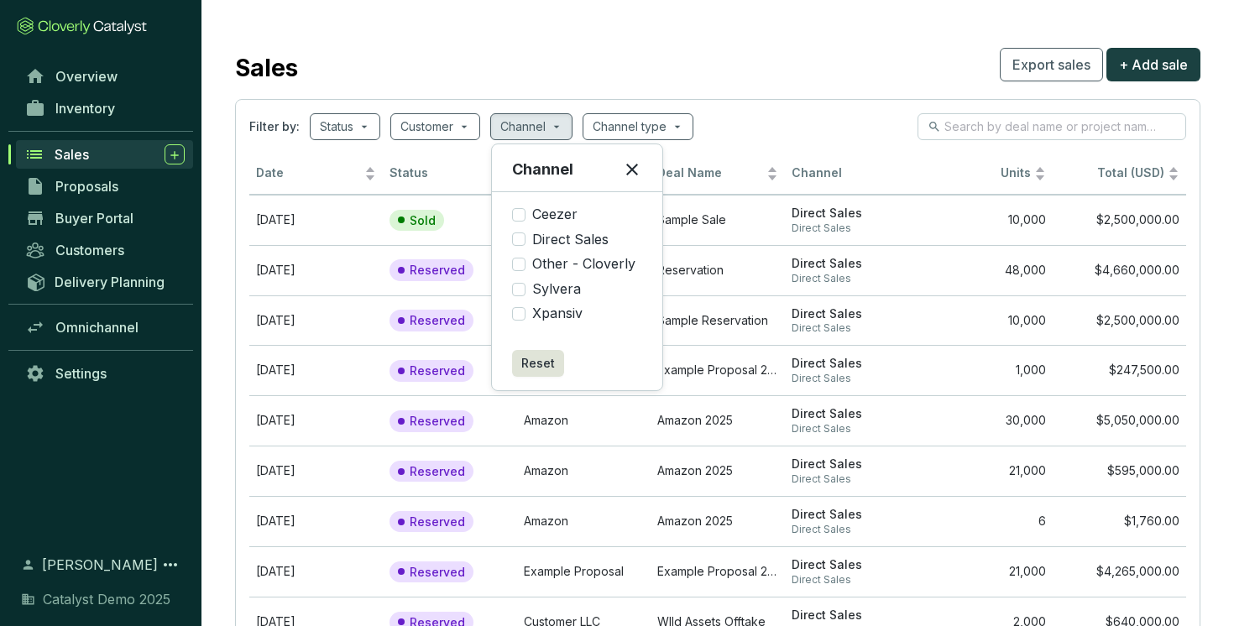
click at [630, 163] on icon at bounding box center [632, 169] width 20 height 20
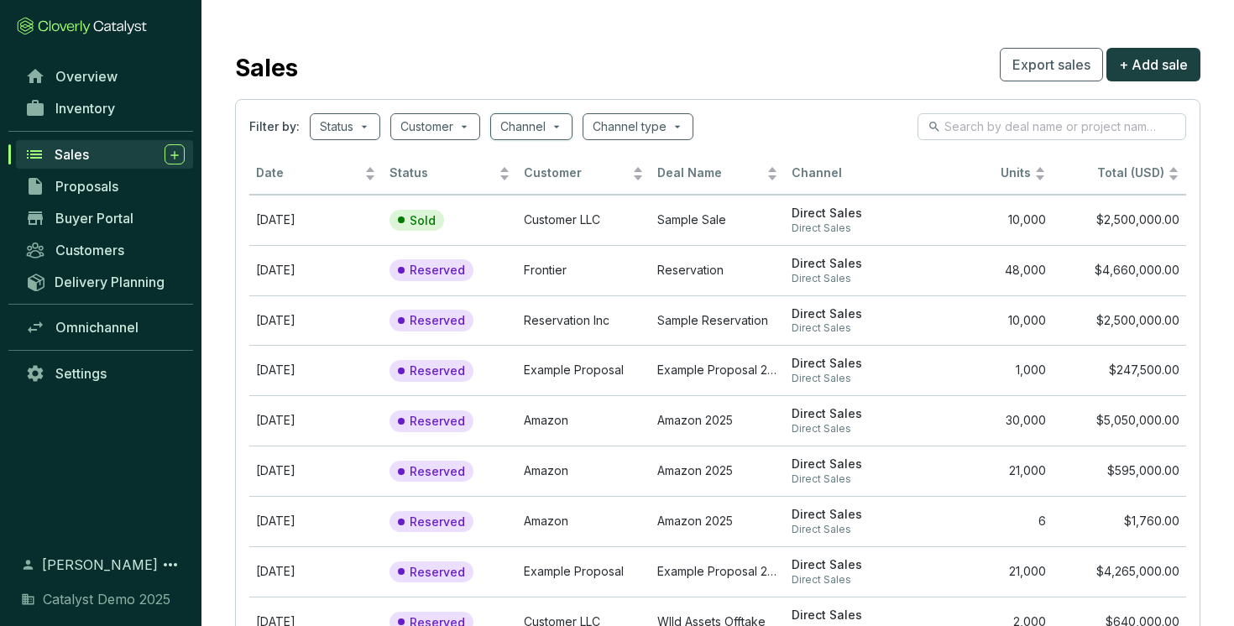
click at [791, 133] on div "Filter by: Status Customer Channel Channel type" at bounding box center [717, 126] width 937 height 27
click at [1160, 67] on span "+ Add sale" at bounding box center [1153, 65] width 69 height 20
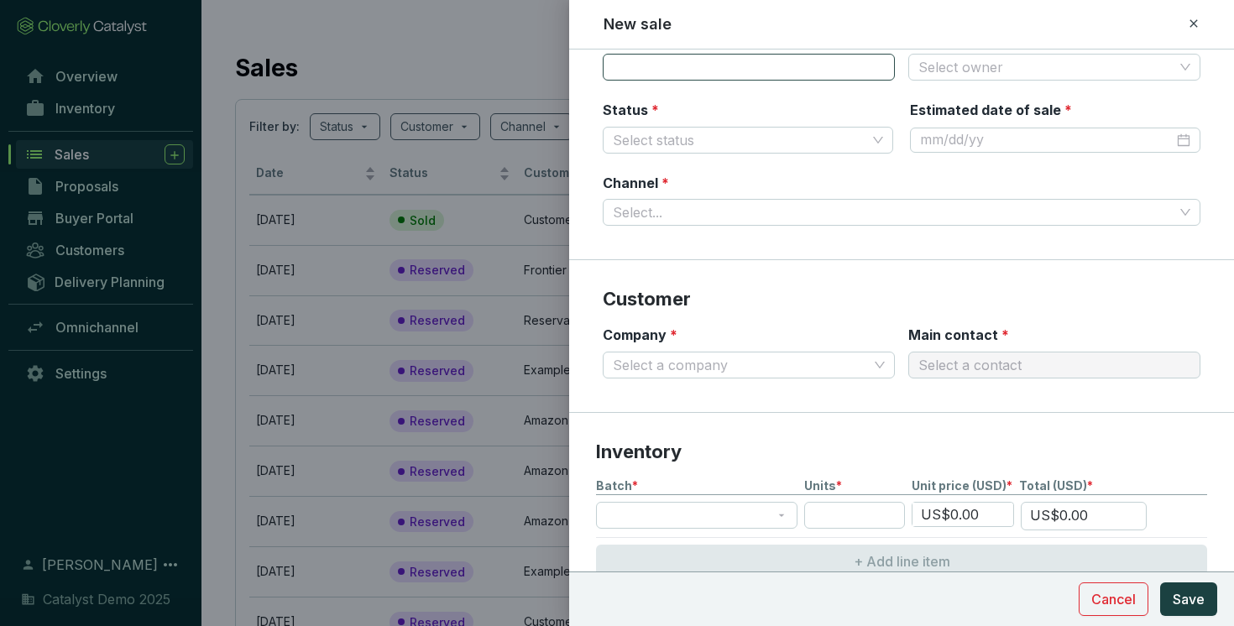
scroll to position [88, 0]
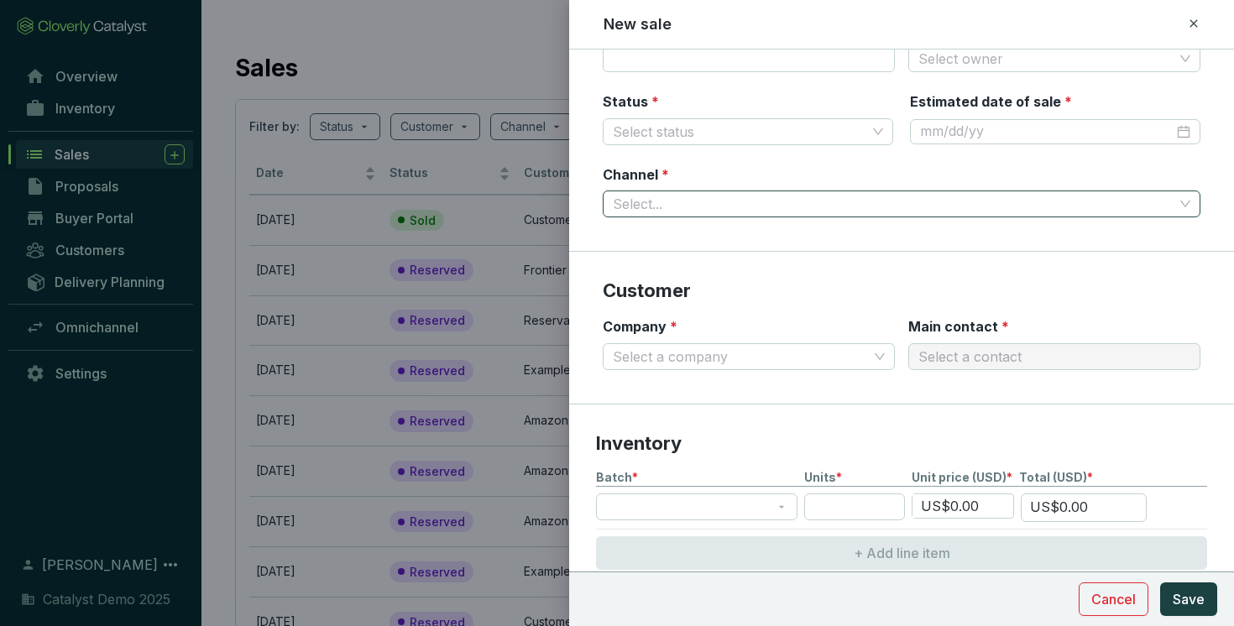
click at [798, 209] on input "Channel *" at bounding box center [893, 203] width 561 height 25
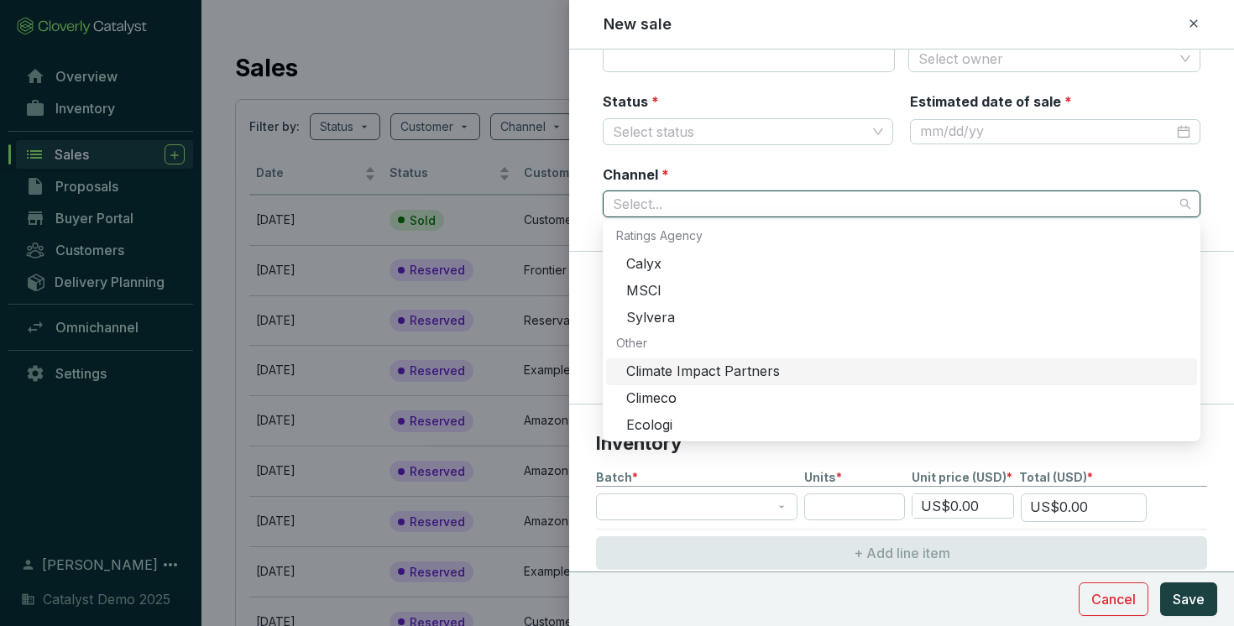
scroll to position [421, 0]
click at [579, 227] on section "Deal setup Deal name * Deal owner Select owner Status * Select status Estimated…" at bounding box center [901, 117] width 665 height 270
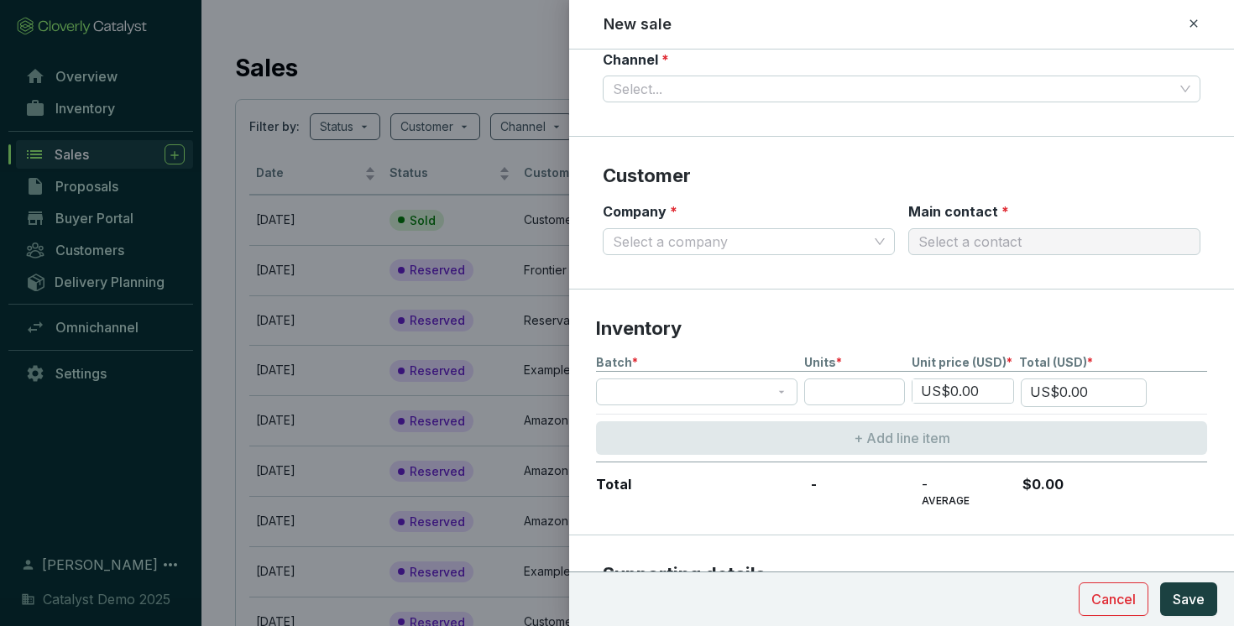
scroll to position [205, 0]
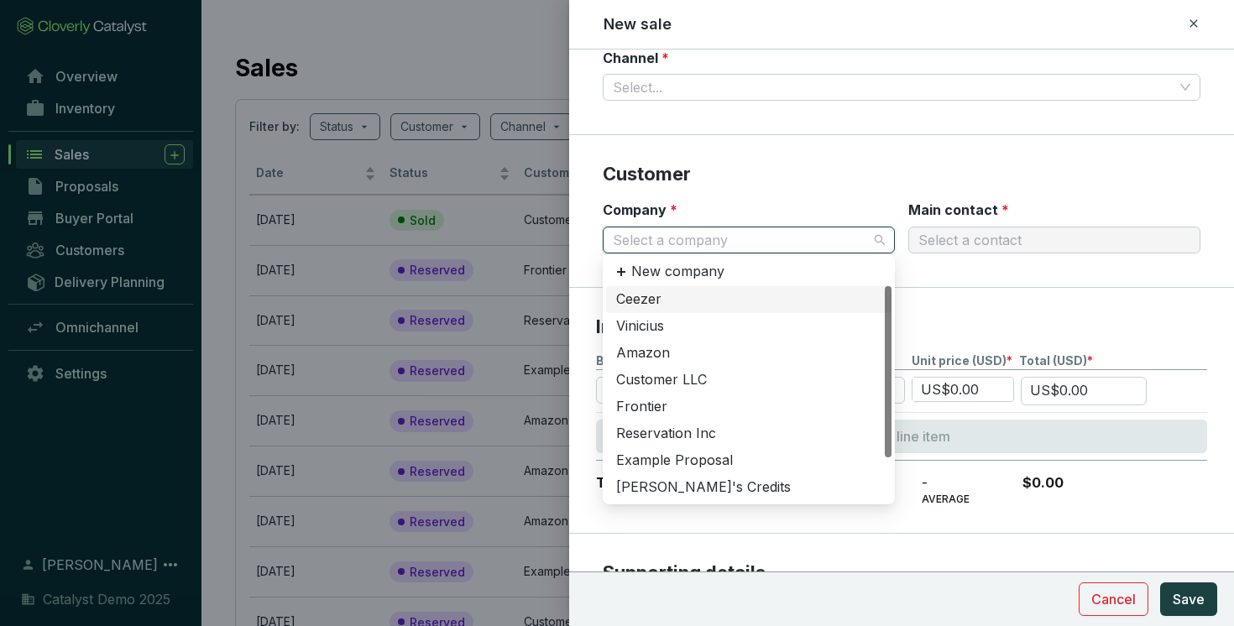
click at [786, 234] on input "Company *" at bounding box center [740, 239] width 255 height 25
click at [707, 349] on div "Amazon" at bounding box center [748, 353] width 265 height 18
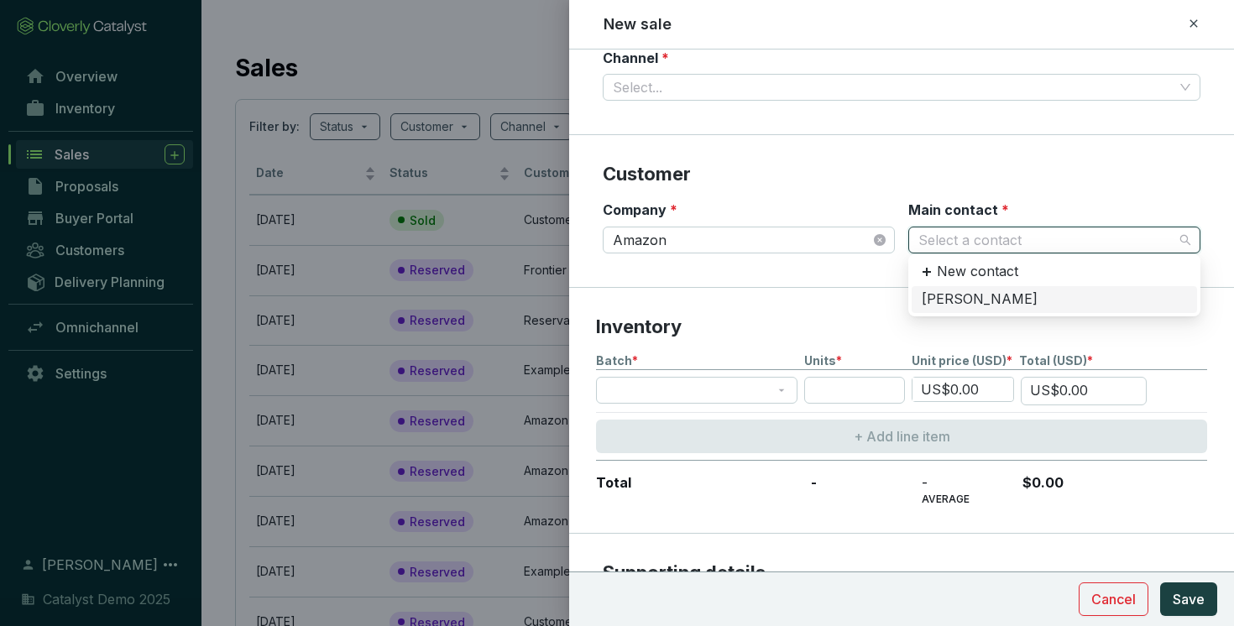
click at [958, 235] on input "Main contact *" at bounding box center [1045, 239] width 255 height 25
click at [948, 299] on div "Jeff Bezos" at bounding box center [1054, 299] width 265 height 18
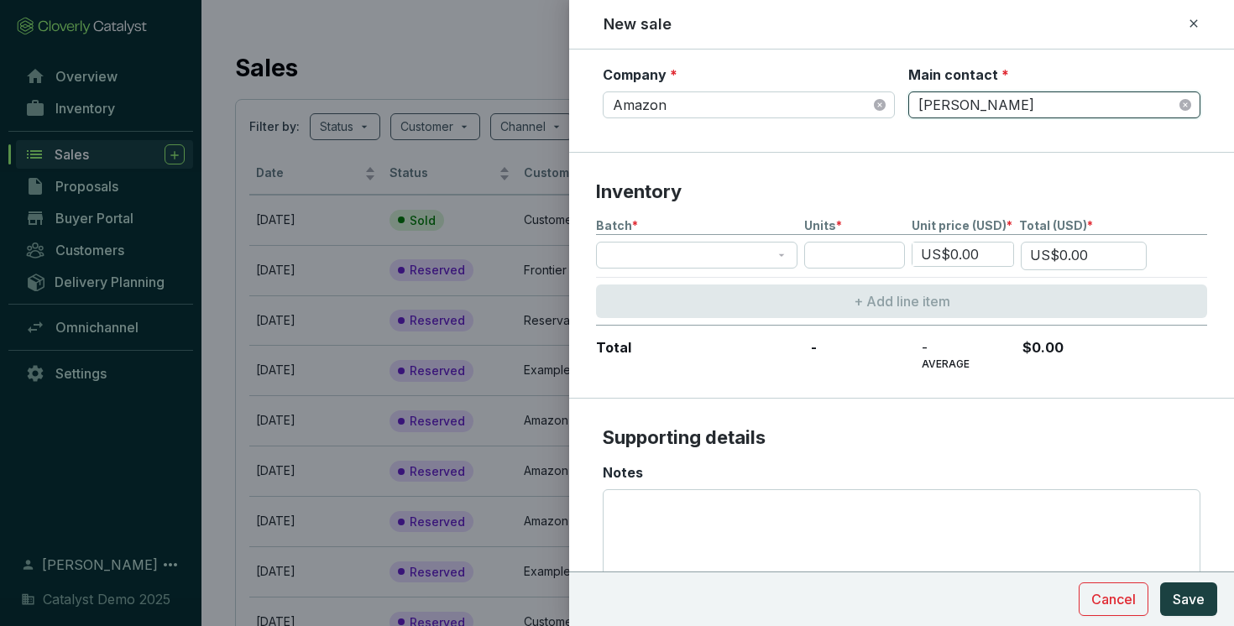
scroll to position [338, 0]
click at [743, 255] on span at bounding box center [696, 256] width 181 height 25
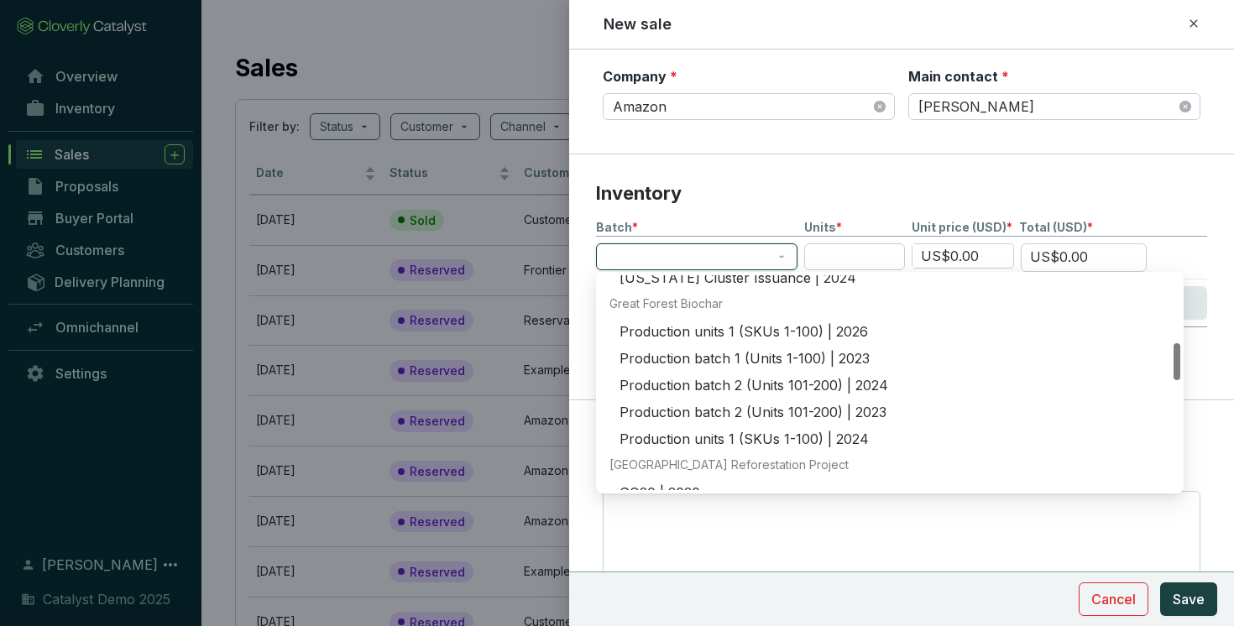
scroll to position [390, 0]
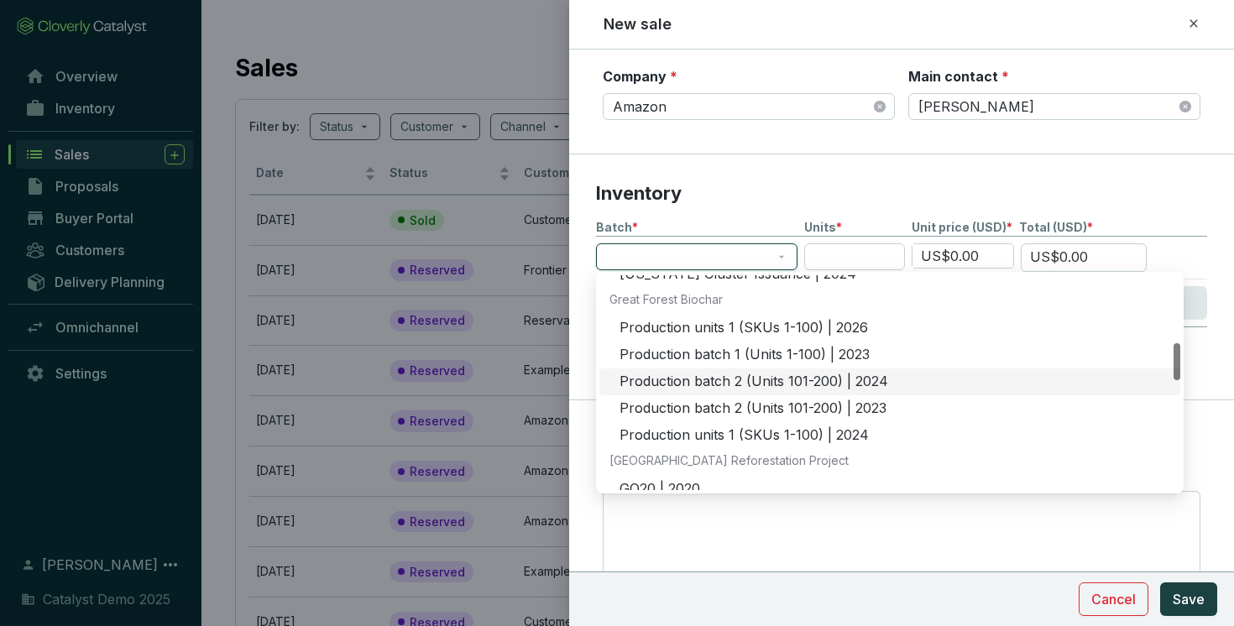
click at [682, 383] on div "Production batch 2 (Units 101-200) | 2024" at bounding box center [894, 382] width 551 height 18
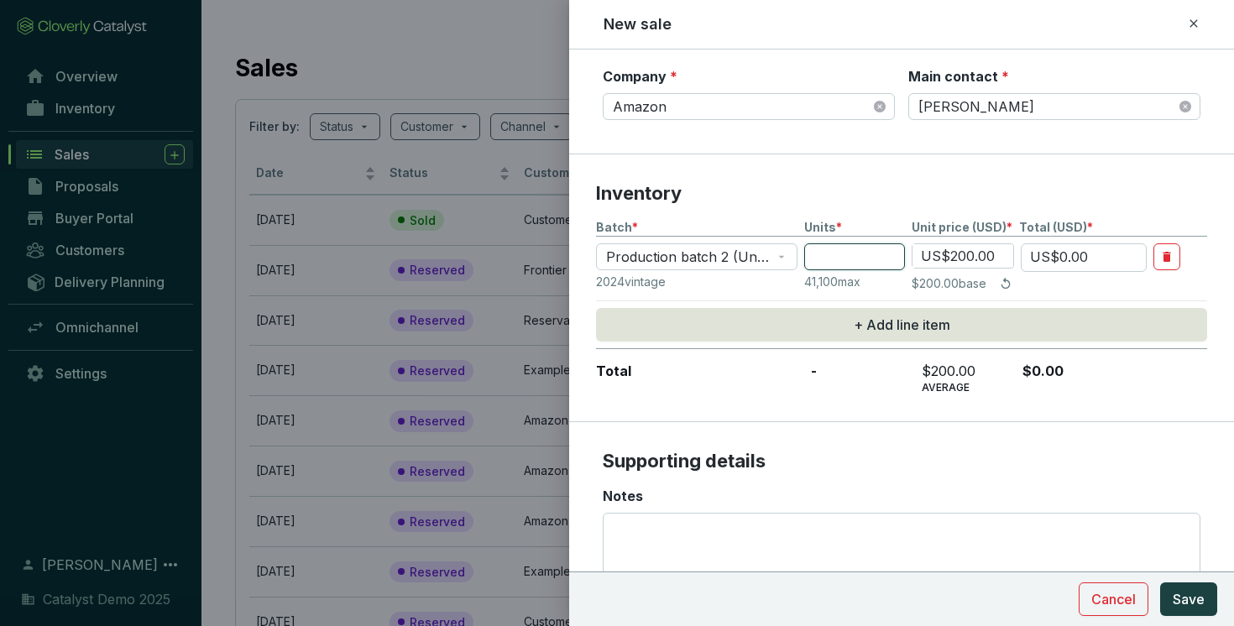
click at [835, 255] on input "number" at bounding box center [854, 256] width 101 height 27
type input "1"
type input "US$200.00"
type input "10"
type input "US$2,000.00"
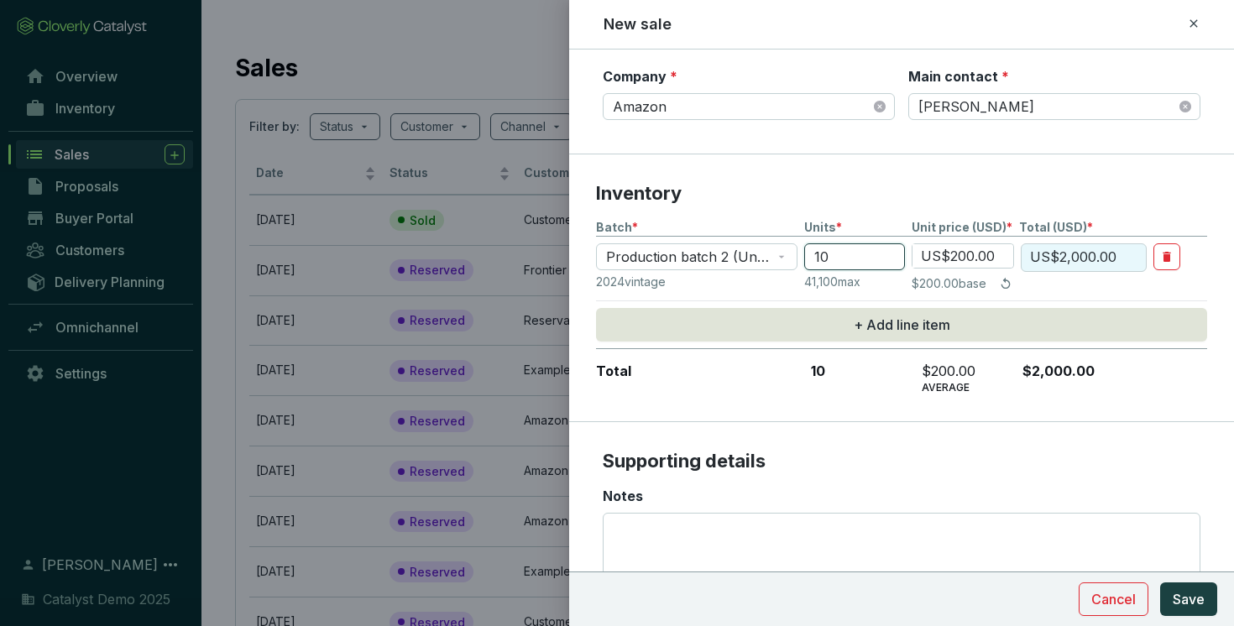
type input "100"
type input "US$20,000.00"
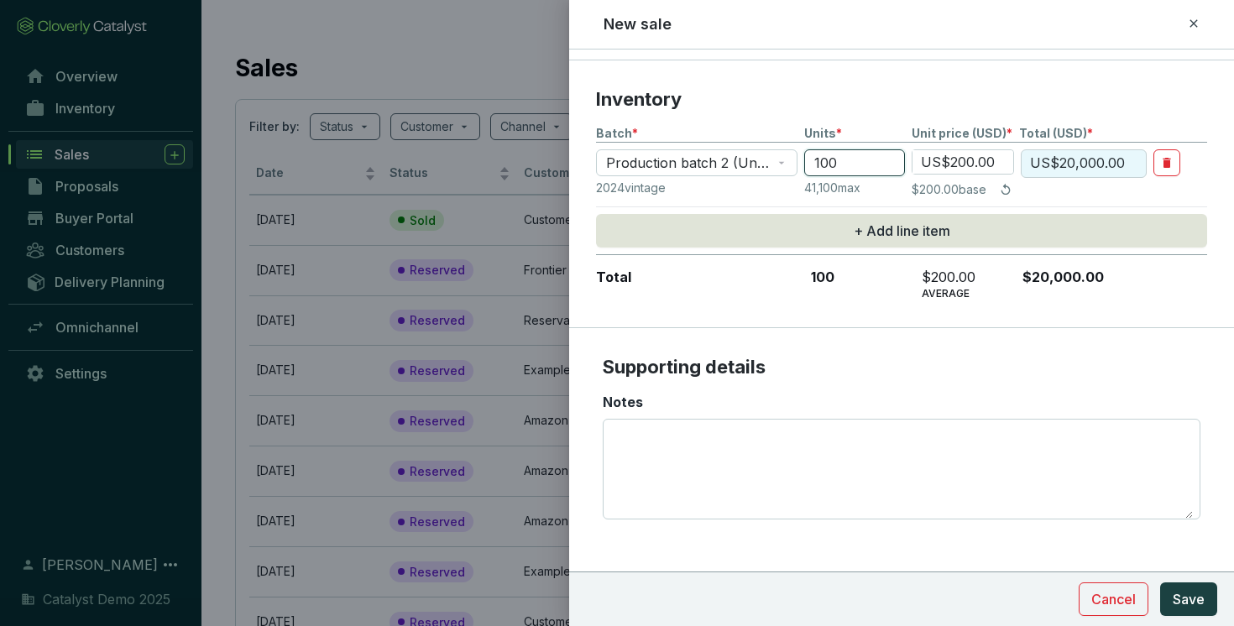
scroll to position [436, 0]
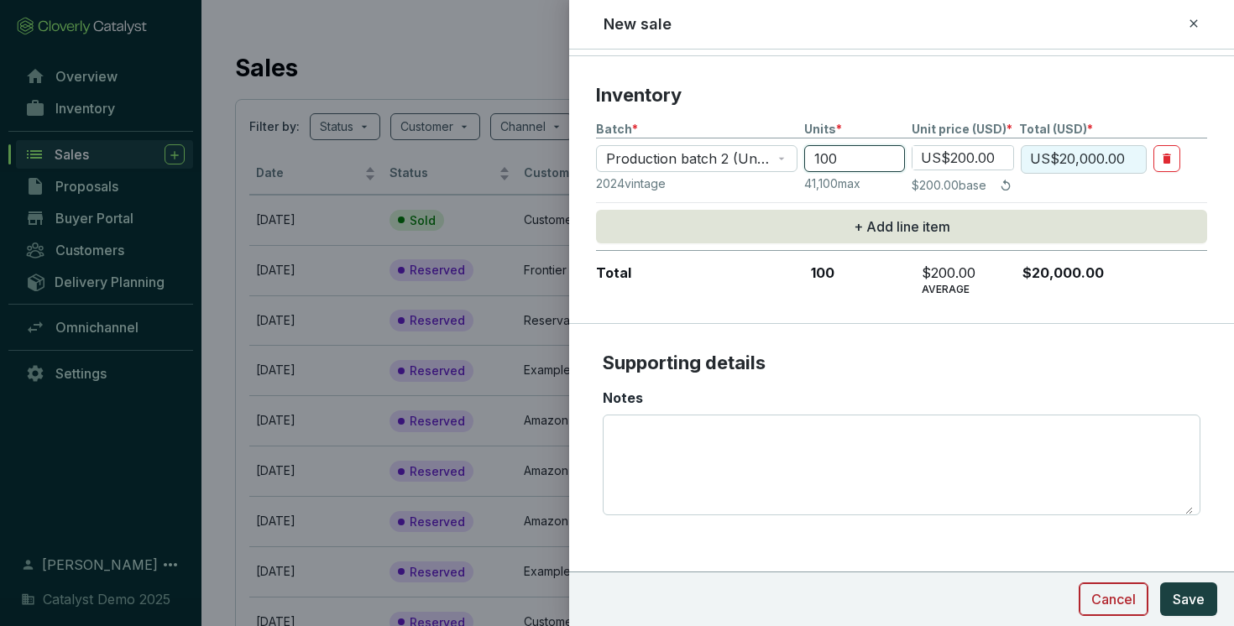
type input "100"
click at [1100, 599] on span "Cancel" at bounding box center [1113, 599] width 44 height 20
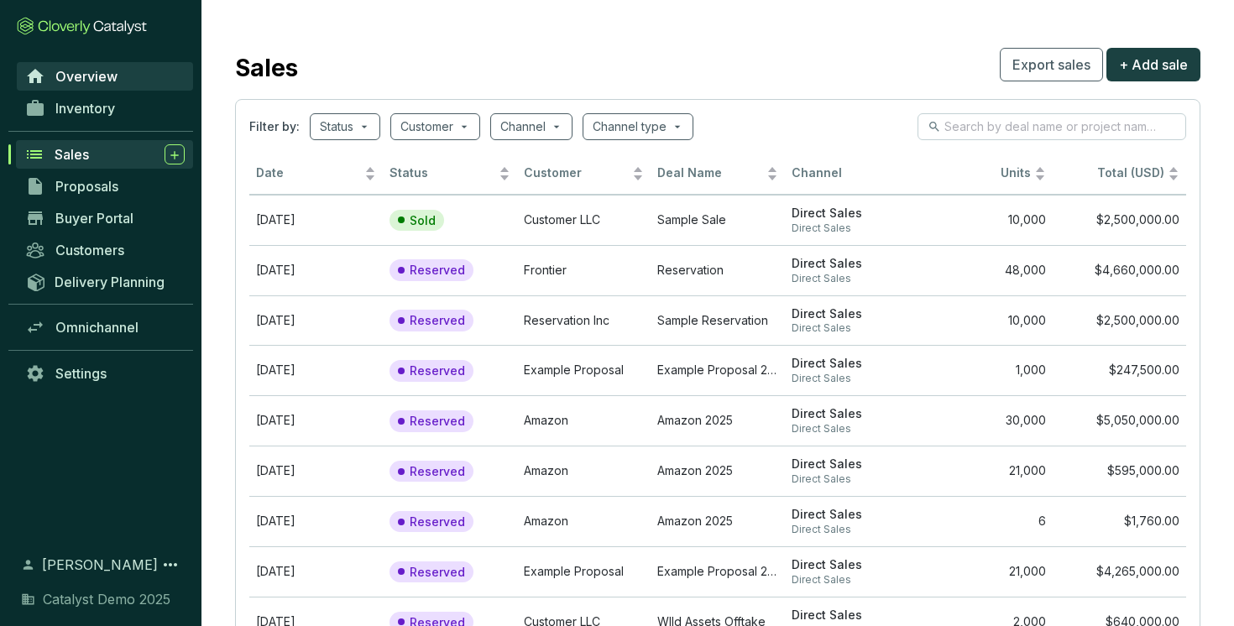
click at [107, 75] on span "Overview" at bounding box center [86, 76] width 62 height 17
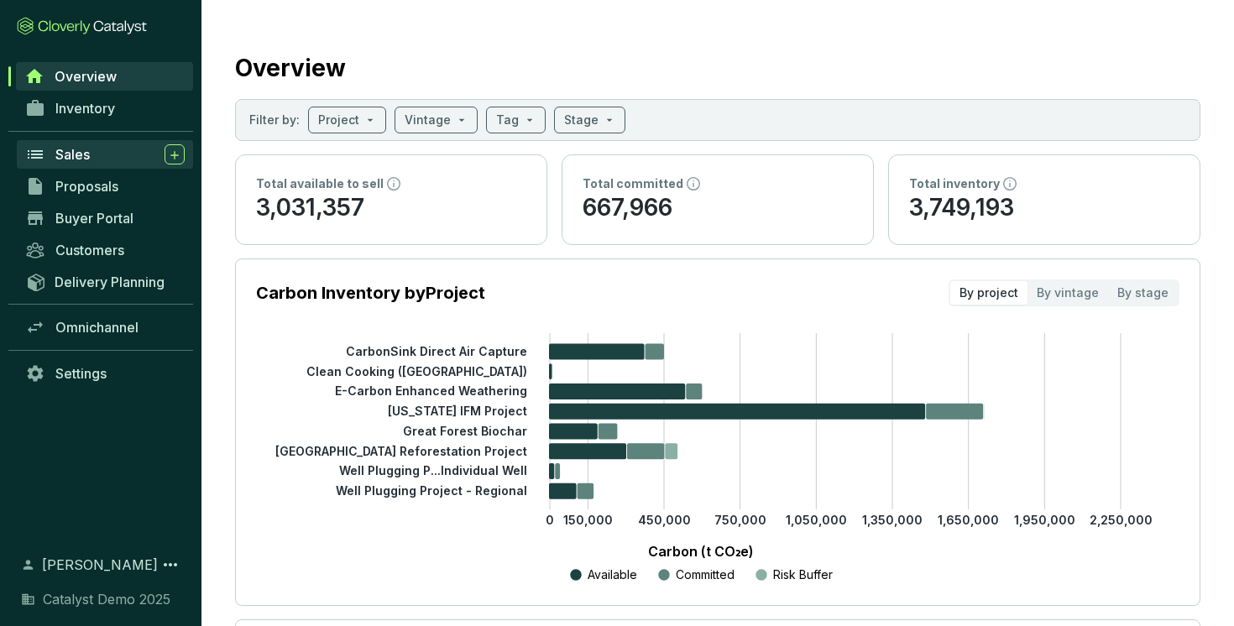
click at [112, 153] on div "Sales" at bounding box center [119, 154] width 129 height 20
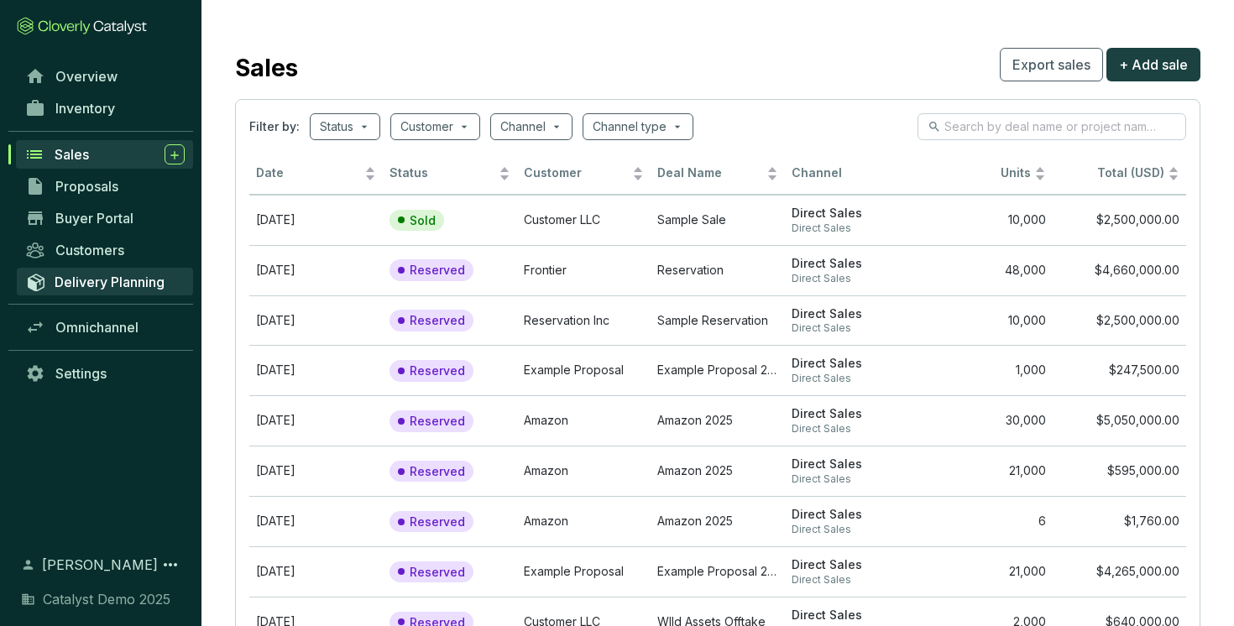
click at [81, 287] on span "Delivery Planning" at bounding box center [110, 282] width 110 height 17
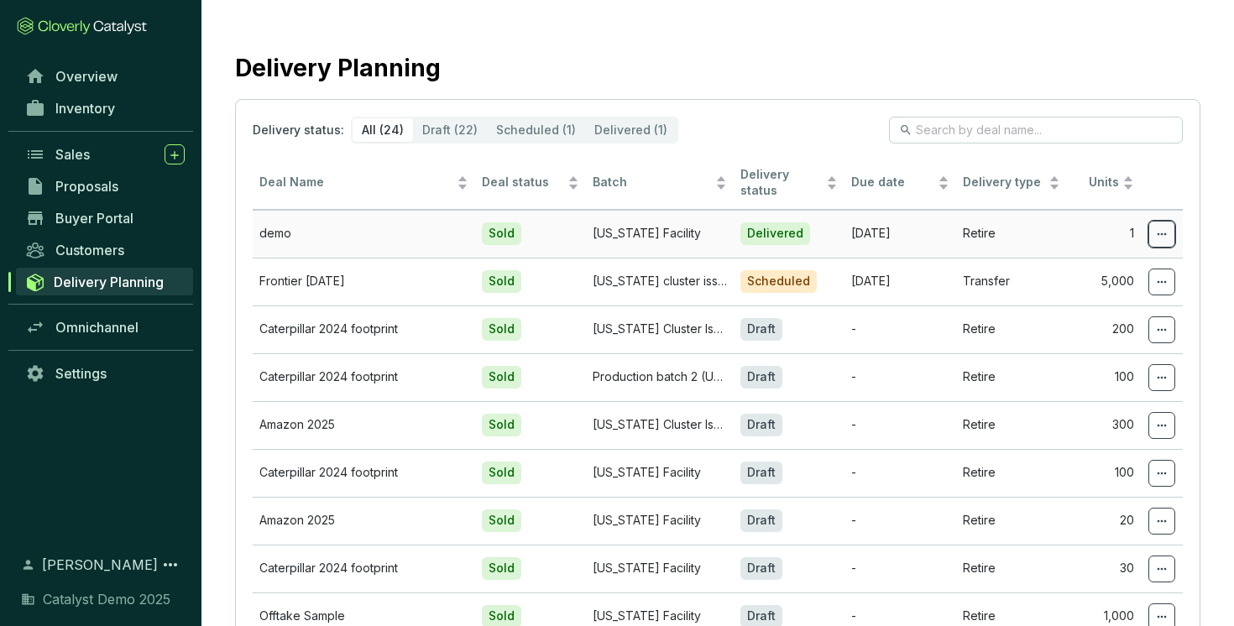
click at [1161, 232] on icon at bounding box center [1161, 234] width 13 height 20
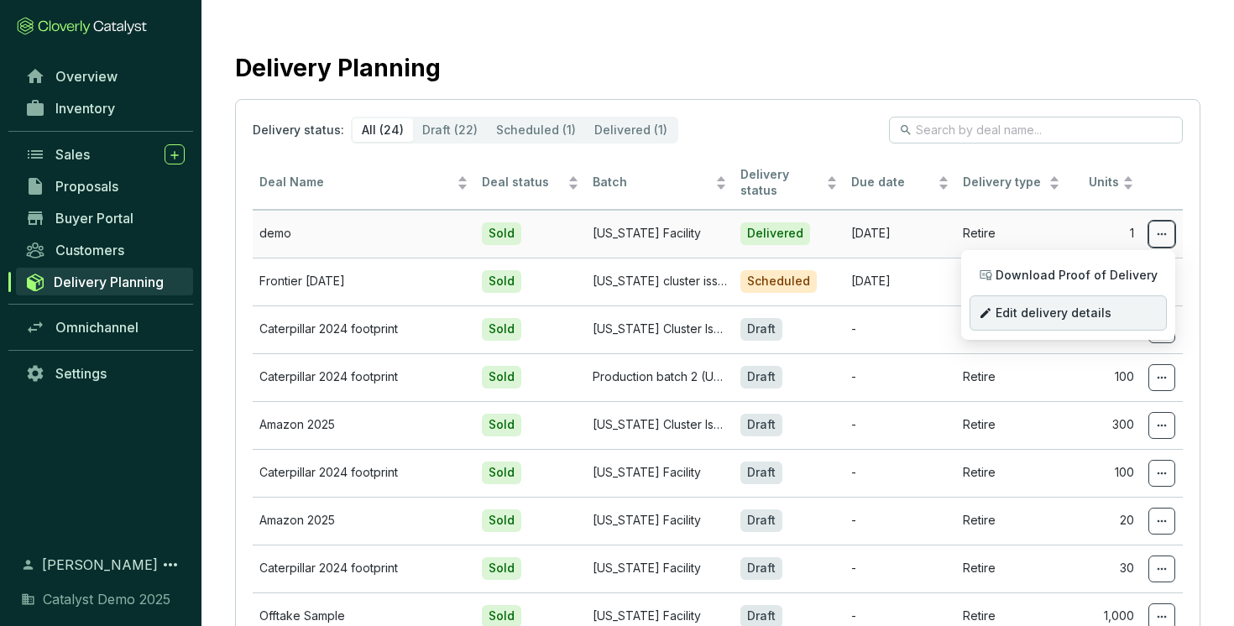
click at [1100, 303] on p "Edit delivery details" at bounding box center [1067, 312] width 197 height 35
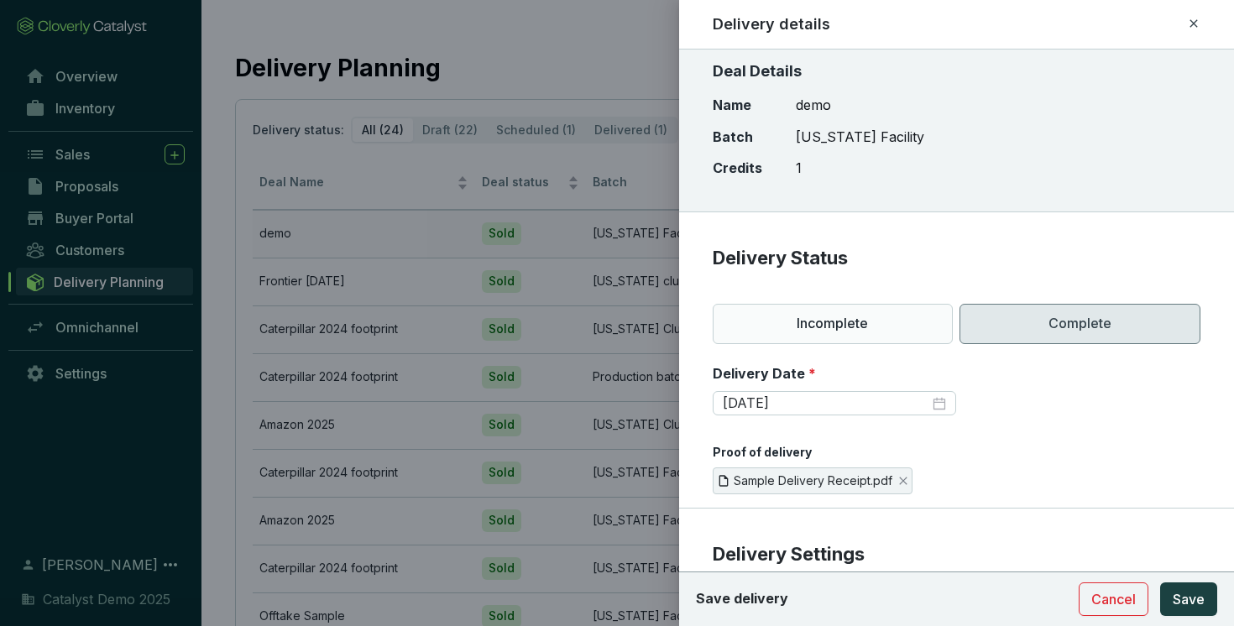
click at [1053, 416] on section "Delivery Date * 2025-05-15" at bounding box center [957, 400] width 489 height 73
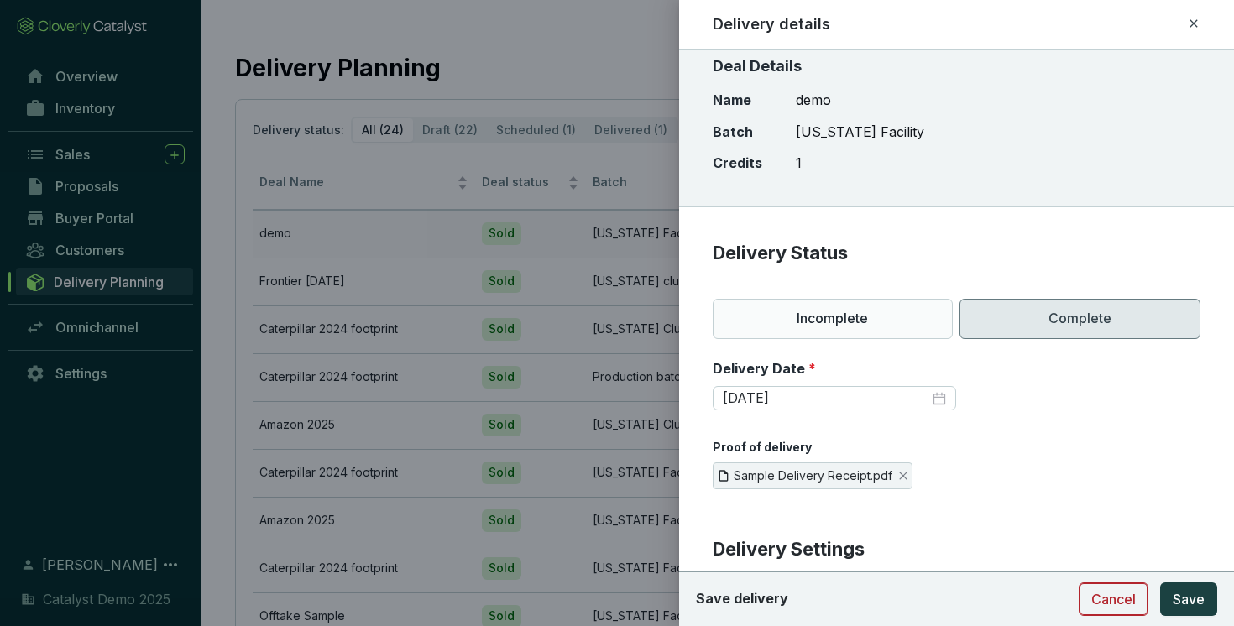
click at [1086, 591] on button "Cancel" at bounding box center [1114, 600] width 70 height 34
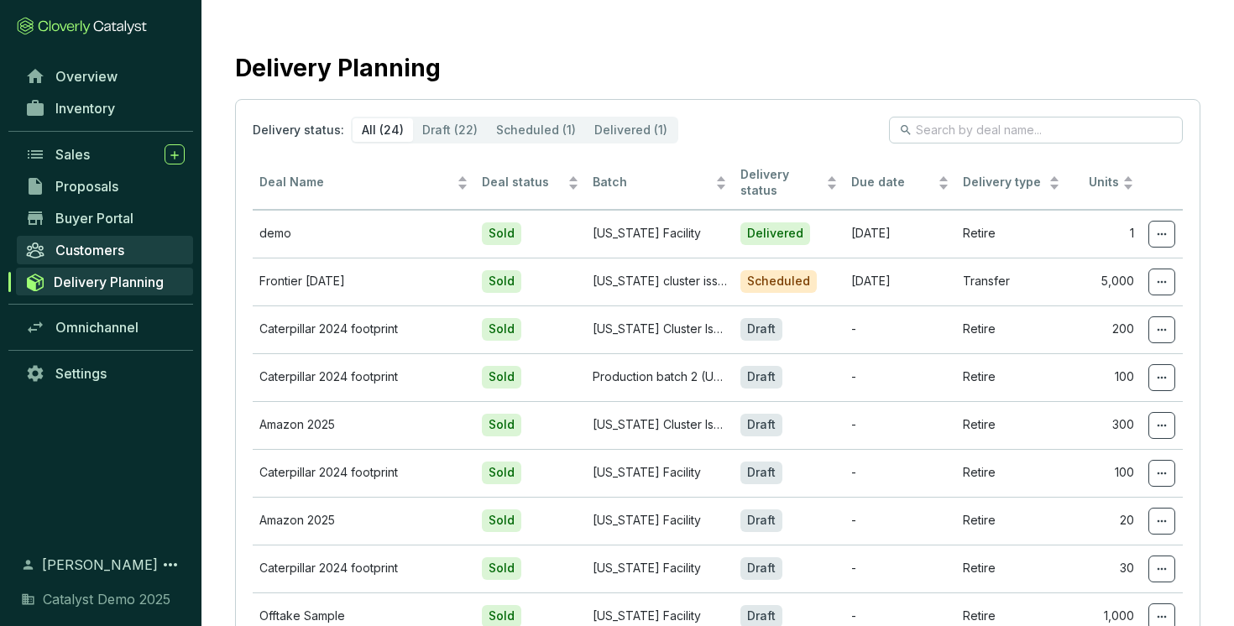
click at [85, 251] on span "Customers" at bounding box center [89, 250] width 69 height 17
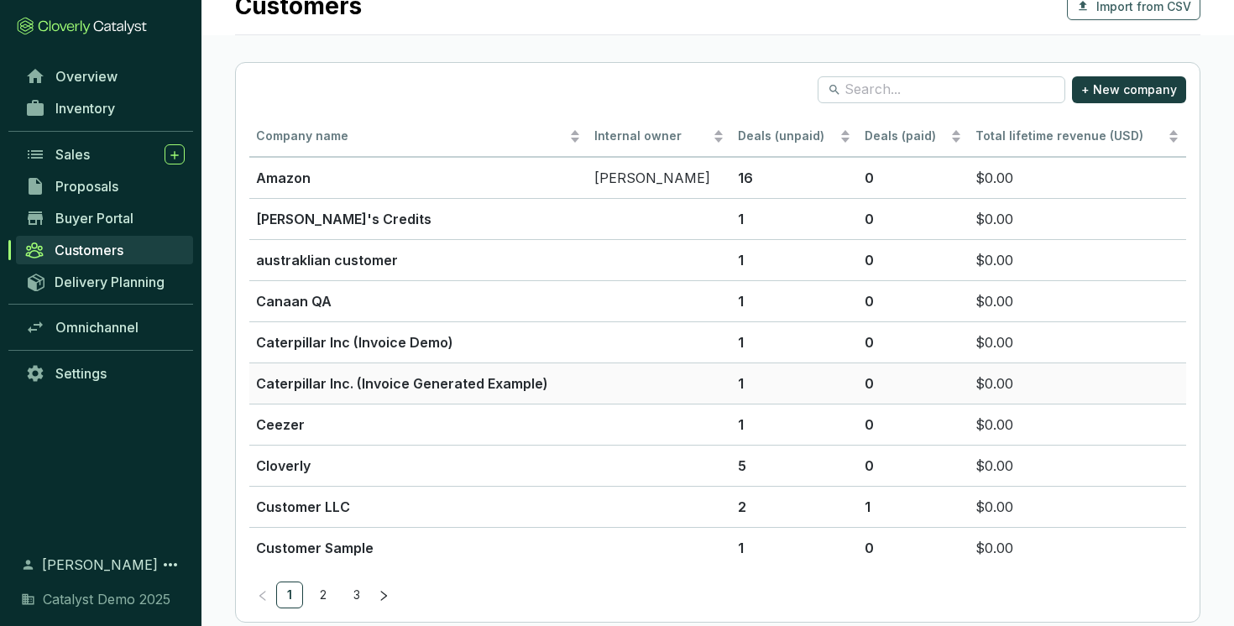
scroll to position [44, 0]
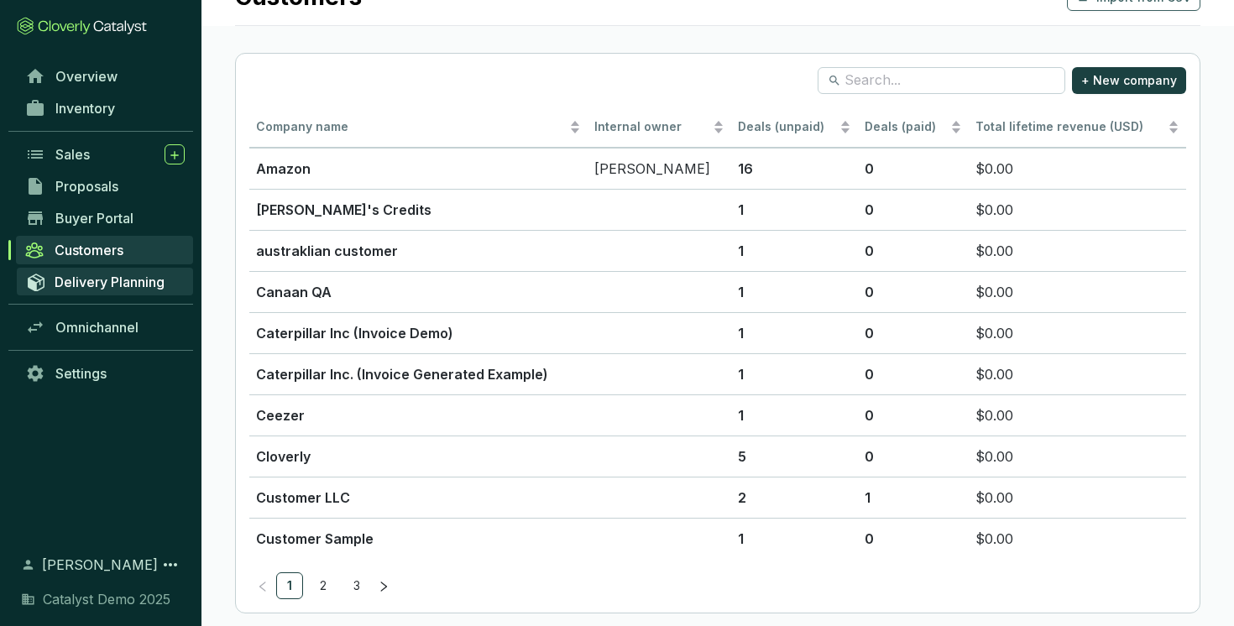
click at [143, 283] on span "Delivery Planning" at bounding box center [110, 282] width 110 height 17
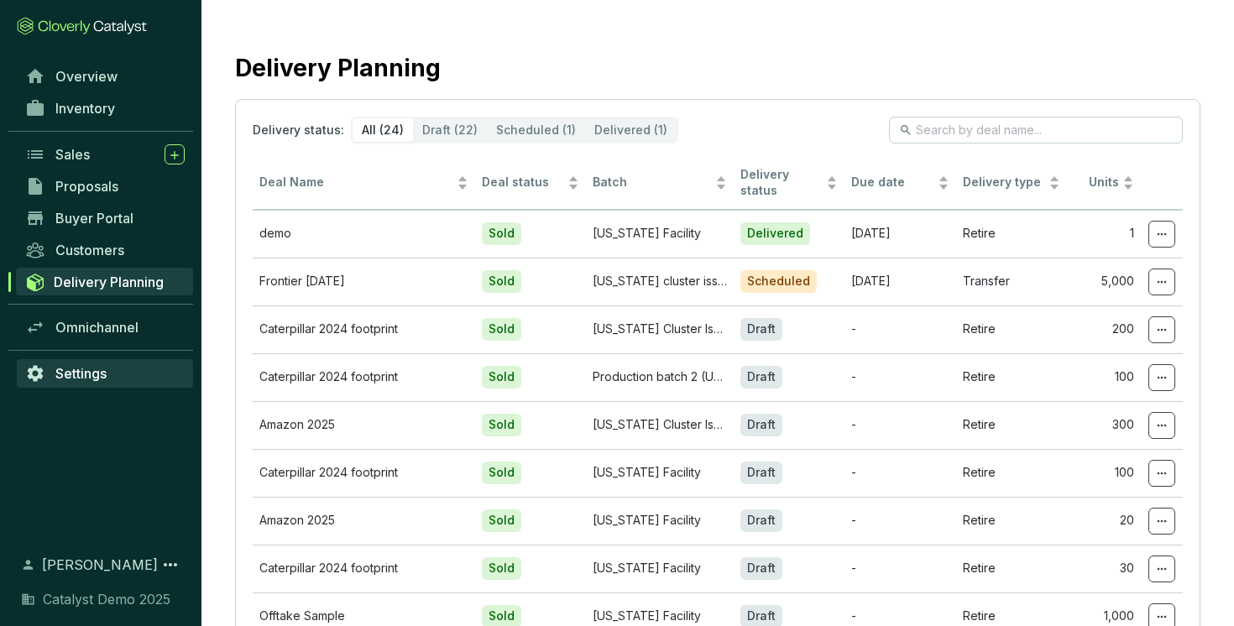
click at [76, 376] on span "Settings" at bounding box center [80, 373] width 51 height 17
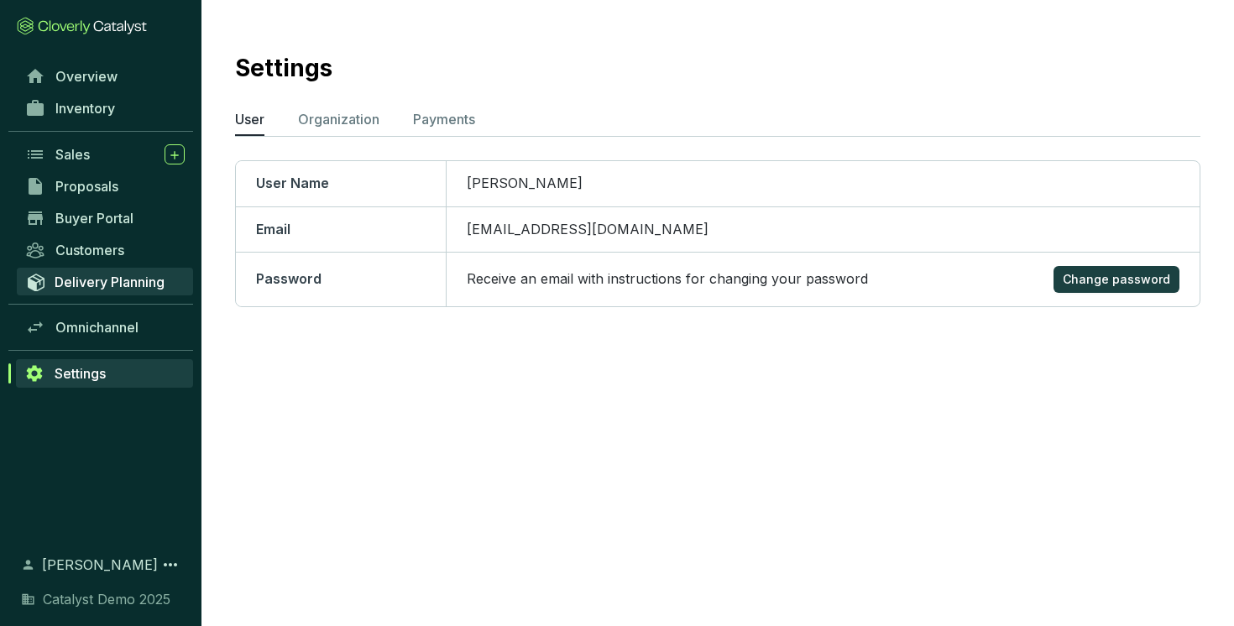
click at [111, 274] on span "Delivery Planning" at bounding box center [110, 282] width 110 height 17
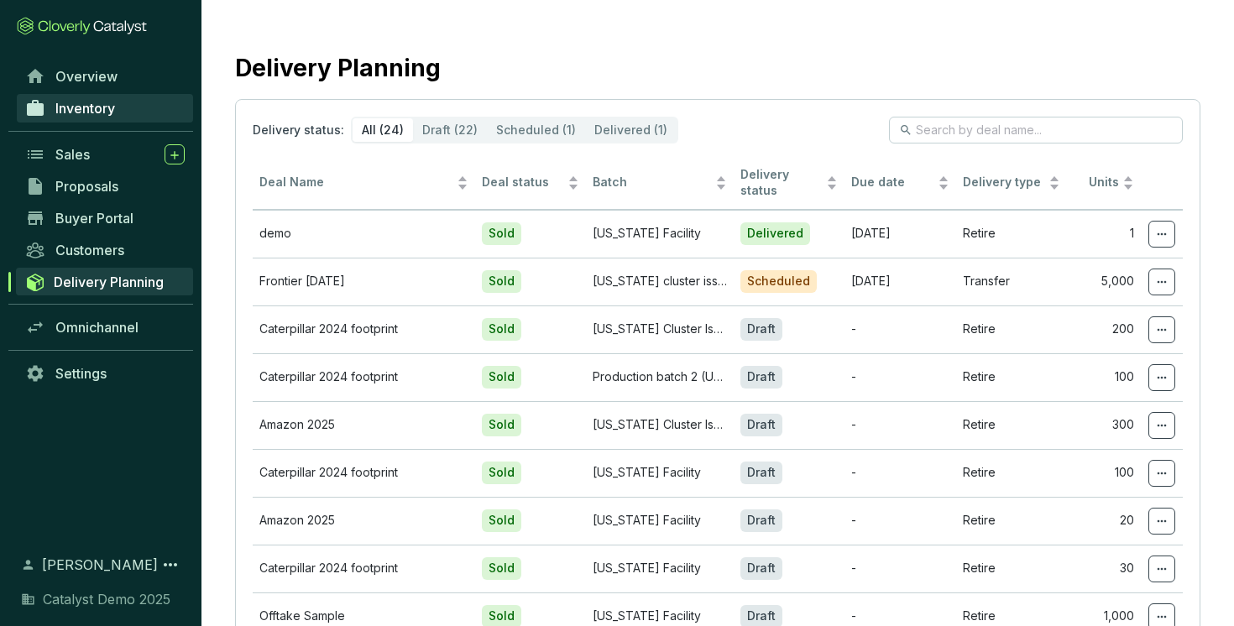
click at [95, 99] on link "Inventory" at bounding box center [105, 108] width 176 height 29
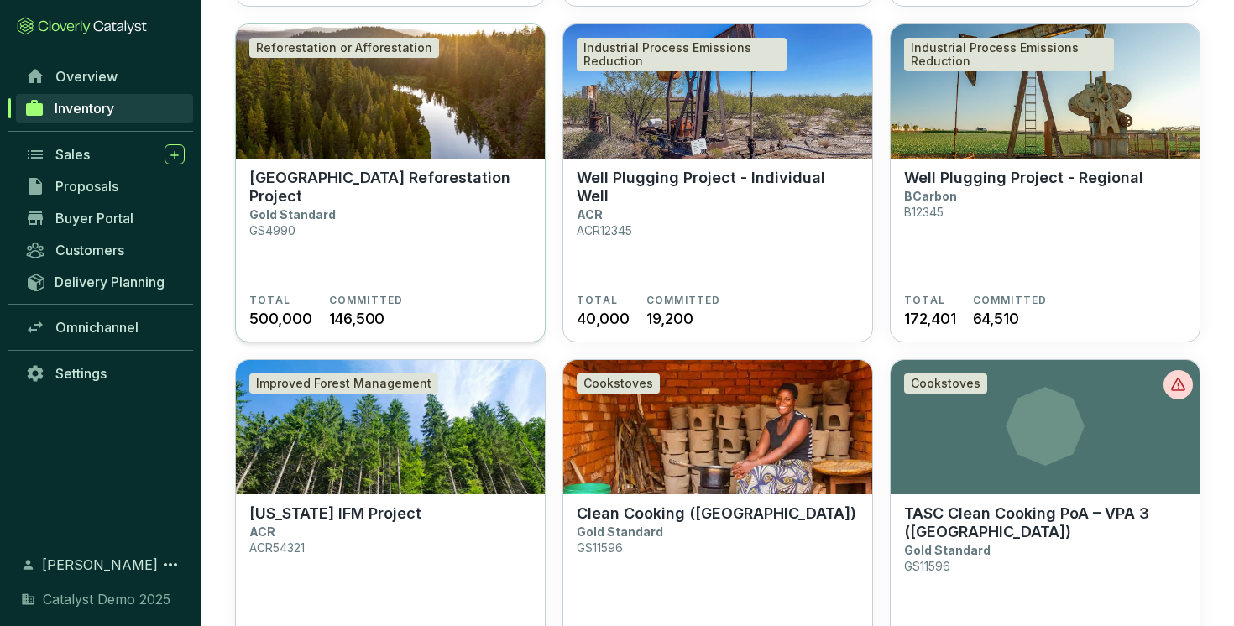
scroll to position [560, 0]
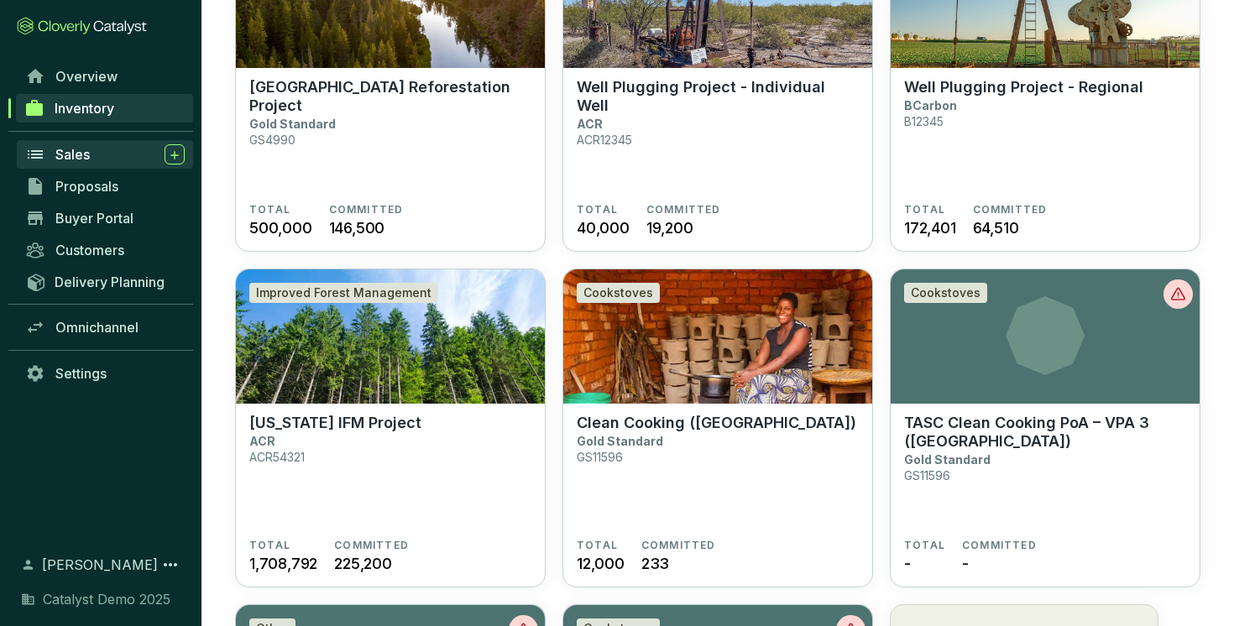
click at [80, 161] on span "Sales" at bounding box center [72, 154] width 34 height 17
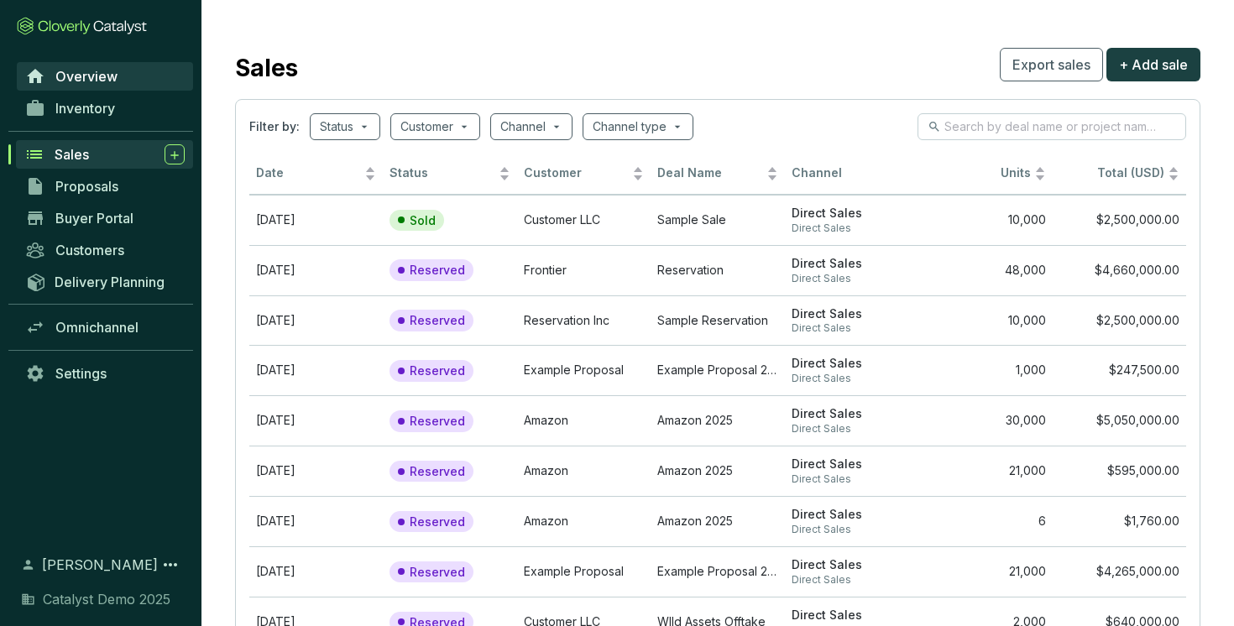
click at [102, 66] on link "Overview" at bounding box center [105, 76] width 176 height 29
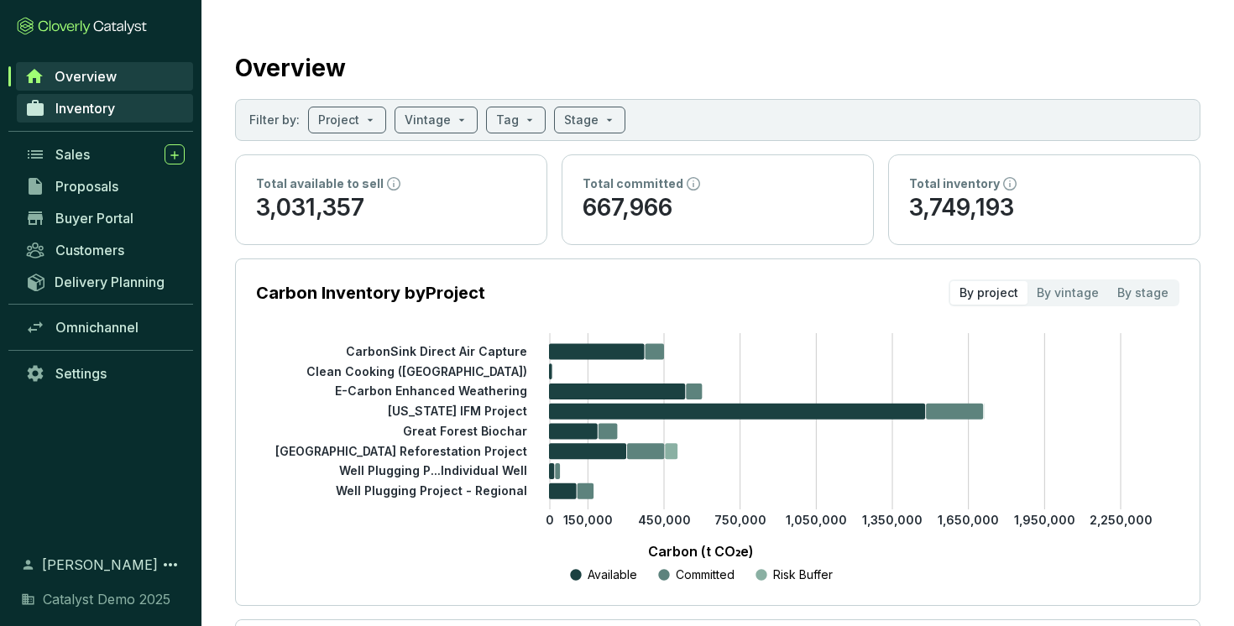
click at [97, 102] on span "Inventory" at bounding box center [85, 108] width 60 height 17
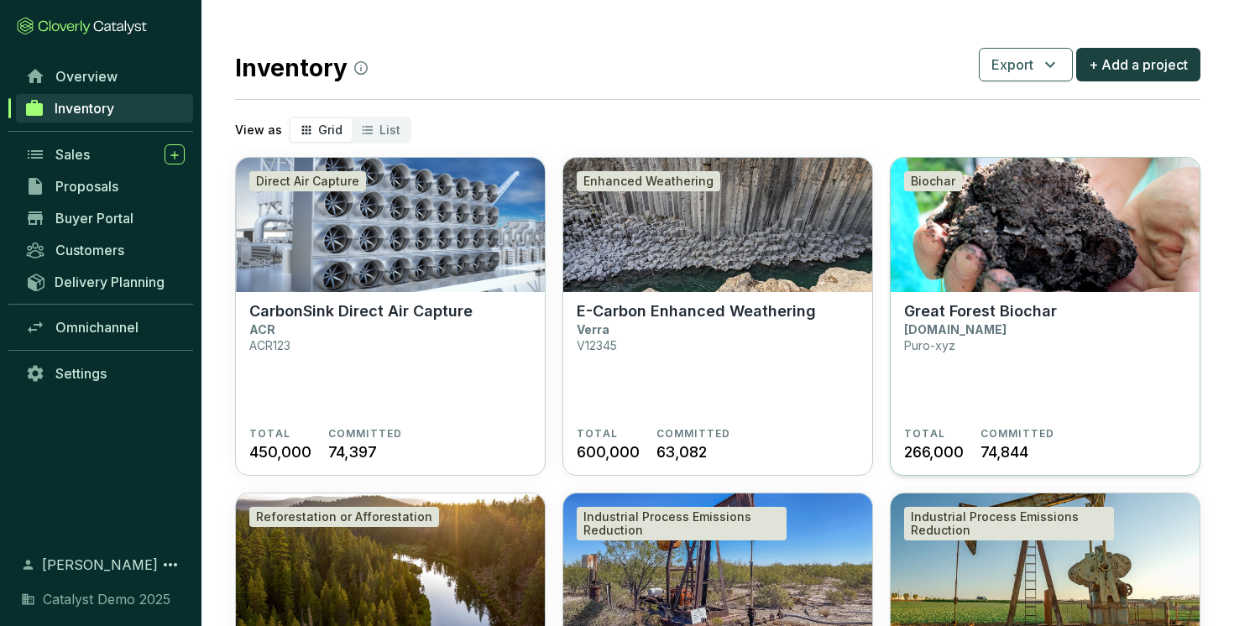
click at [938, 335] on p "[DOMAIN_NAME]" at bounding box center [955, 329] width 102 height 14
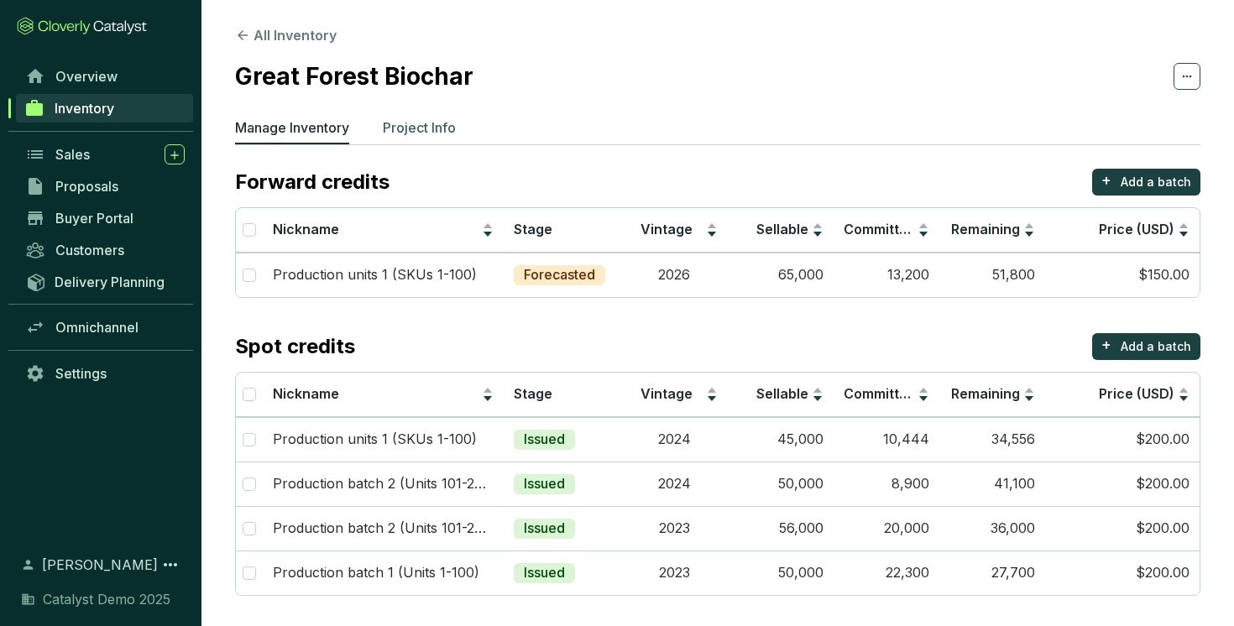
click at [421, 118] on p "Project Info" at bounding box center [419, 128] width 73 height 20
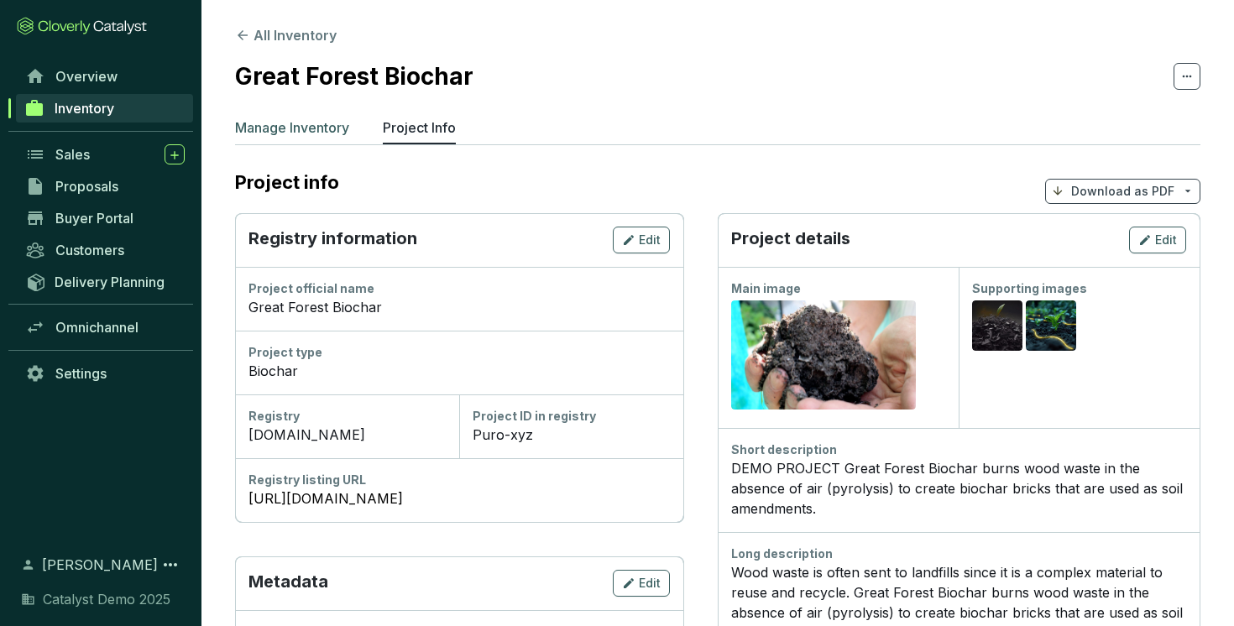
click at [299, 128] on p "Manage Inventory" at bounding box center [292, 128] width 114 height 20
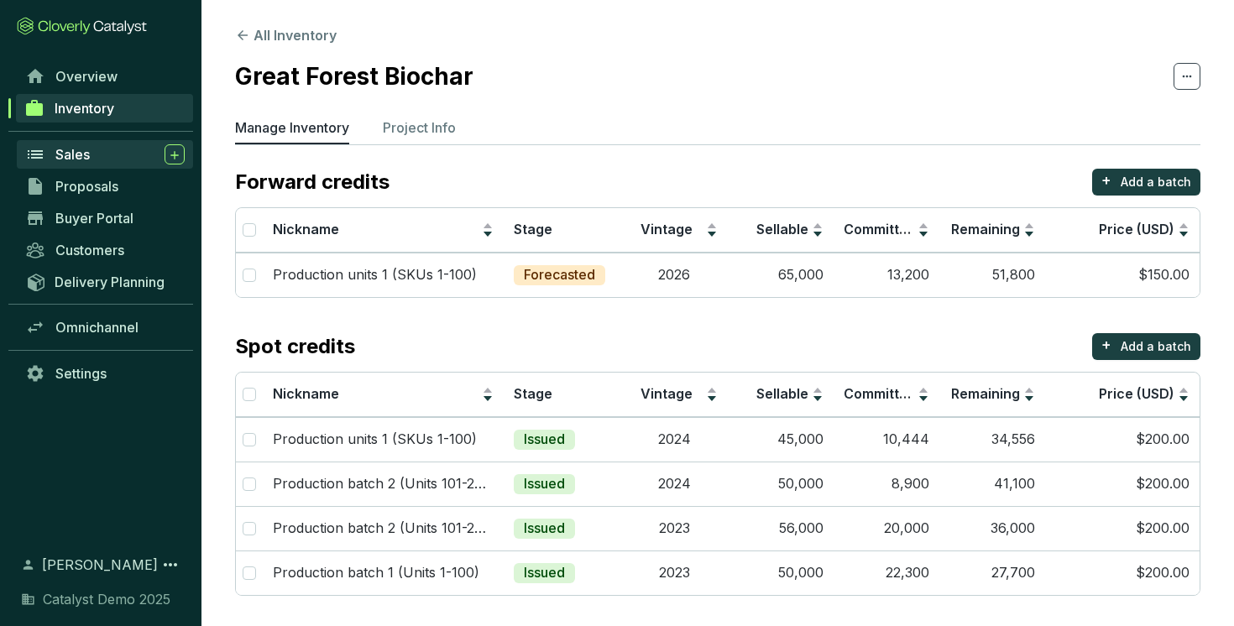
click at [107, 154] on div "Sales" at bounding box center [119, 154] width 129 height 20
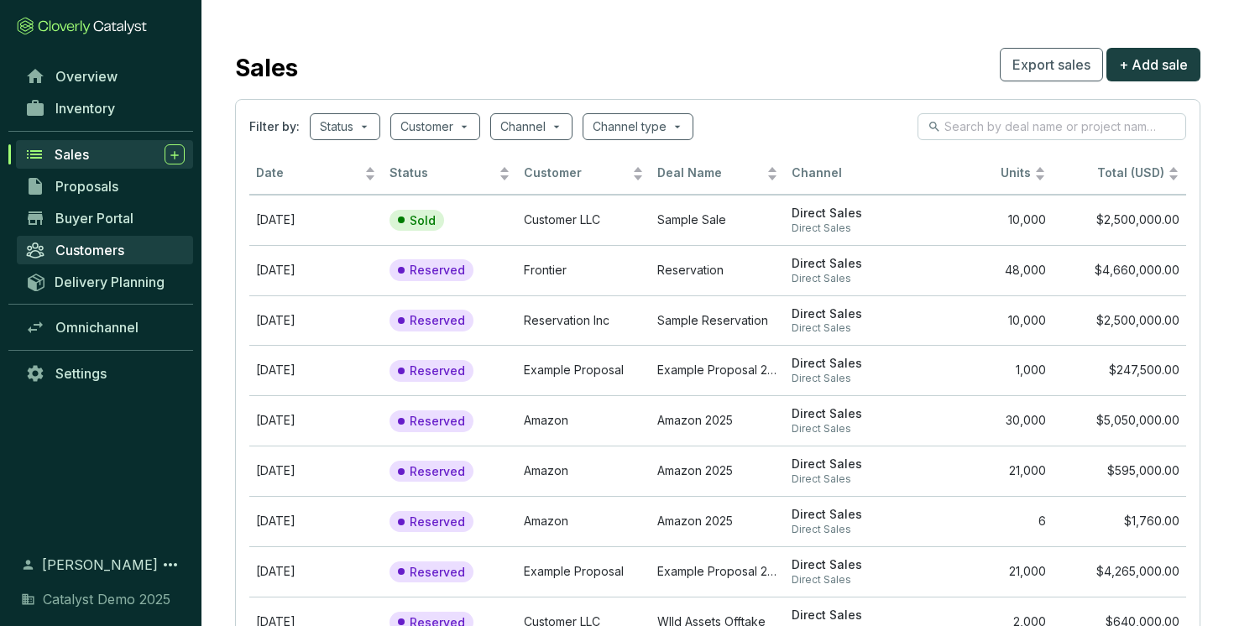
click at [83, 246] on span "Customers" at bounding box center [89, 250] width 69 height 17
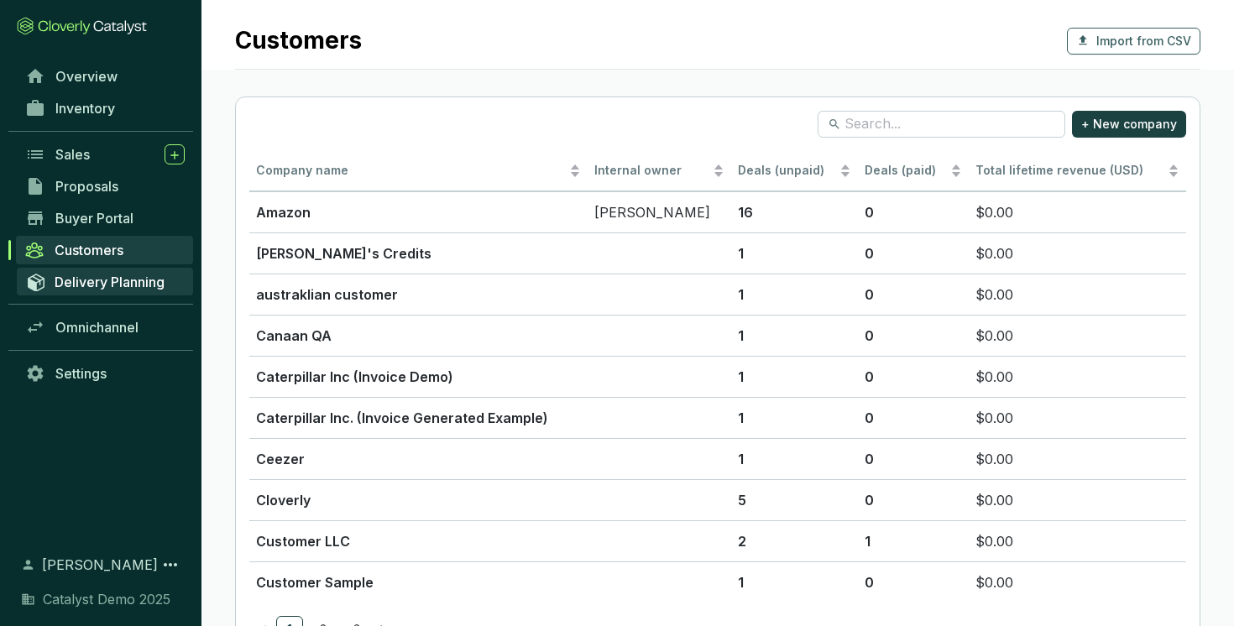
click at [89, 275] on span "Delivery Planning" at bounding box center [110, 282] width 110 height 17
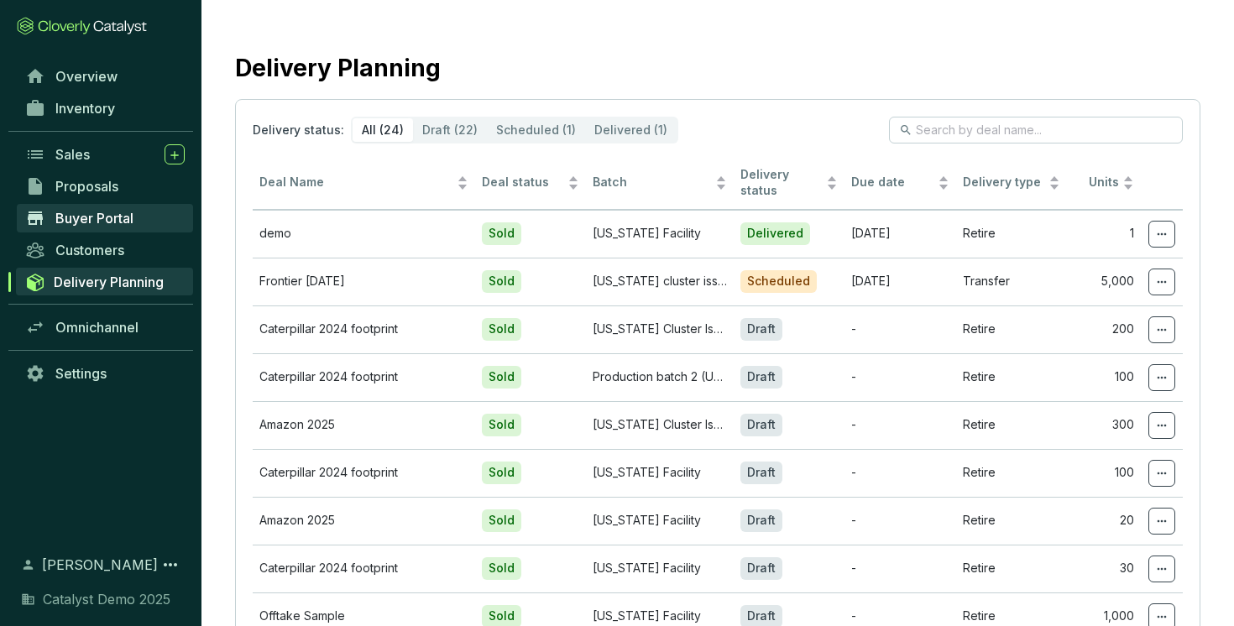
click at [110, 217] on span "Buyer Portal" at bounding box center [94, 218] width 78 height 17
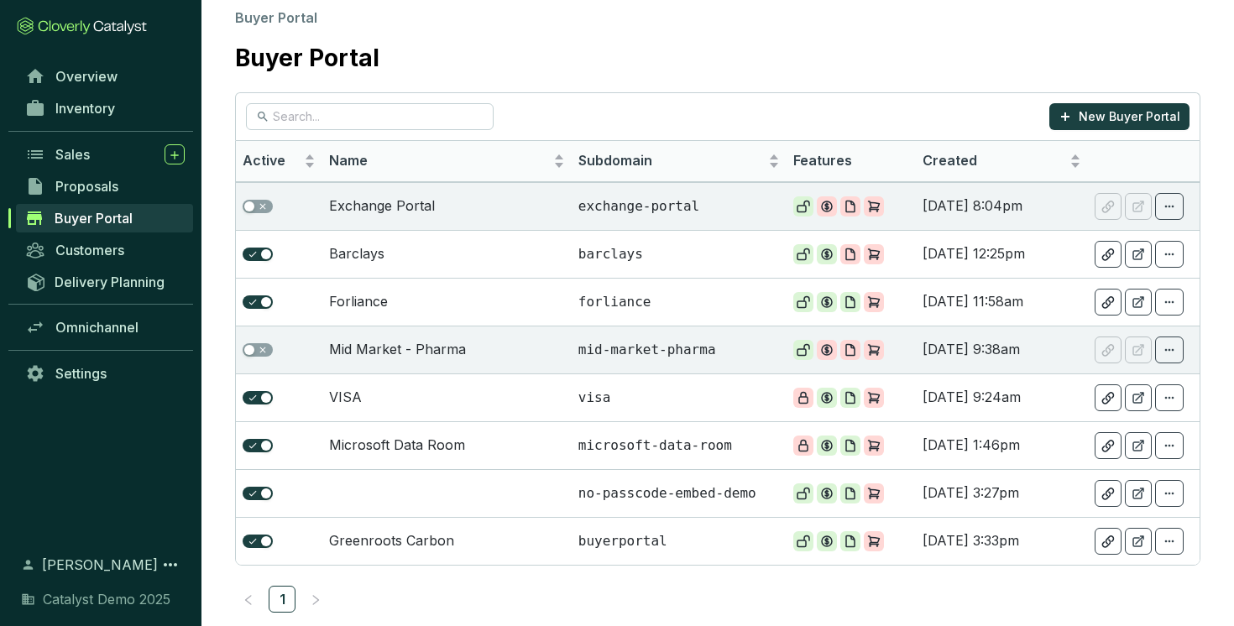
scroll to position [33, 0]
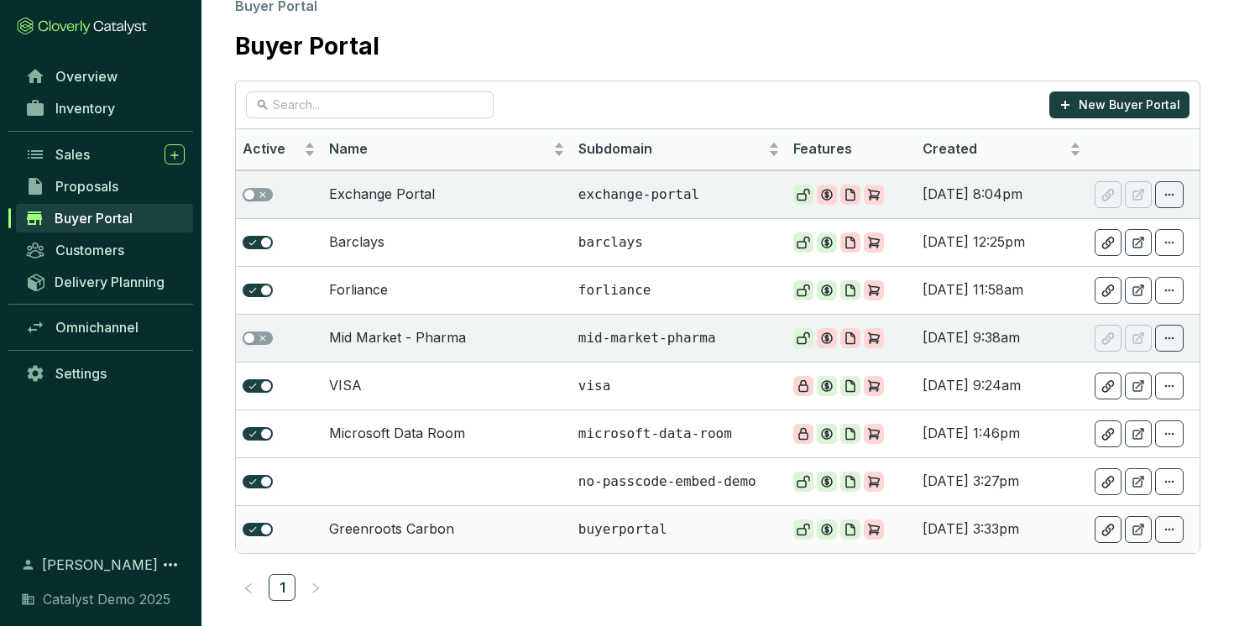
click at [460, 527] on td "Greenroots Carbon" at bounding box center [446, 529] width 249 height 48
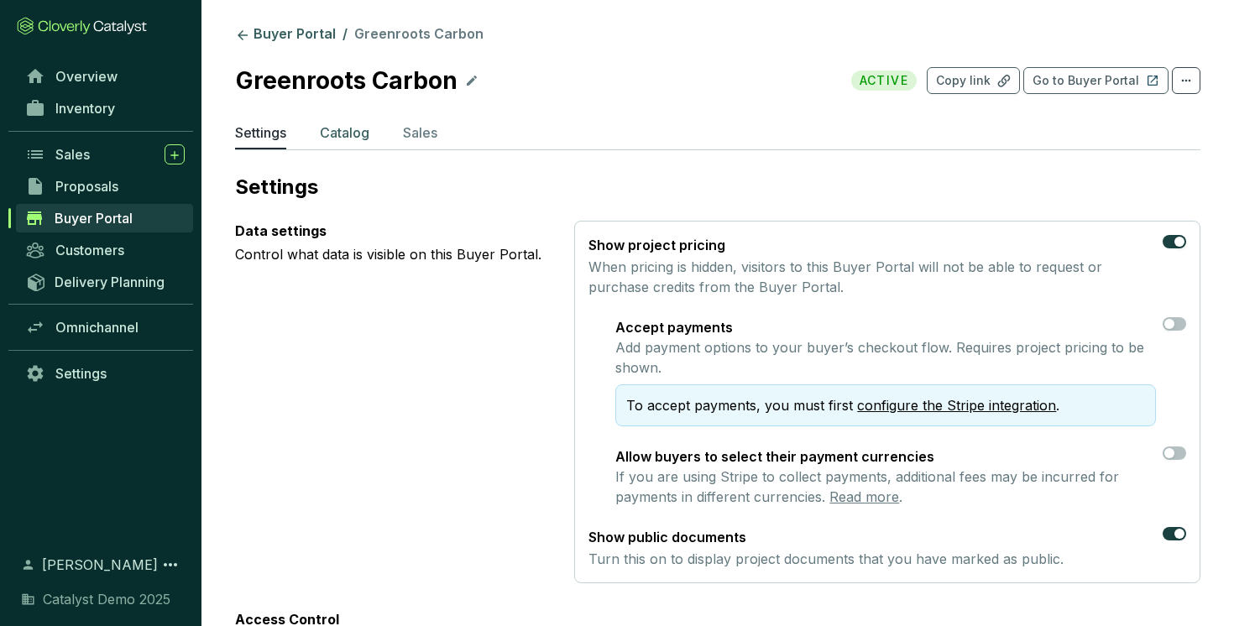
click at [344, 129] on p "Catalog" at bounding box center [345, 133] width 50 height 20
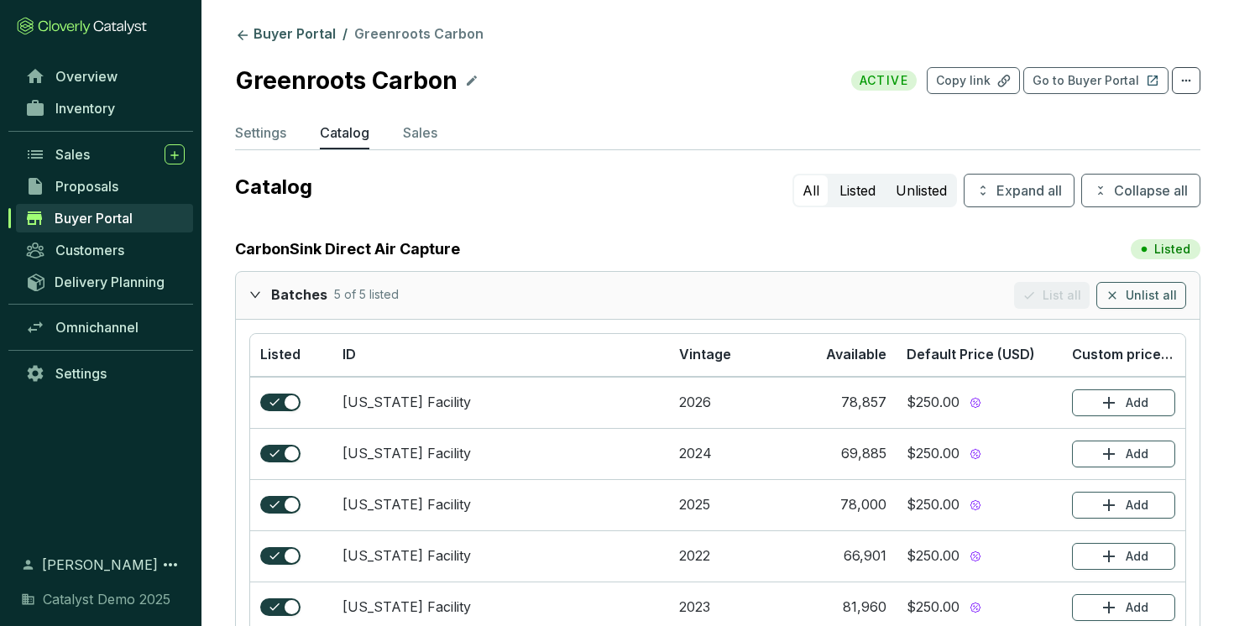
click at [248, 295] on div "Batches 5 of 5 listed List all Unlist all" at bounding box center [718, 295] width 964 height 47
click at [253, 294] on icon "expanded" at bounding box center [255, 294] width 10 height 6
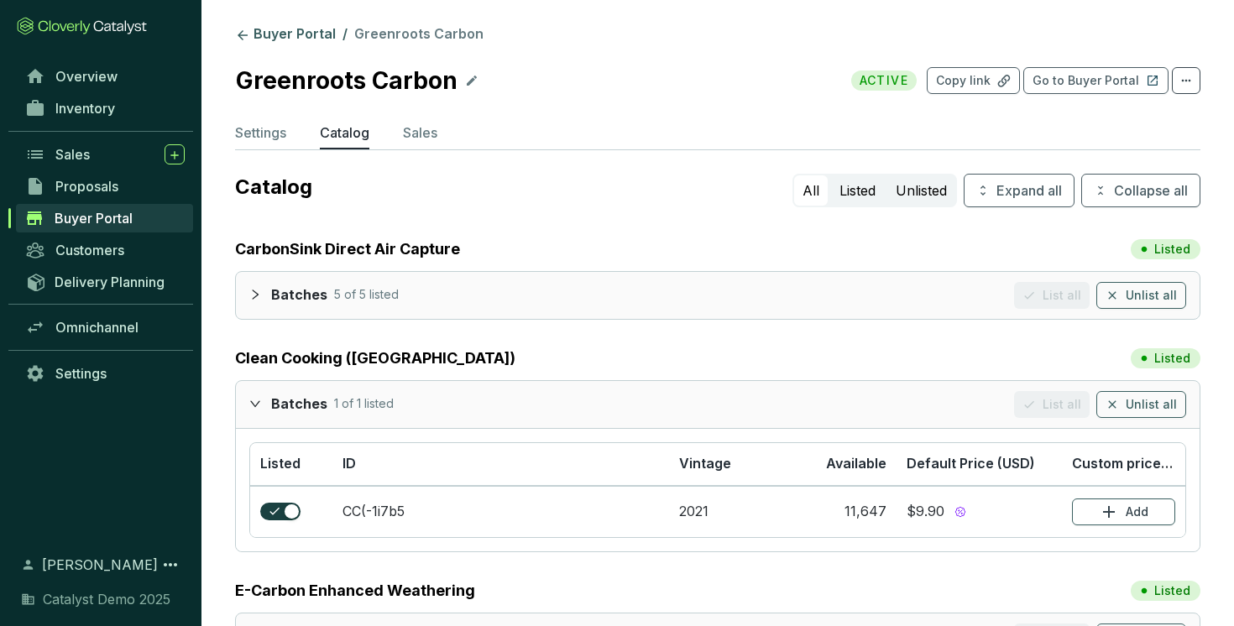
click at [259, 398] on icon "expanded" at bounding box center [255, 404] width 12 height 12
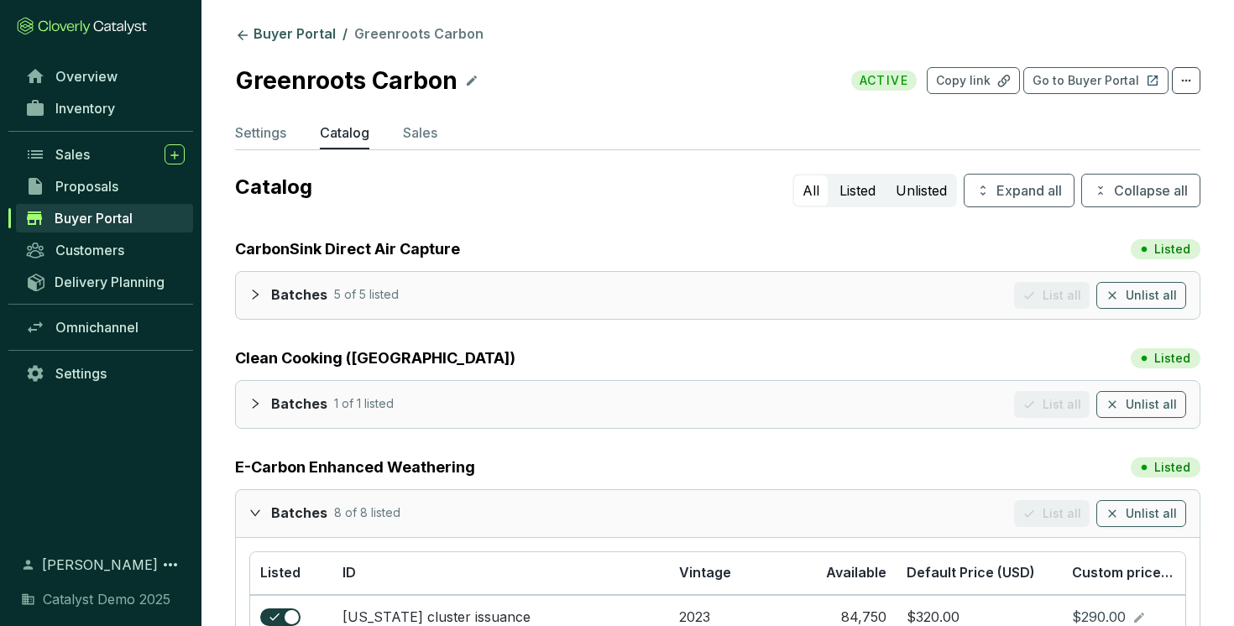
scroll to position [201, 0]
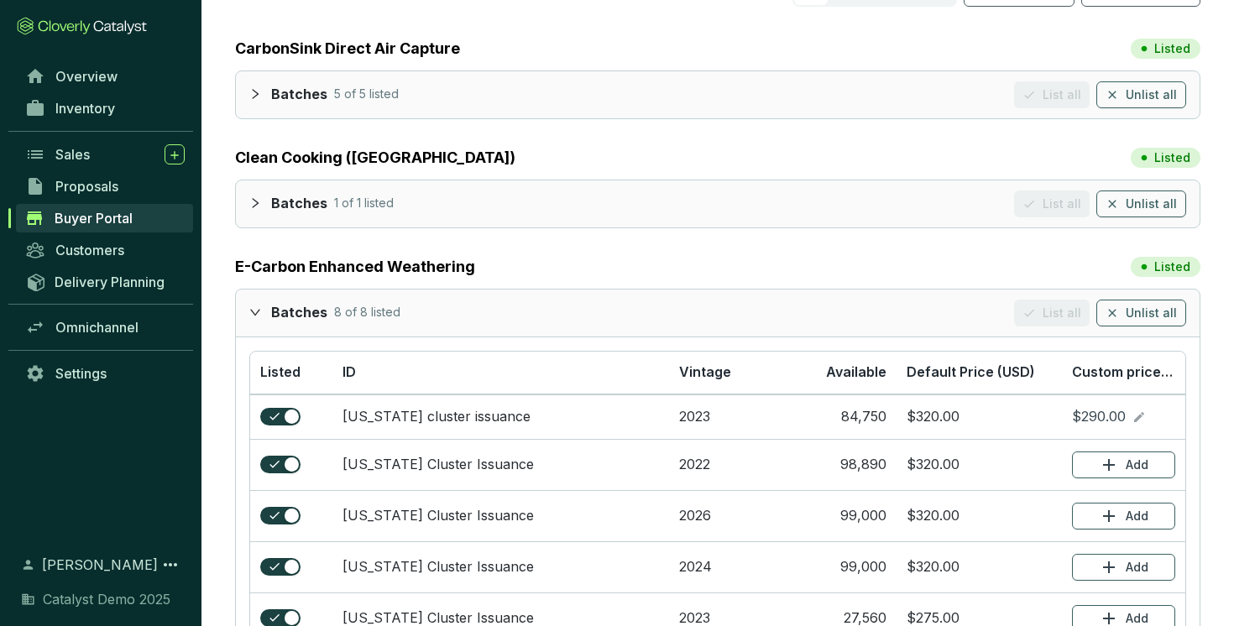
click at [260, 306] on icon "expanded" at bounding box center [255, 312] width 12 height 12
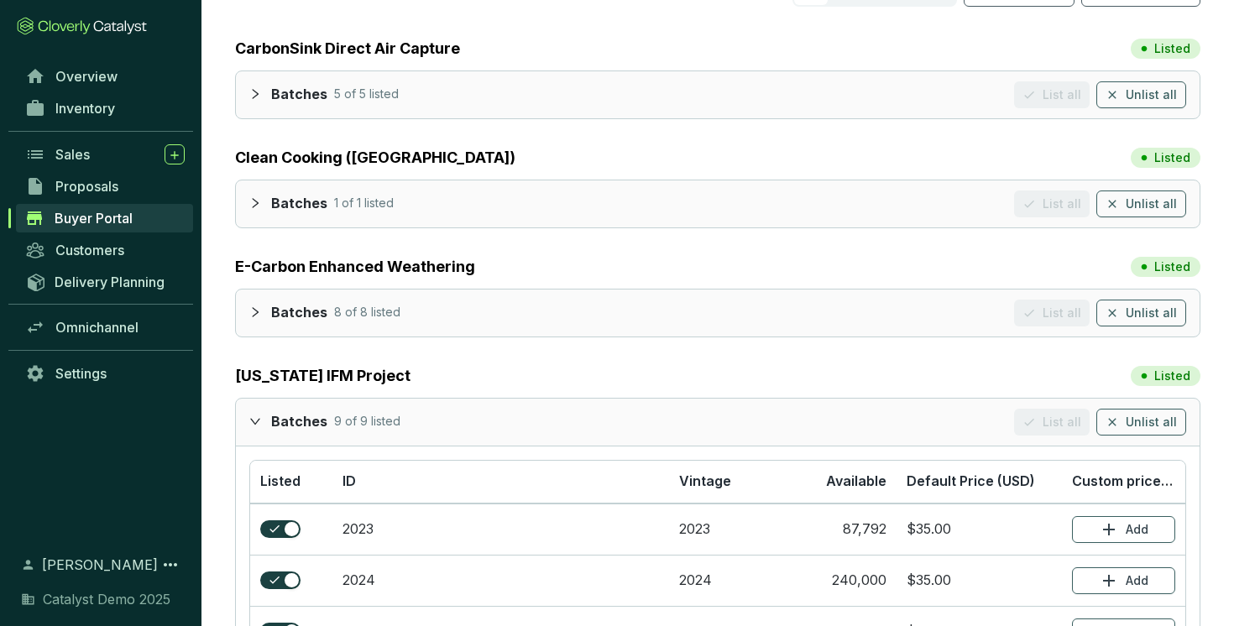
click at [252, 425] on icon "expanded" at bounding box center [255, 421] width 12 height 12
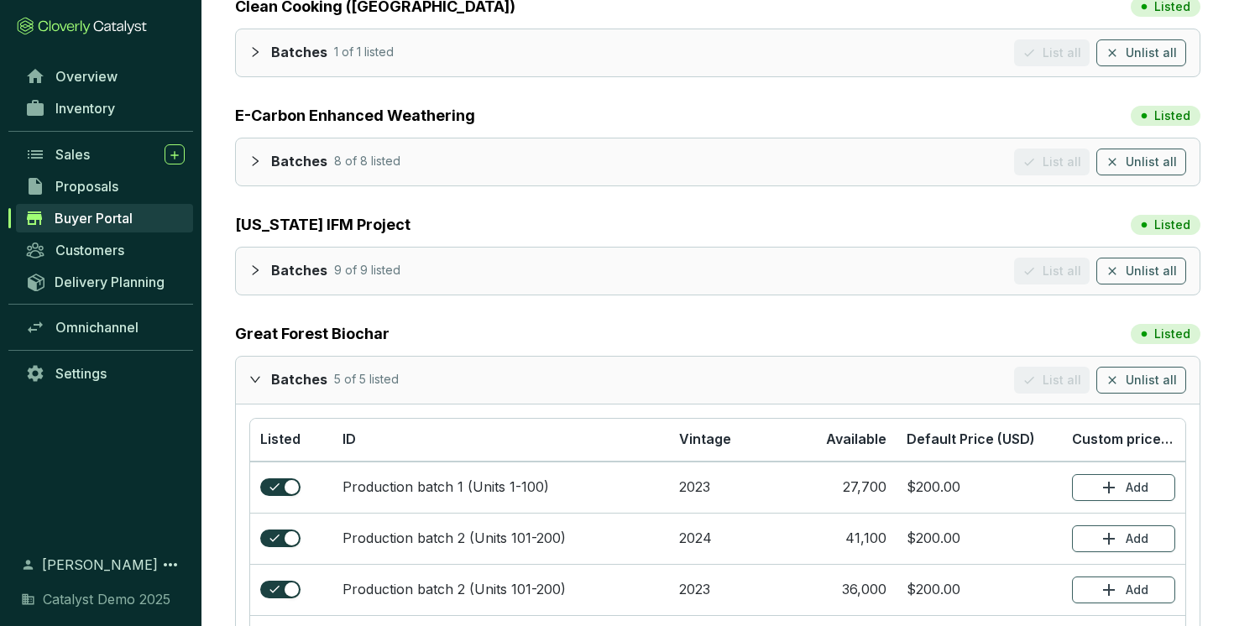
scroll to position [388, 0]
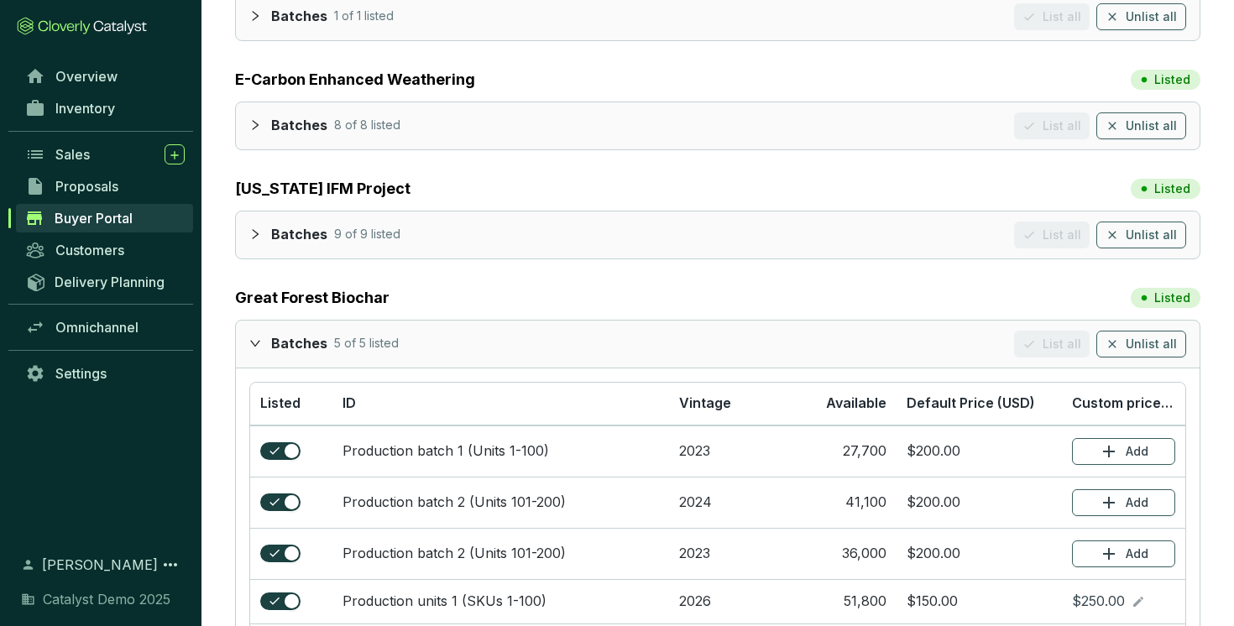
click at [256, 346] on icon "expanded" at bounding box center [255, 343] width 12 height 12
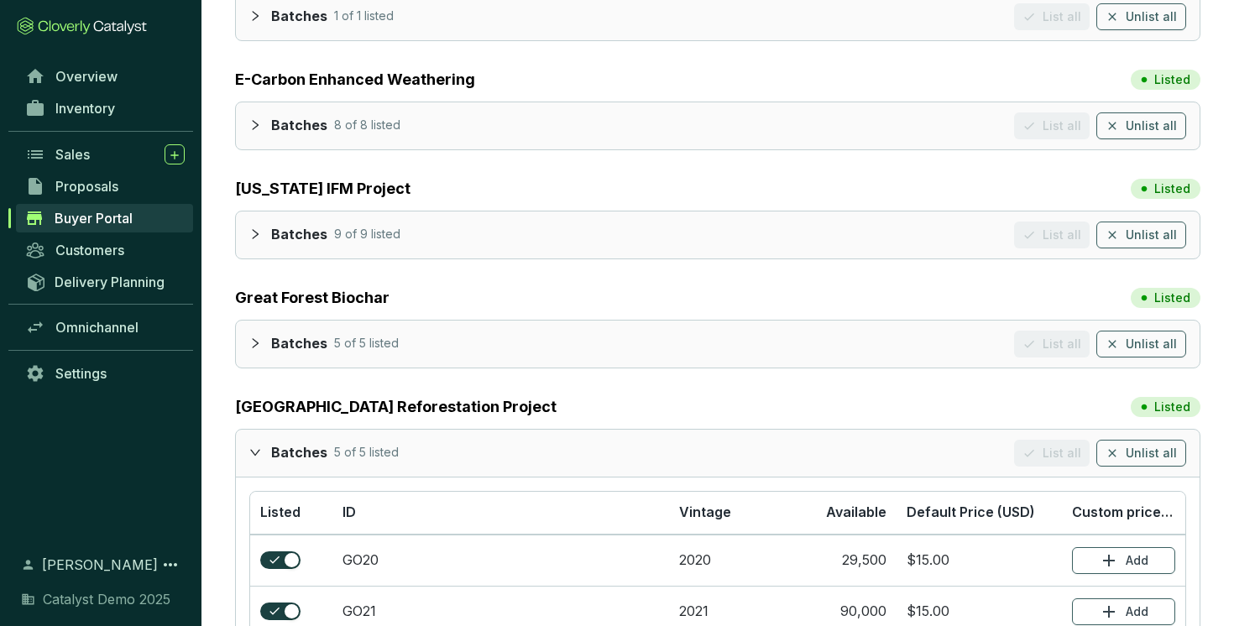
click at [250, 457] on icon "expanded" at bounding box center [255, 453] width 12 height 12
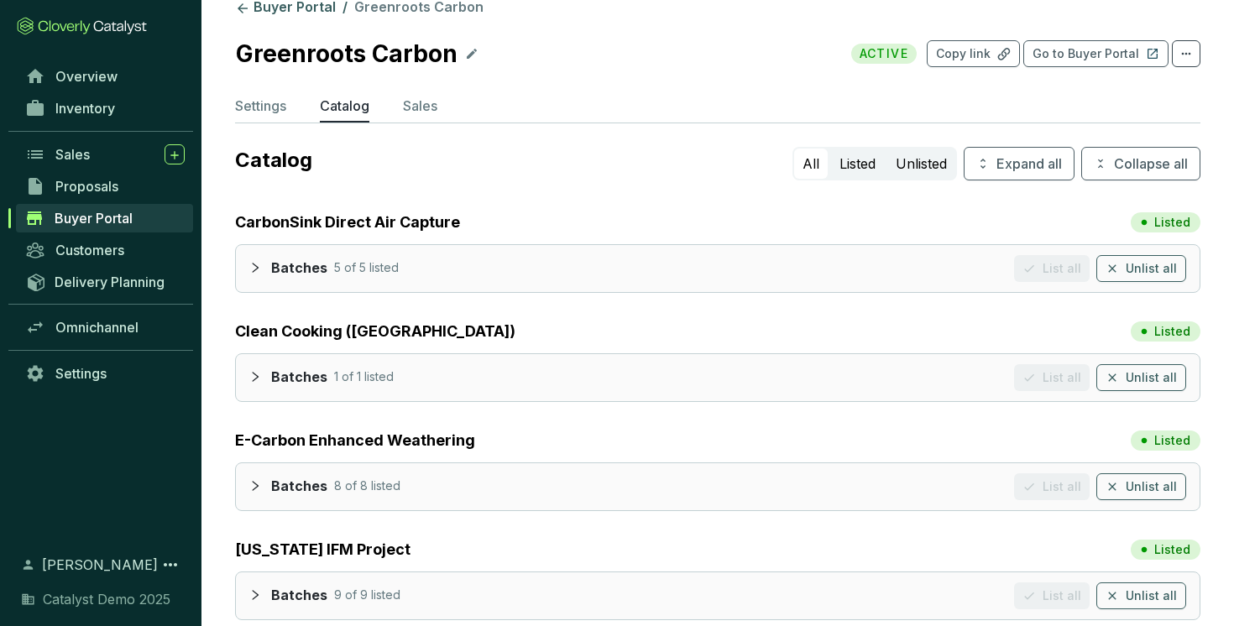
scroll to position [46, 0]
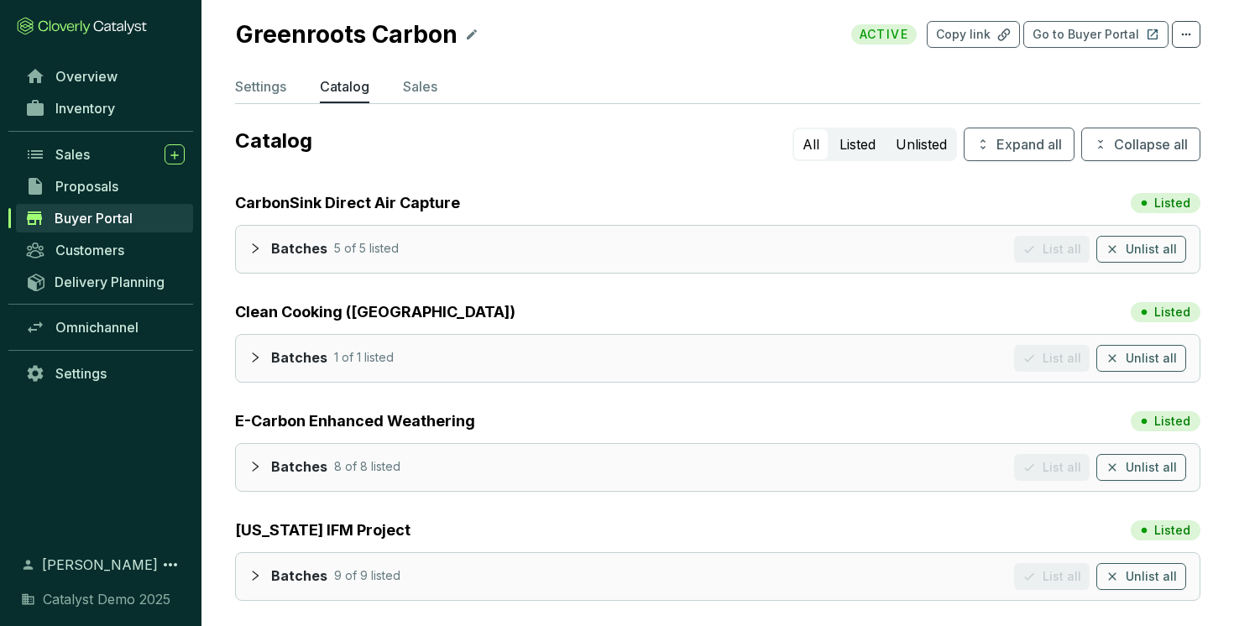
click at [261, 248] on div at bounding box center [260, 248] width 22 height 24
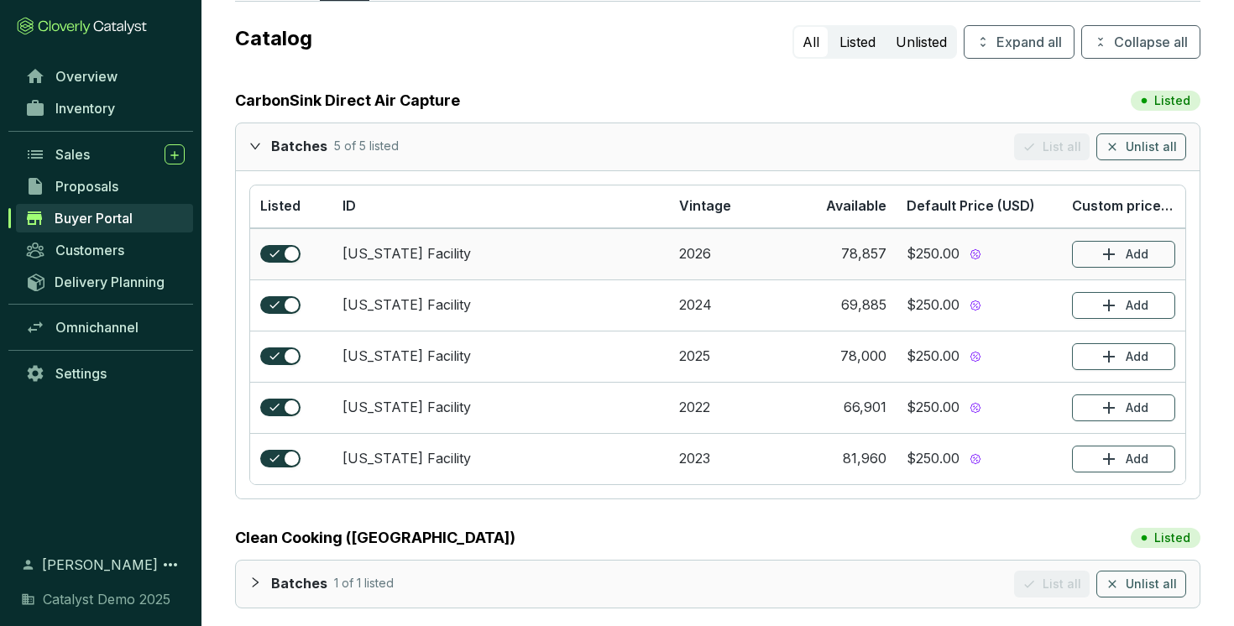
scroll to position [171, 0]
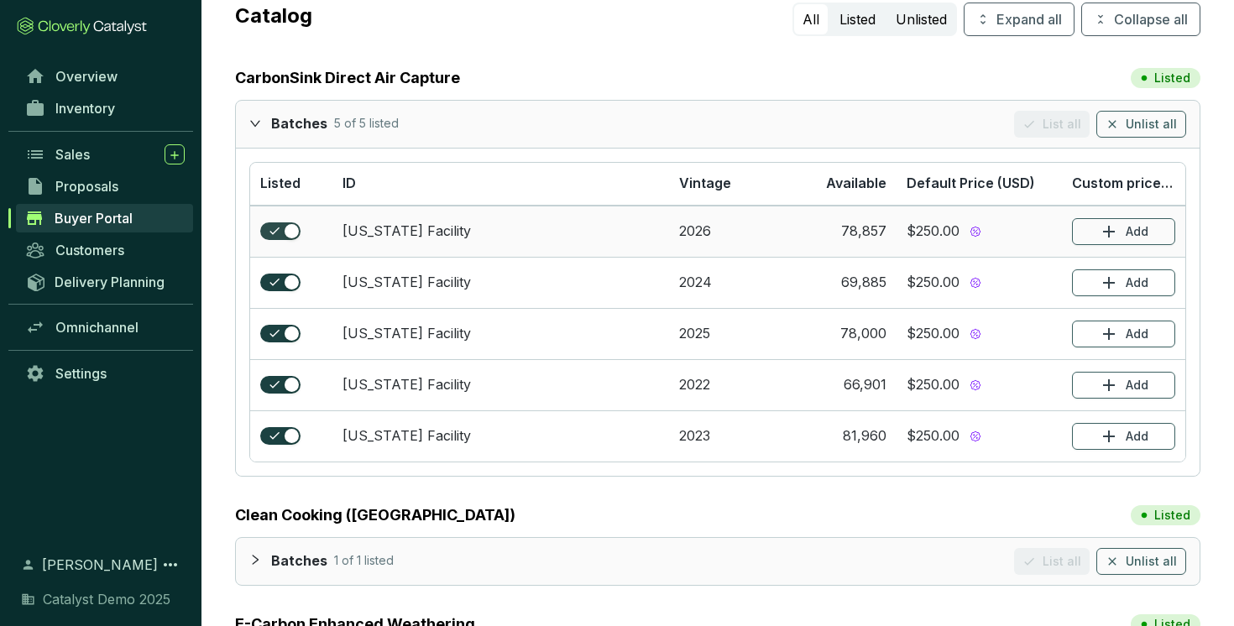
click at [295, 233] on div "button" at bounding box center [292, 231] width 15 height 15
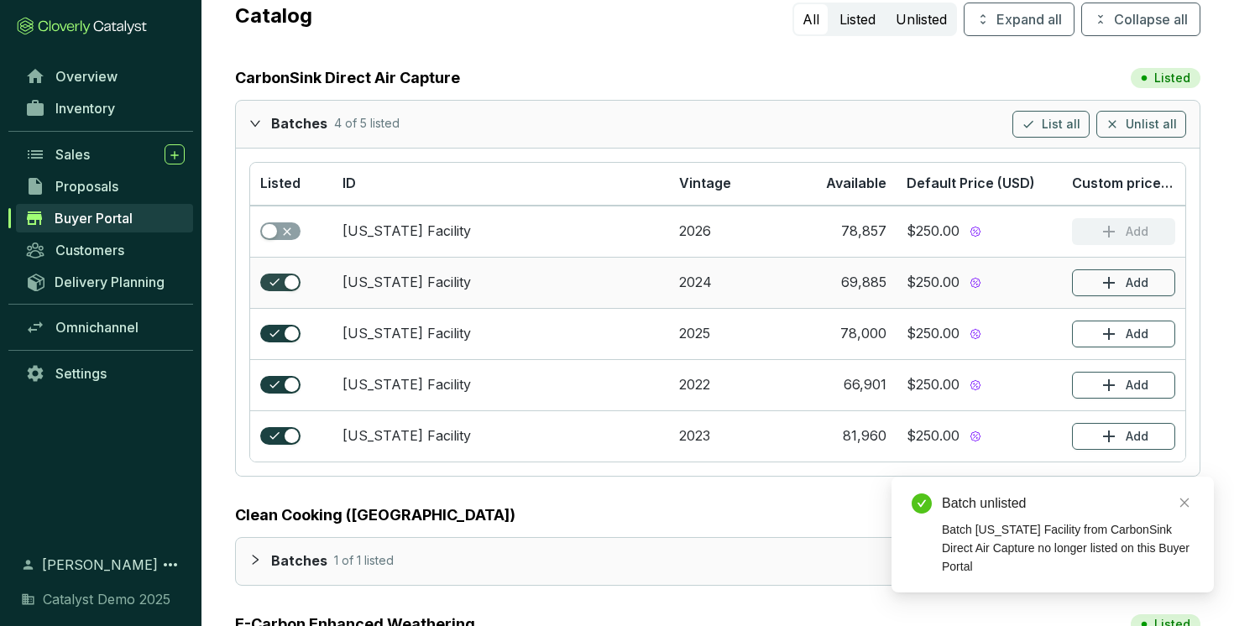
click at [285, 280] on div "button" at bounding box center [292, 282] width 15 height 15
click at [283, 234] on span "button" at bounding box center [280, 231] width 40 height 18
click at [281, 285] on span "button" at bounding box center [280, 283] width 40 height 18
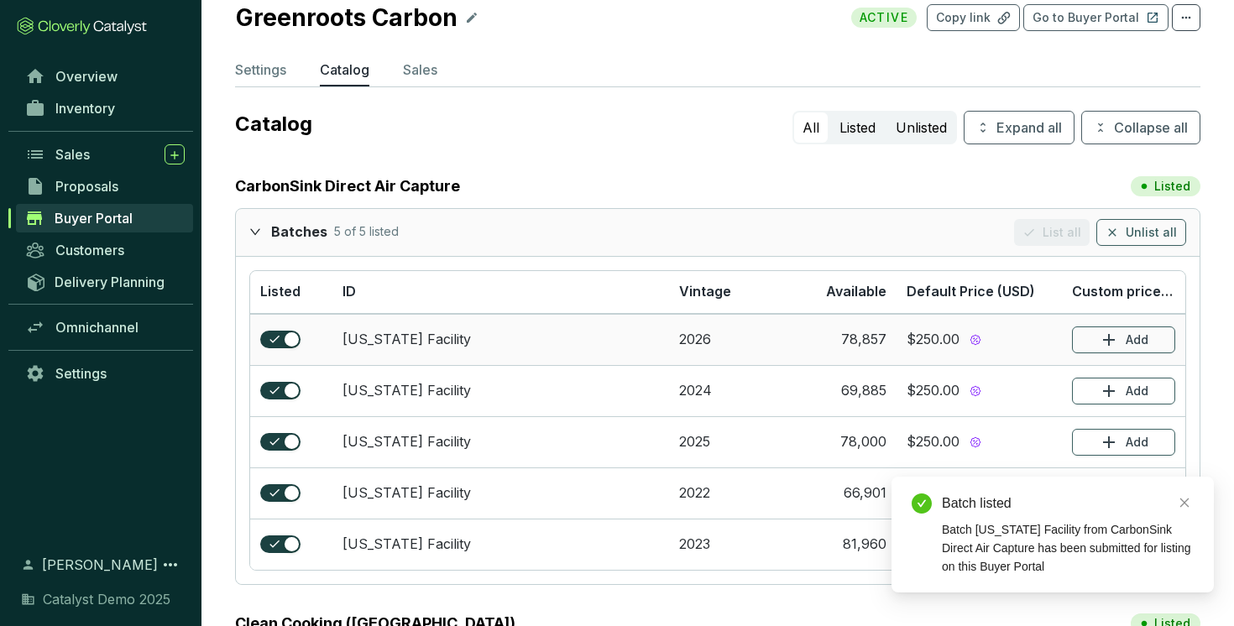
scroll to position [51, 0]
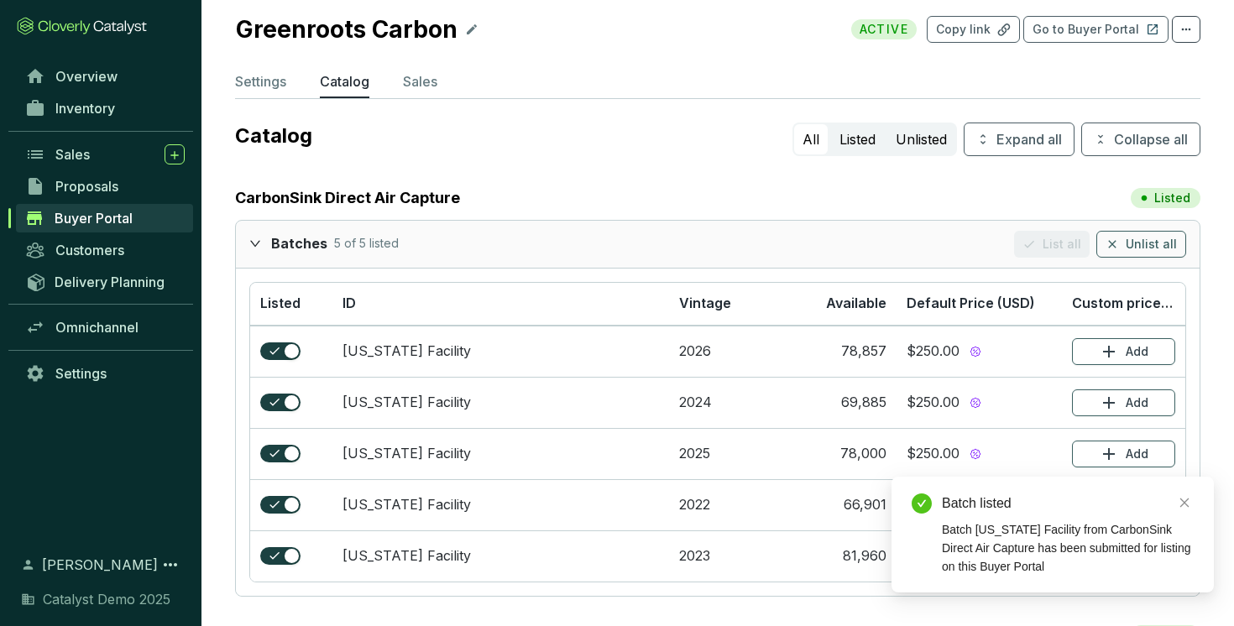
click at [255, 244] on icon "expanded" at bounding box center [255, 243] width 10 height 6
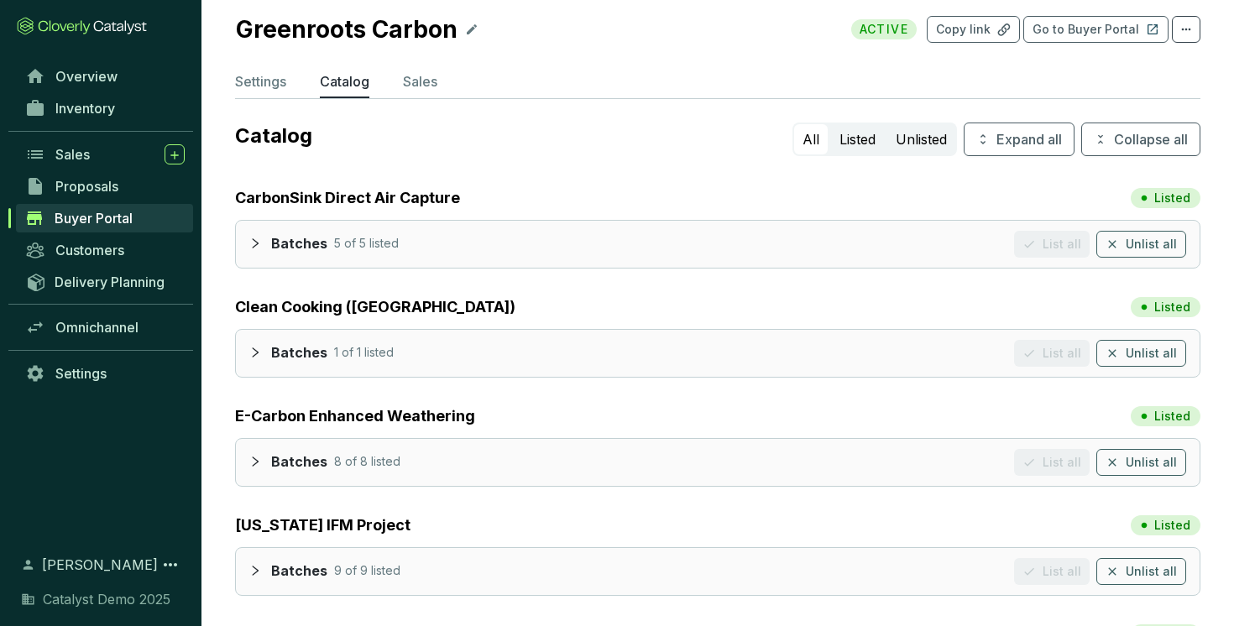
scroll to position [0, 0]
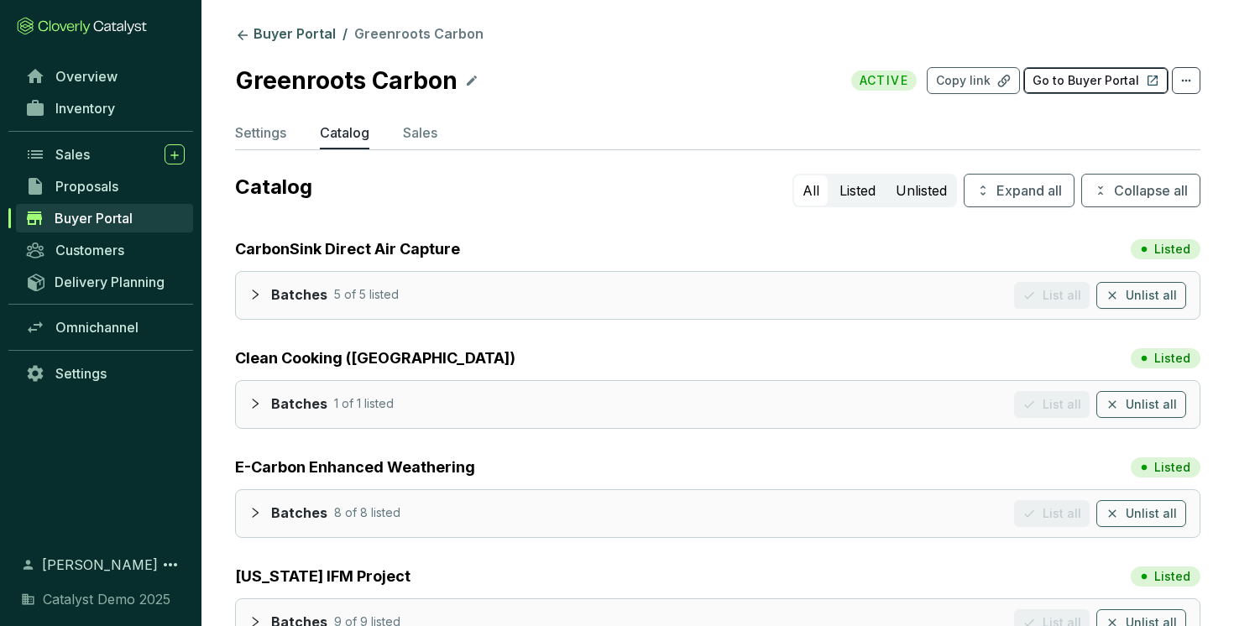
click at [1087, 83] on p "Go to Buyer Portal" at bounding box center [1085, 80] width 107 height 17
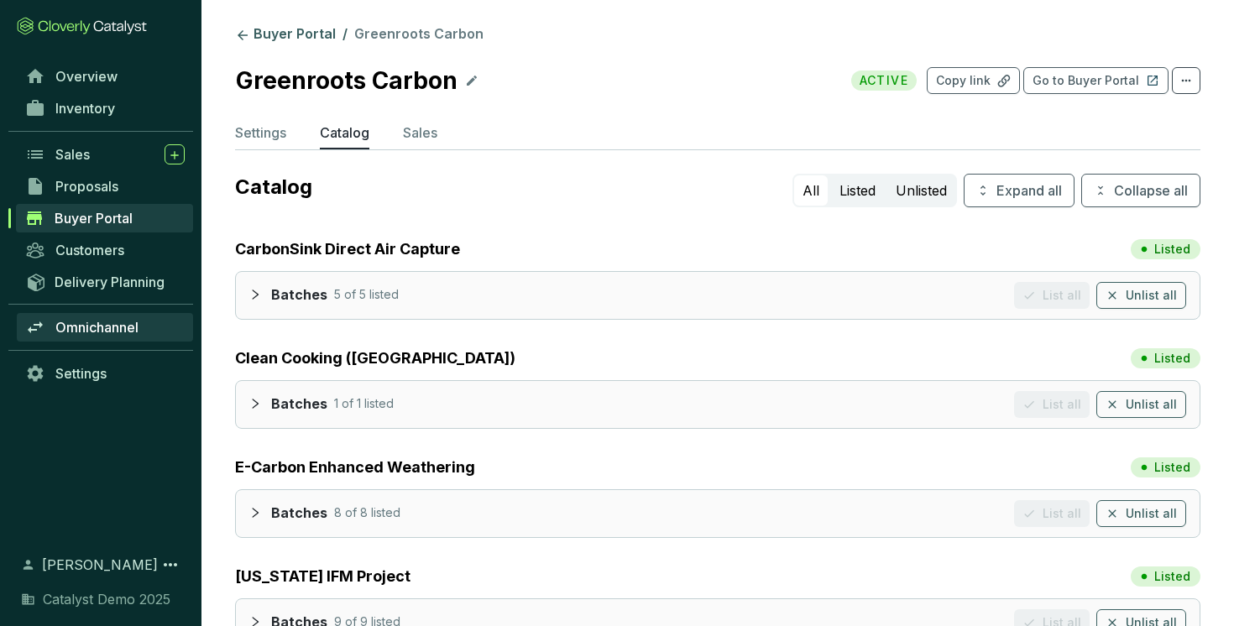
click at [114, 328] on span "Omnichannel" at bounding box center [96, 327] width 83 height 17
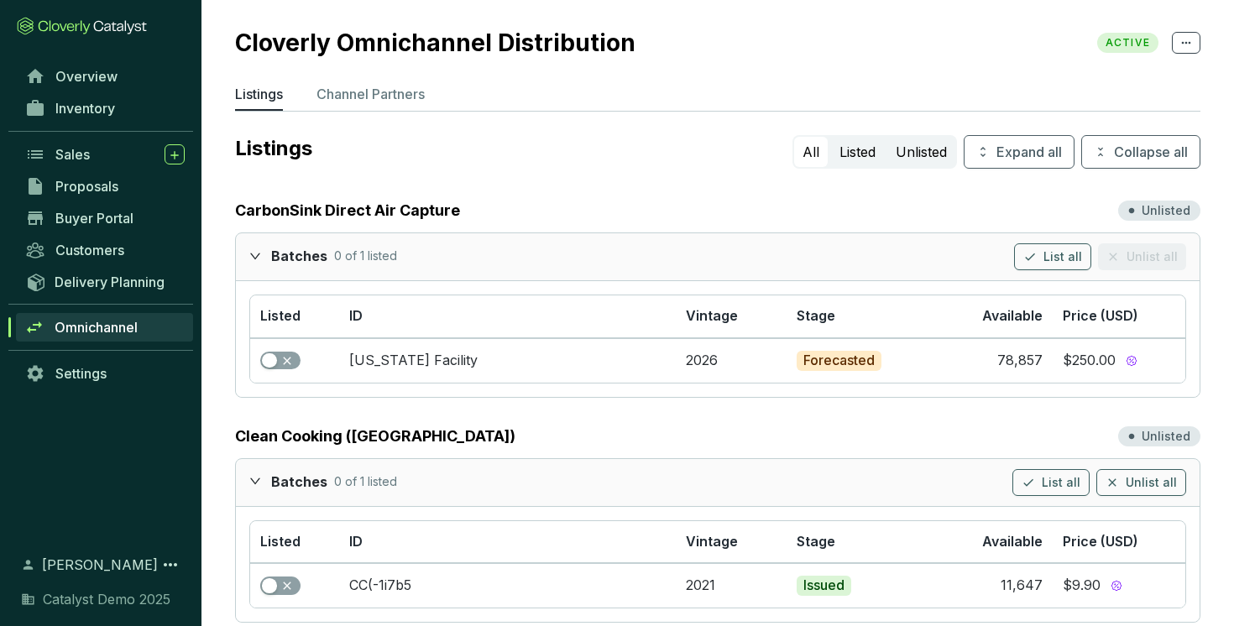
click at [258, 254] on icon "expanded" at bounding box center [255, 256] width 10 height 6
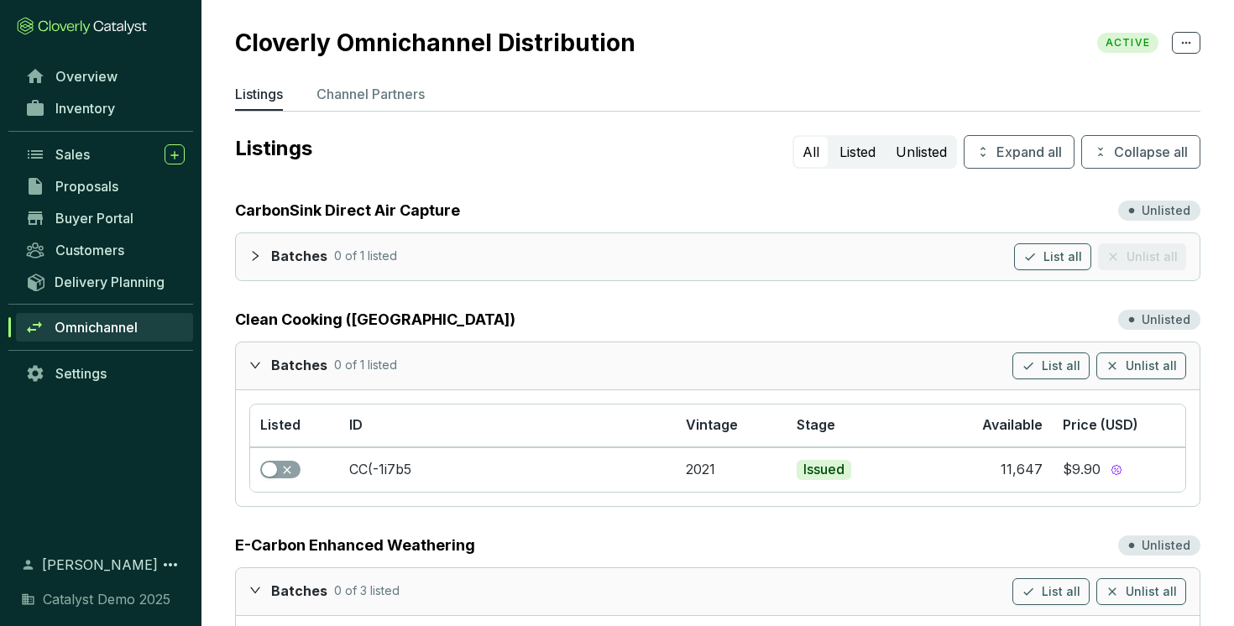
click at [263, 363] on div at bounding box center [260, 365] width 22 height 24
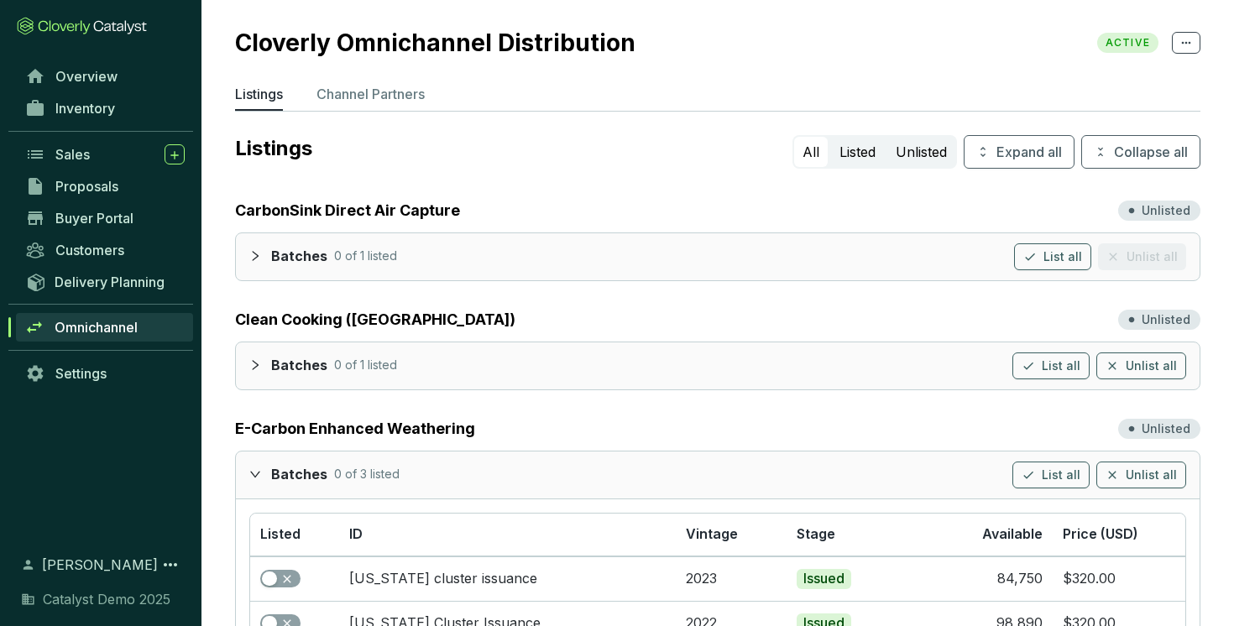
click at [249, 475] on icon "expanded" at bounding box center [255, 474] width 12 height 12
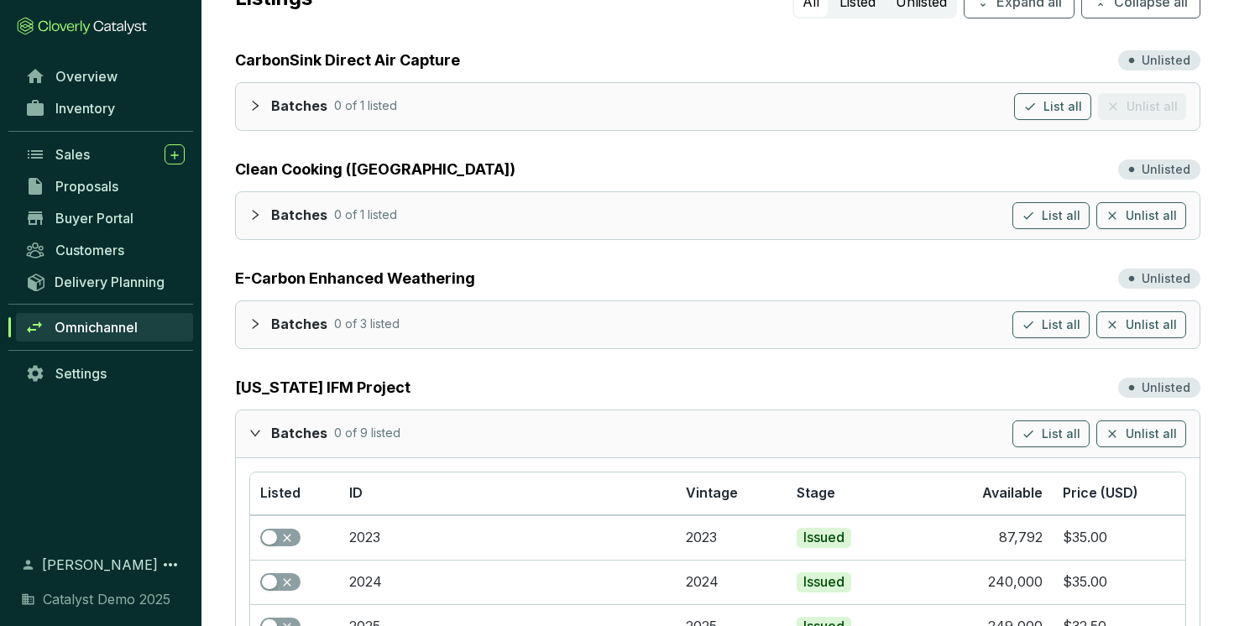
scroll to position [158, 0]
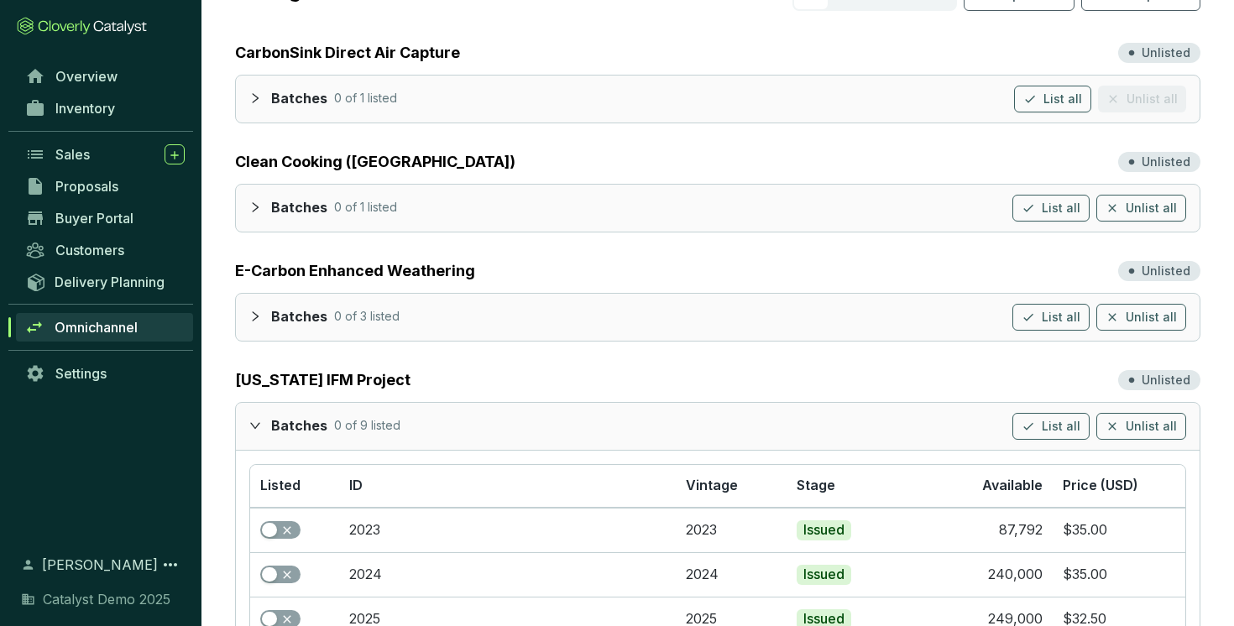
click at [264, 426] on div at bounding box center [260, 425] width 22 height 24
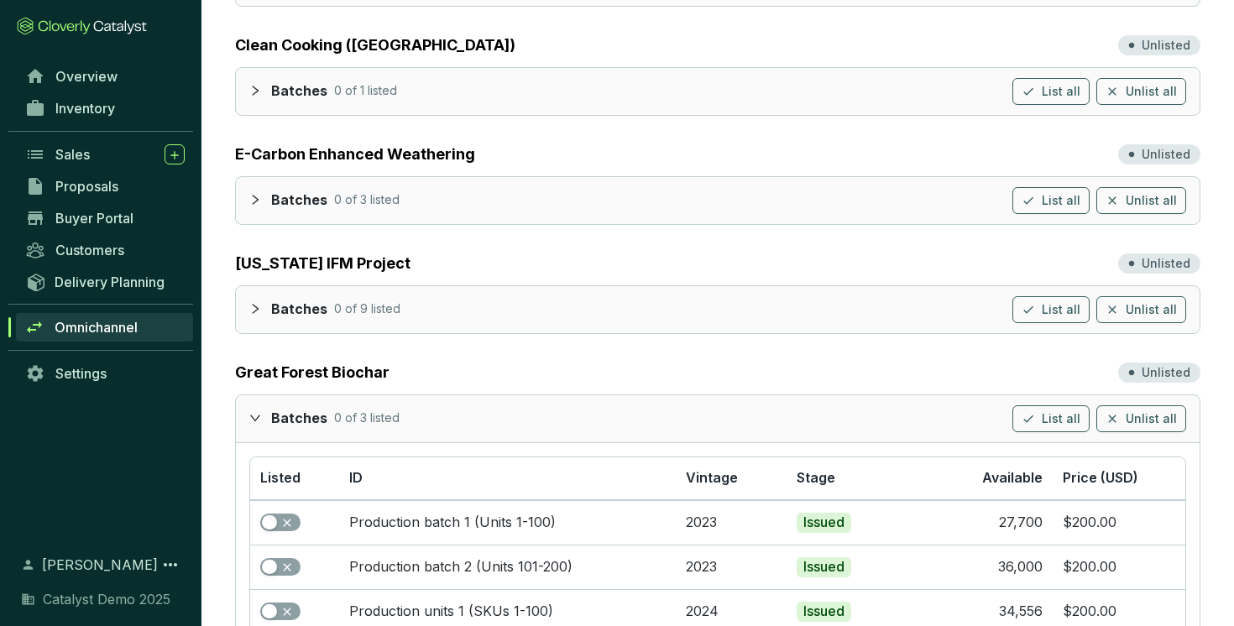
scroll to position [321, 0]
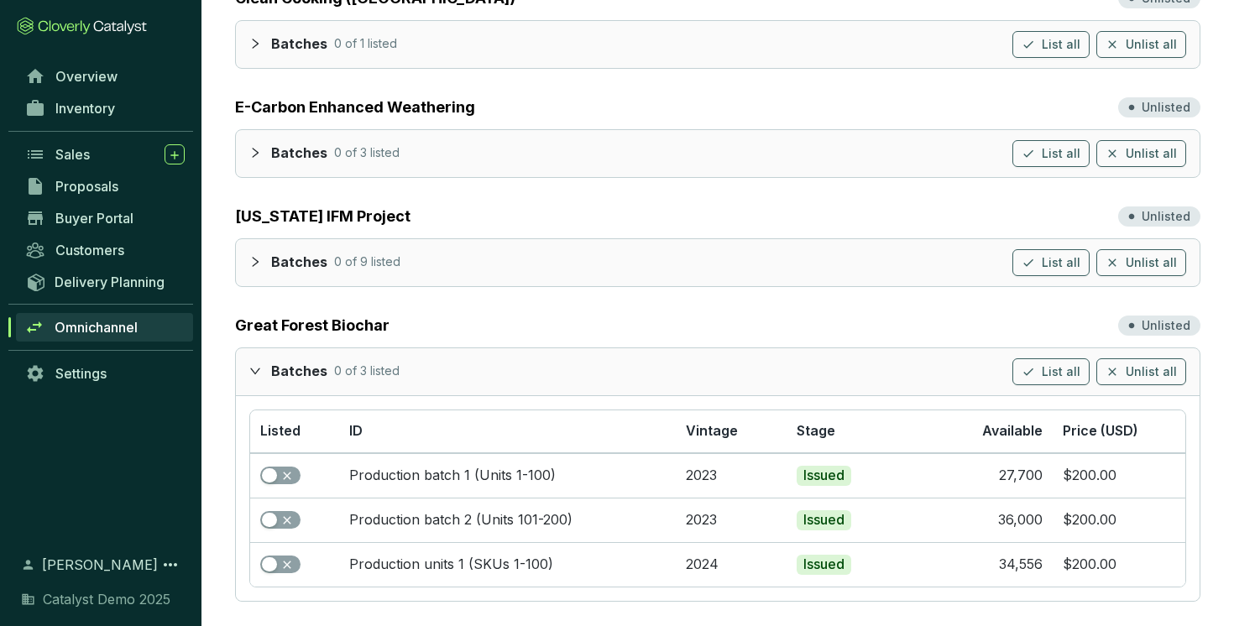
click at [254, 378] on div at bounding box center [260, 370] width 22 height 24
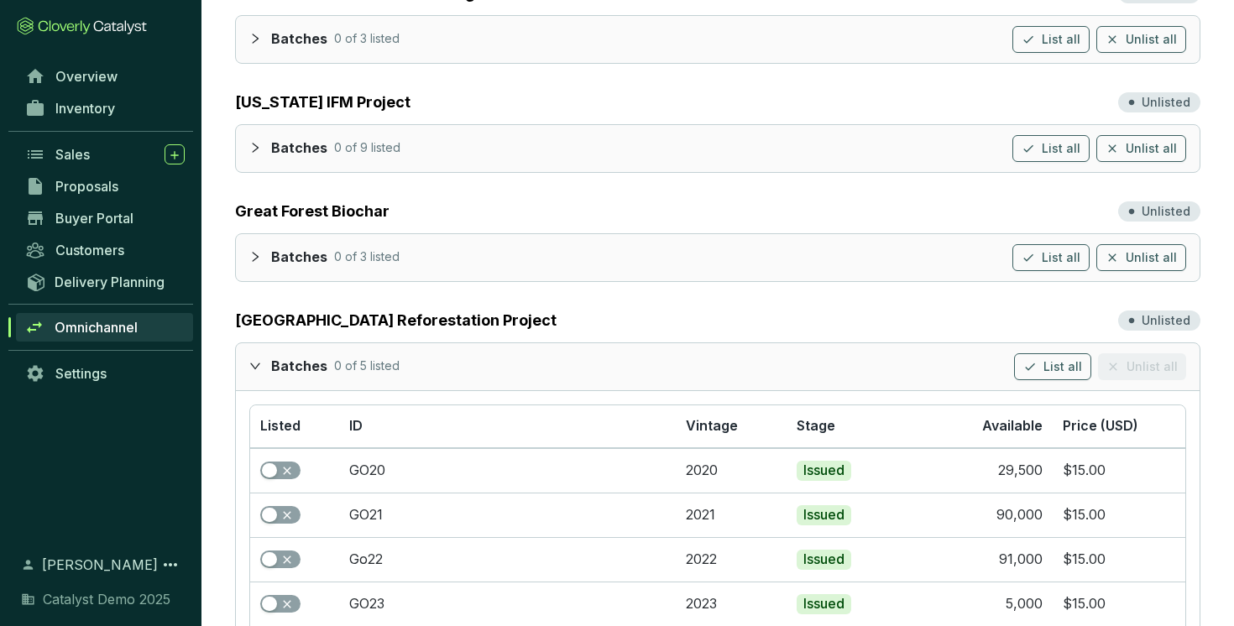
scroll to position [444, 0]
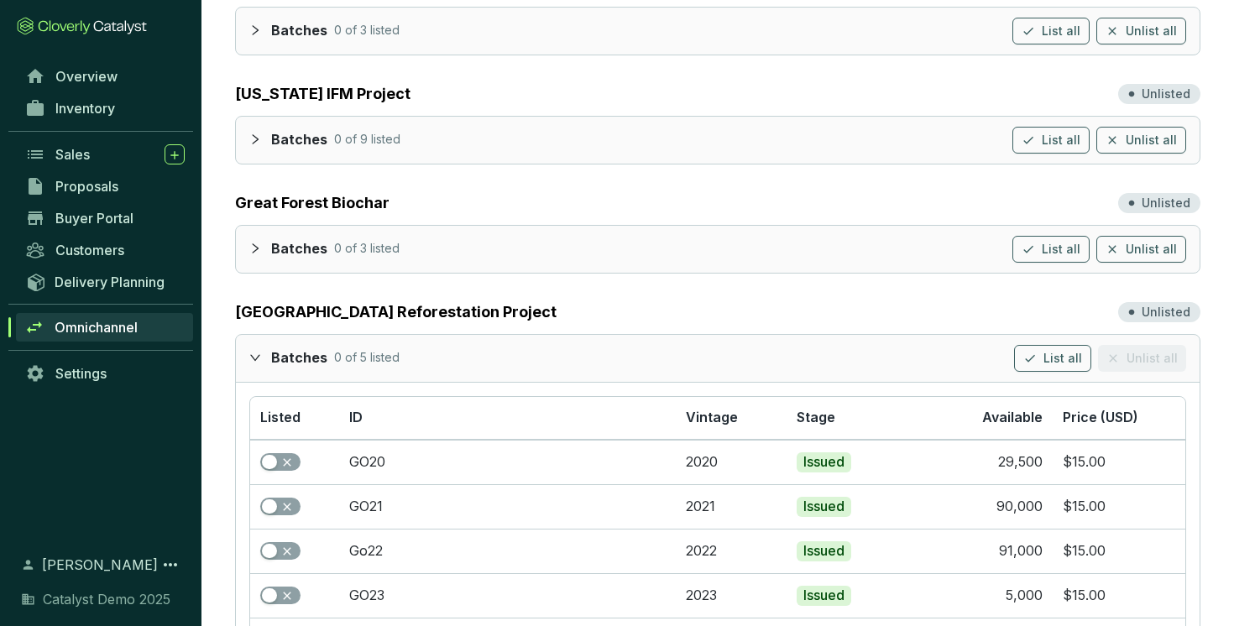
click at [249, 355] on icon "expanded" at bounding box center [255, 358] width 12 height 12
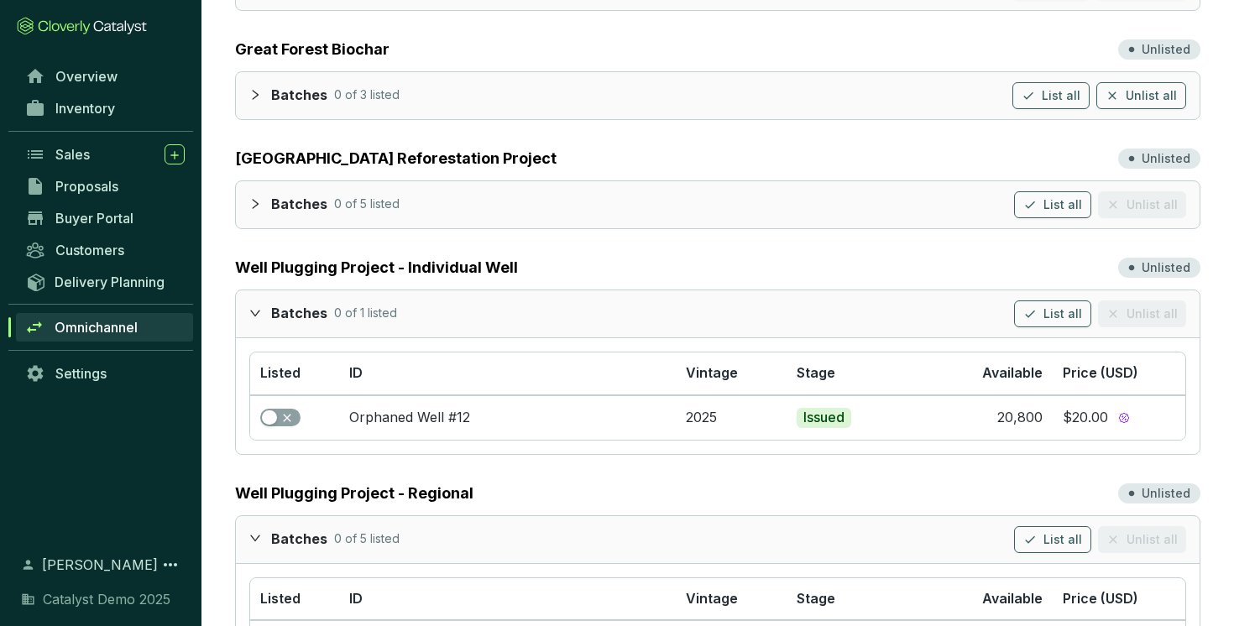
scroll to position [615, 0]
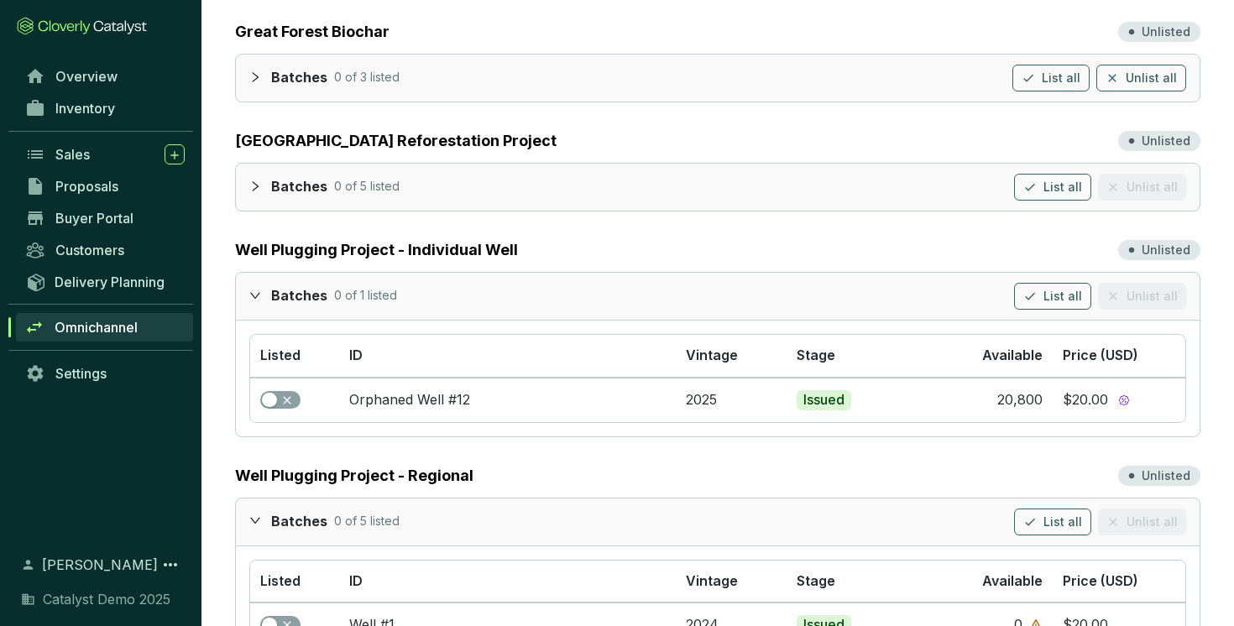
click at [262, 292] on div at bounding box center [260, 295] width 22 height 24
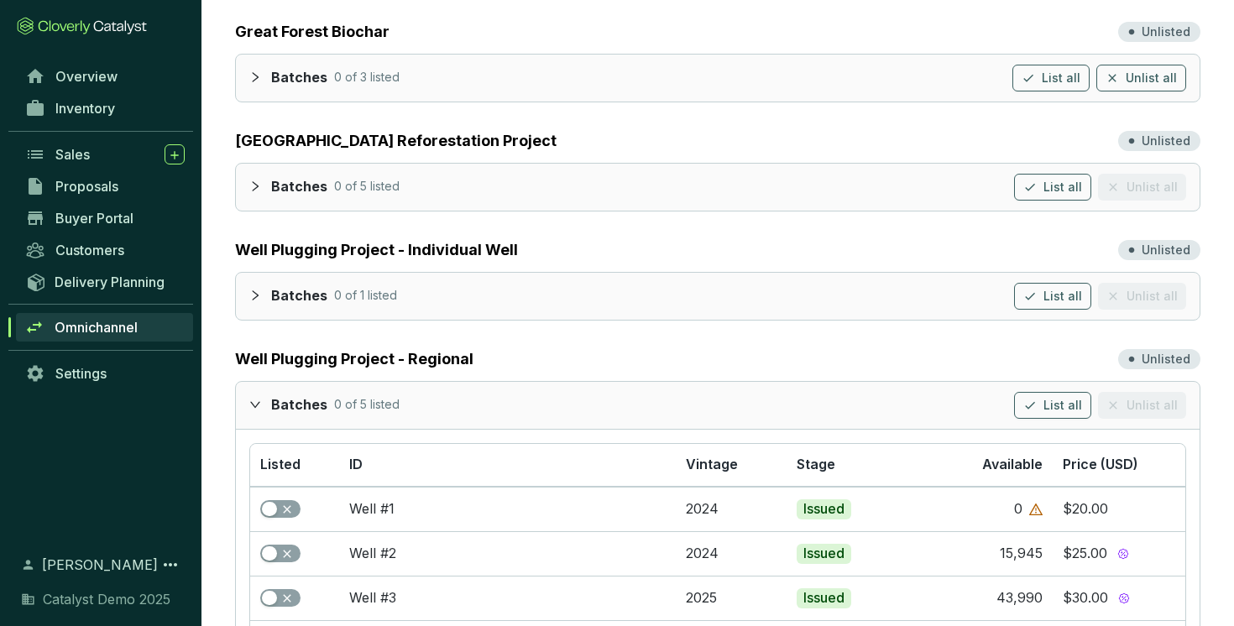
click at [254, 399] on icon "expanded" at bounding box center [255, 405] width 12 height 12
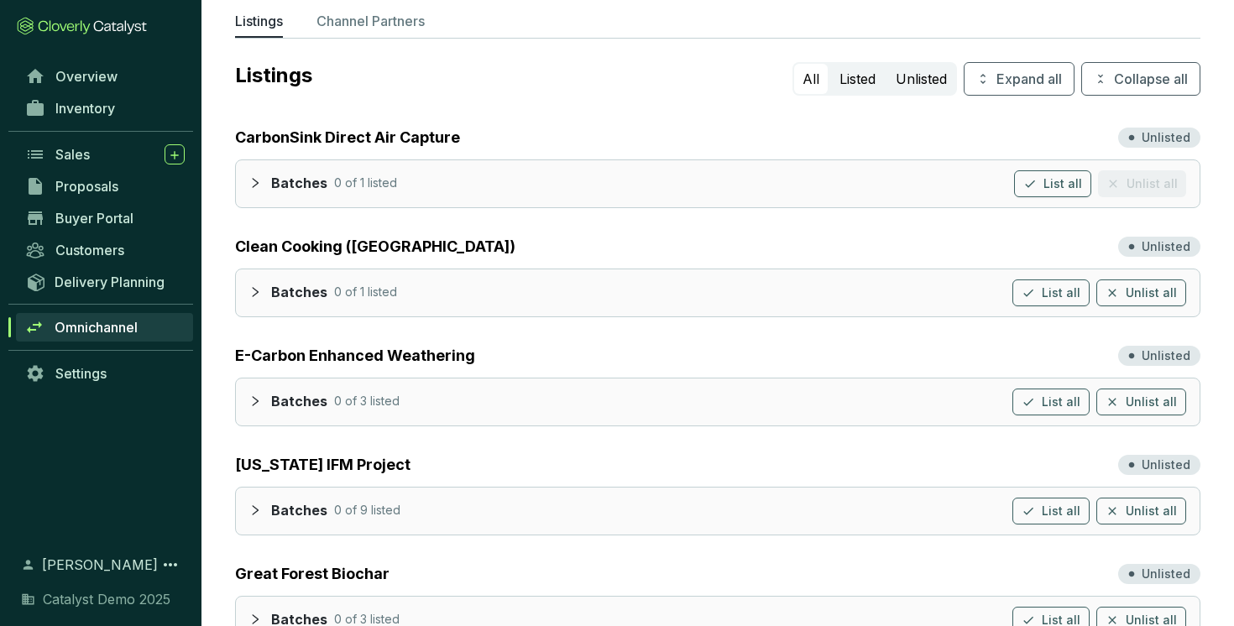
scroll to position [74, 0]
click at [262, 177] on div at bounding box center [260, 182] width 22 height 24
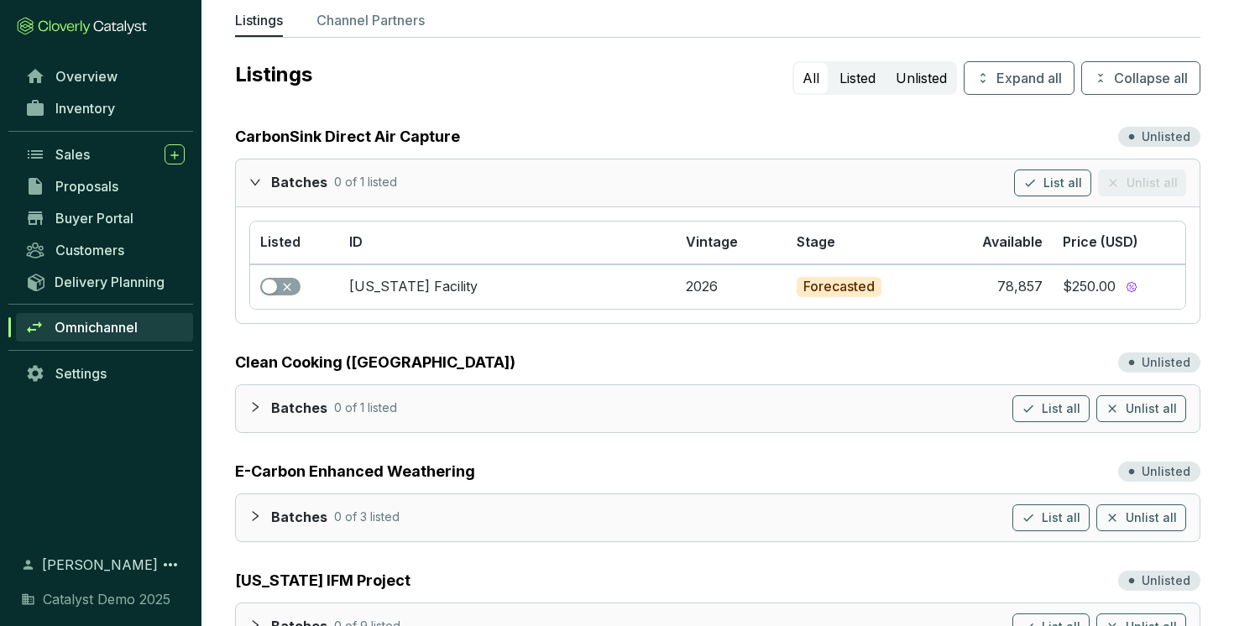
click at [256, 187] on icon "expanded" at bounding box center [255, 182] width 12 height 12
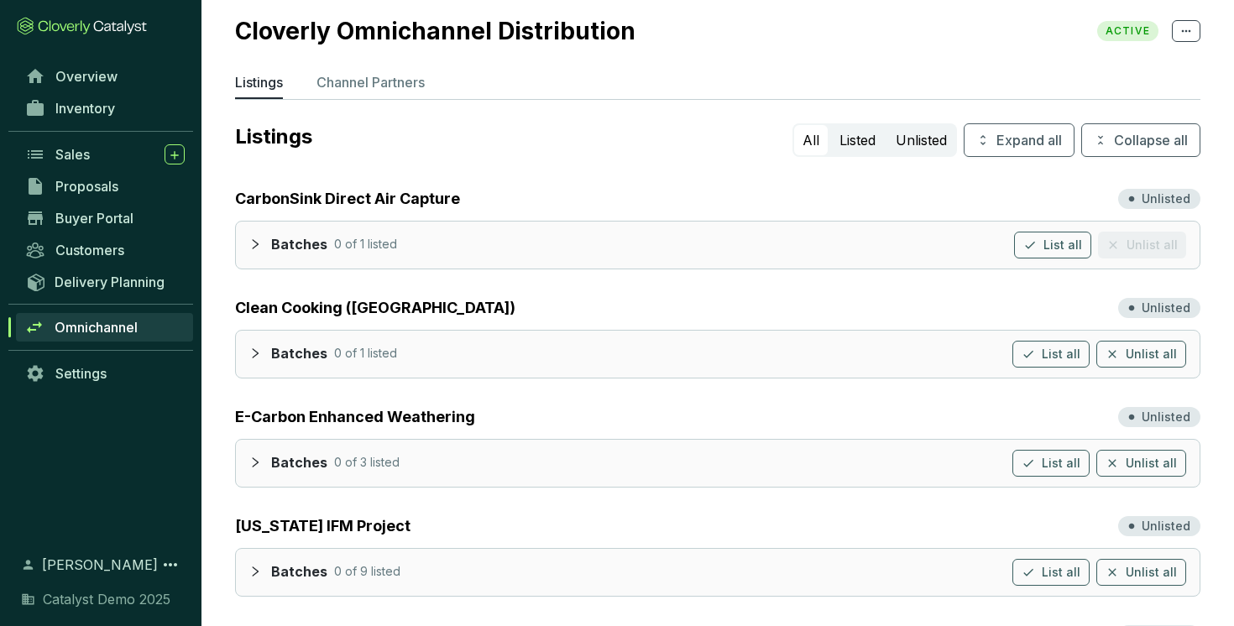
scroll to position [7, 0]
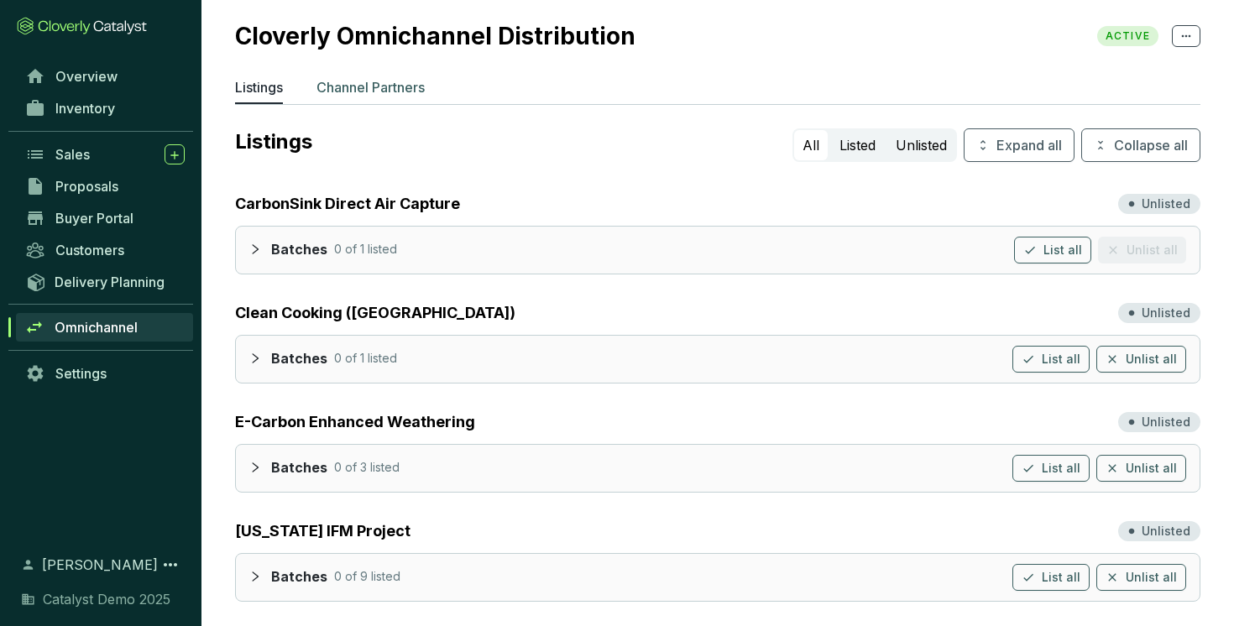
click at [402, 85] on p "Channel Partners" at bounding box center [370, 87] width 108 height 20
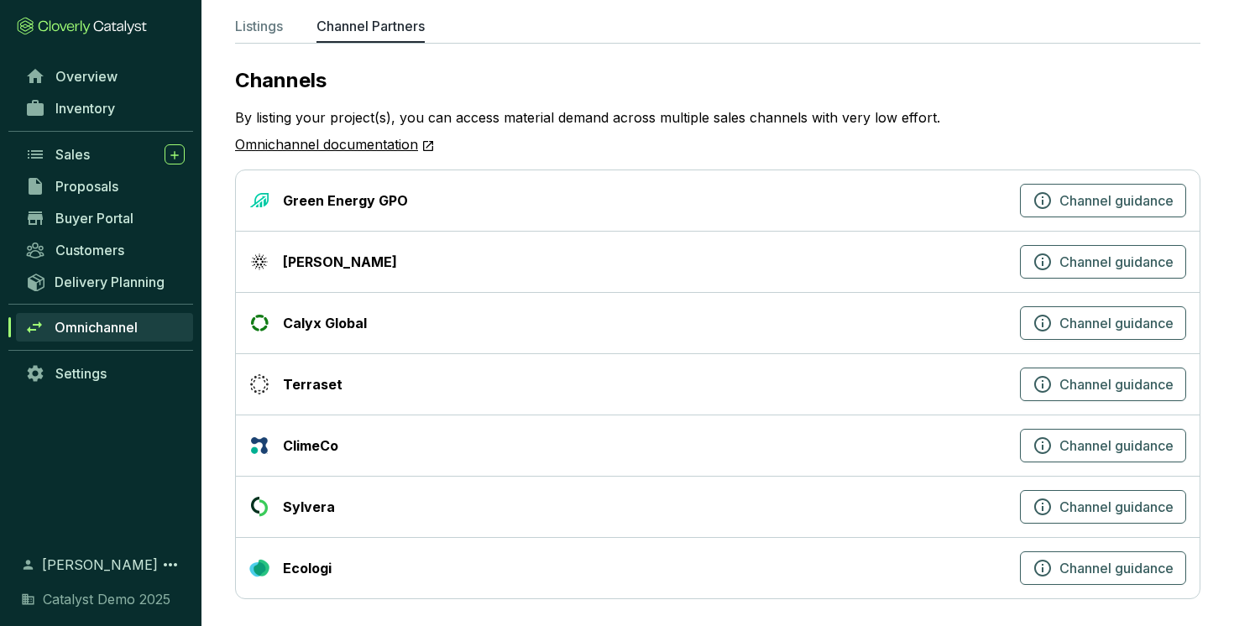
scroll to position [74, 0]
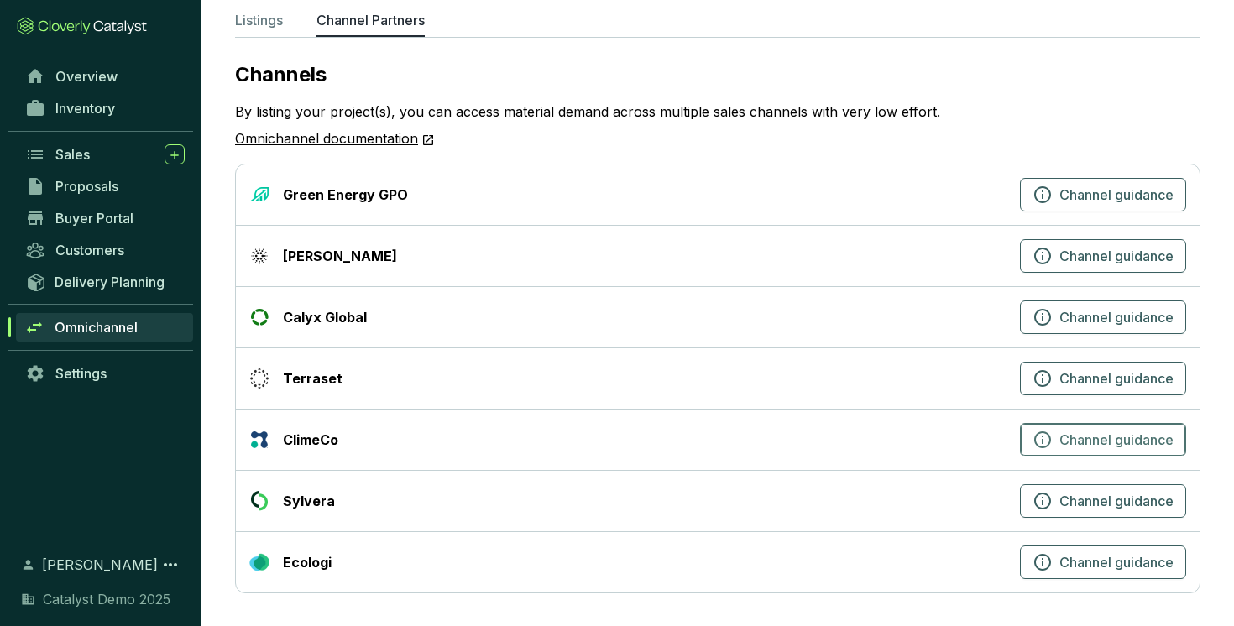
click at [1043, 442] on icon "button" at bounding box center [1042, 440] width 20 height 20
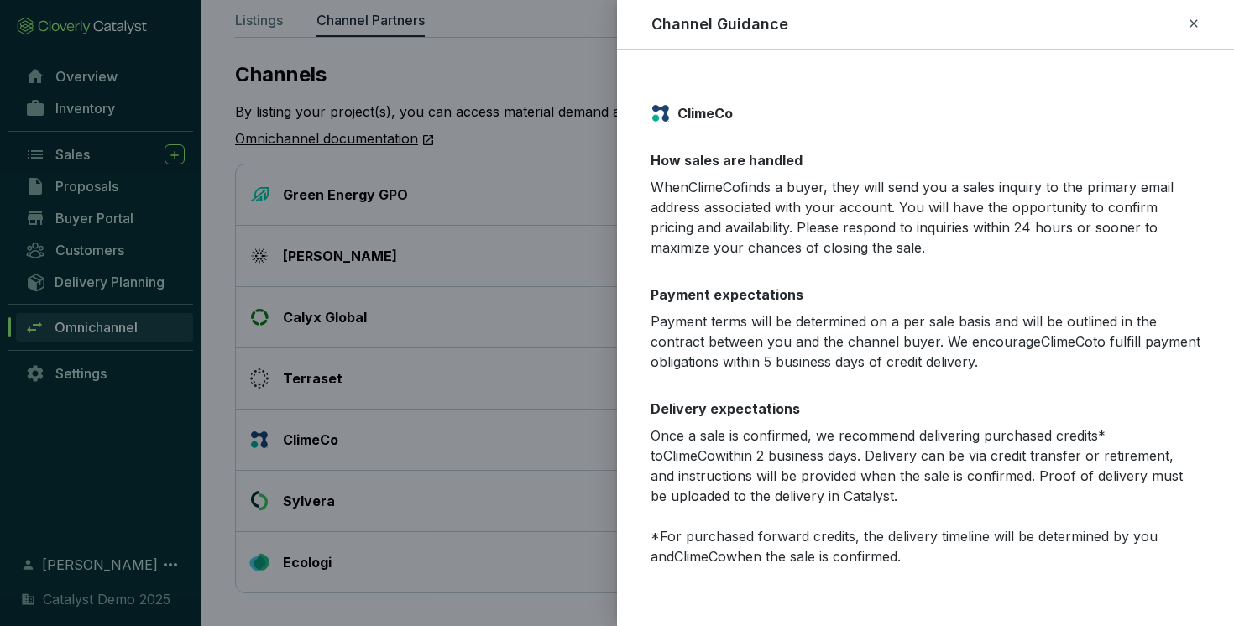
click at [1193, 27] on icon at bounding box center [1193, 23] width 13 height 20
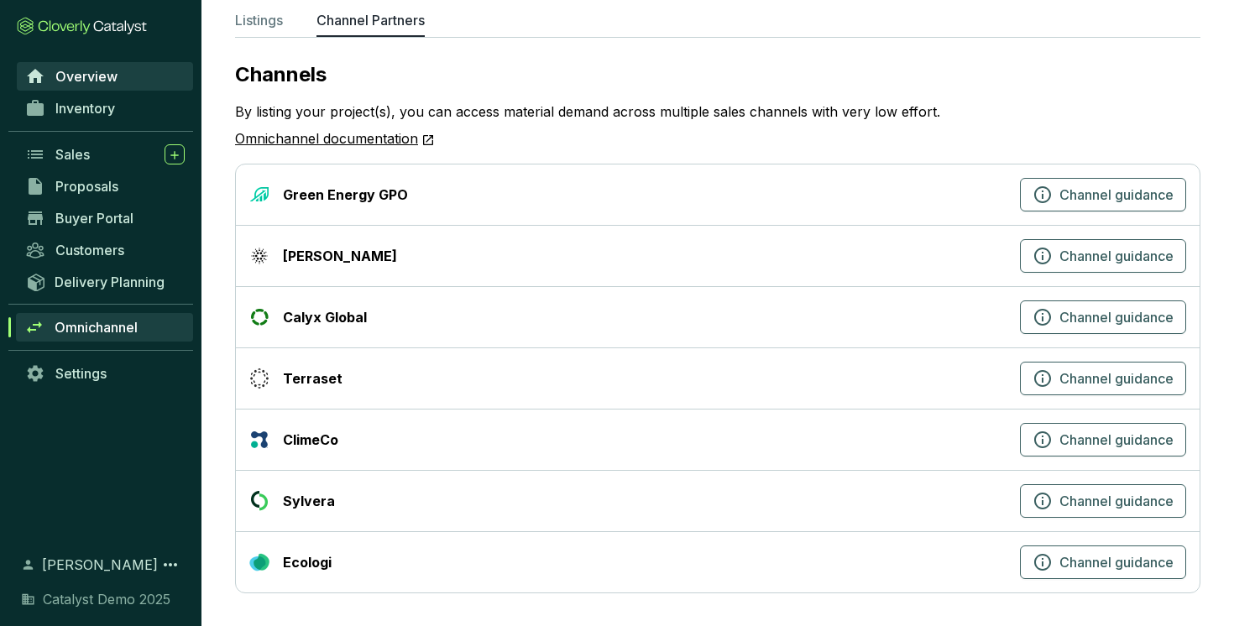
click at [86, 74] on span "Overview" at bounding box center [86, 76] width 62 height 17
